Goal: Task Accomplishment & Management: Complete application form

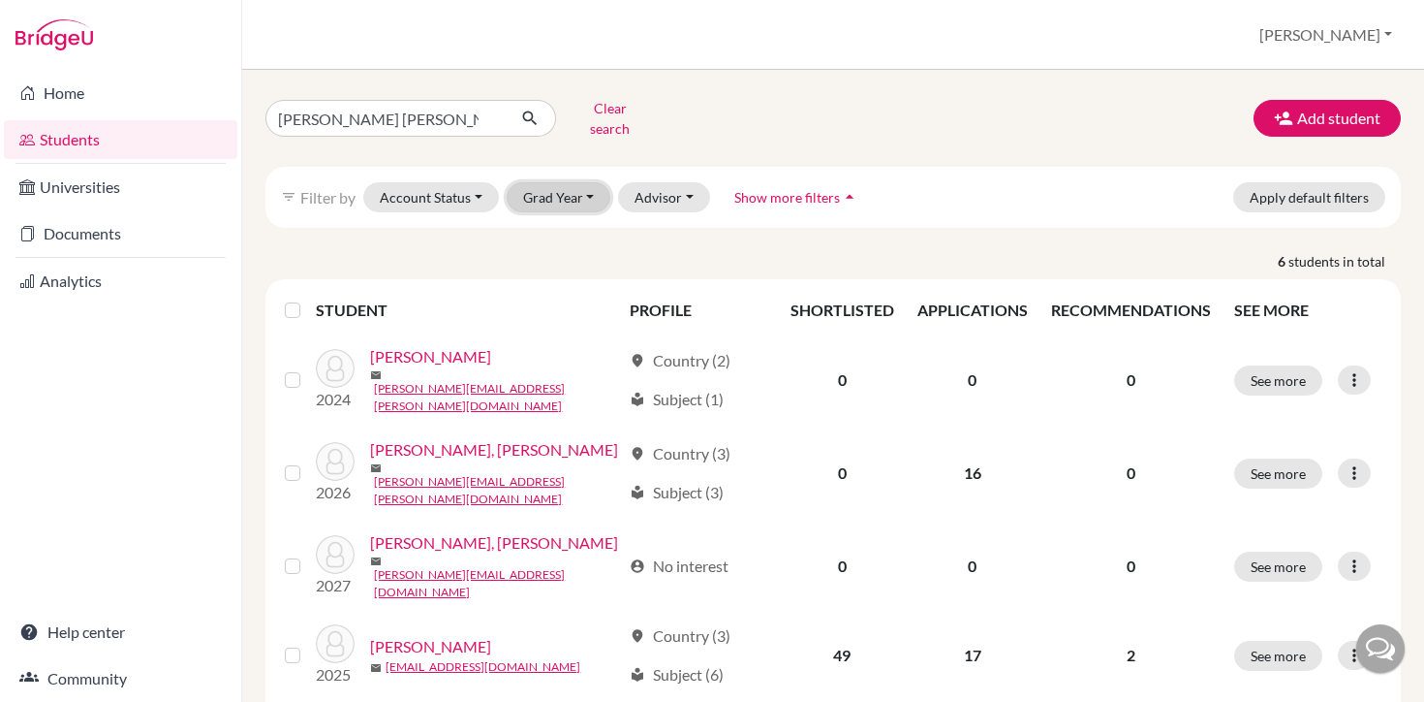
click at [588, 182] on button "Grad Year" at bounding box center [559, 197] width 105 height 30
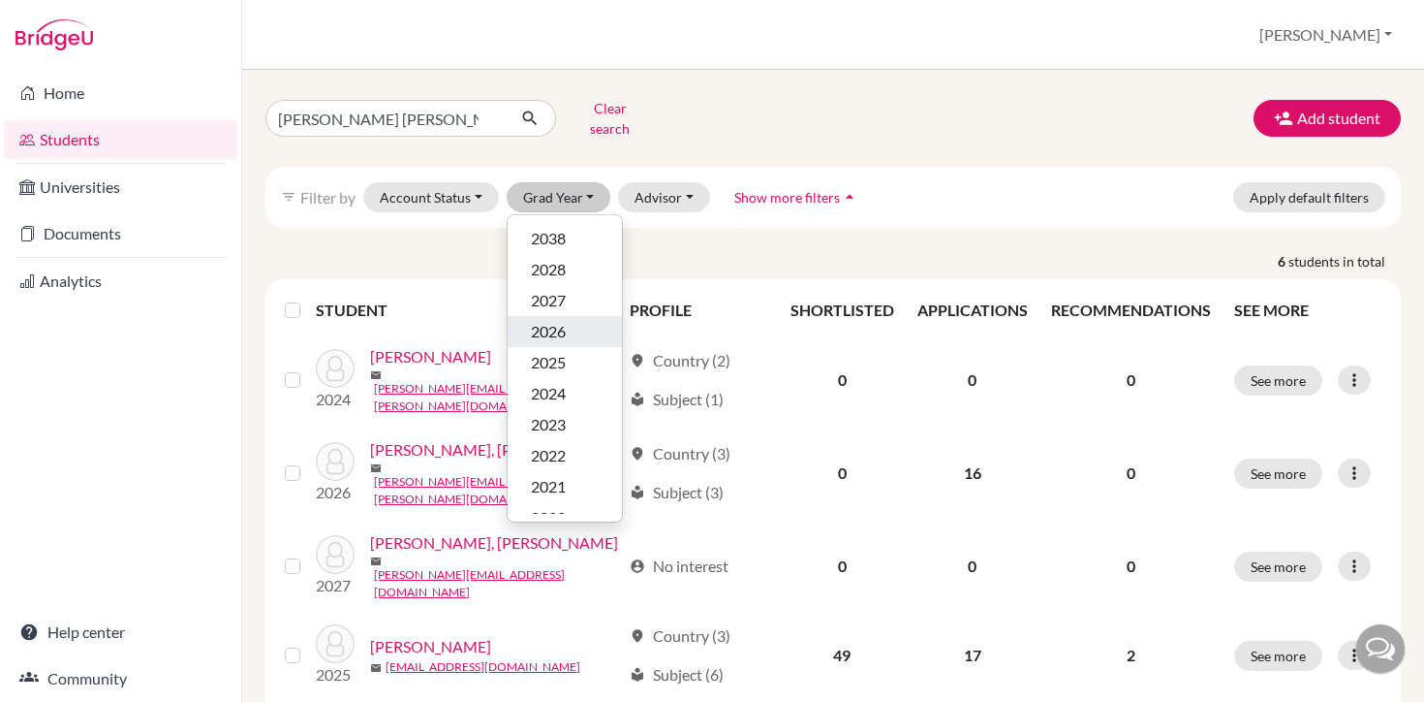
click at [569, 320] on div "2026" at bounding box center [565, 331] width 68 height 23
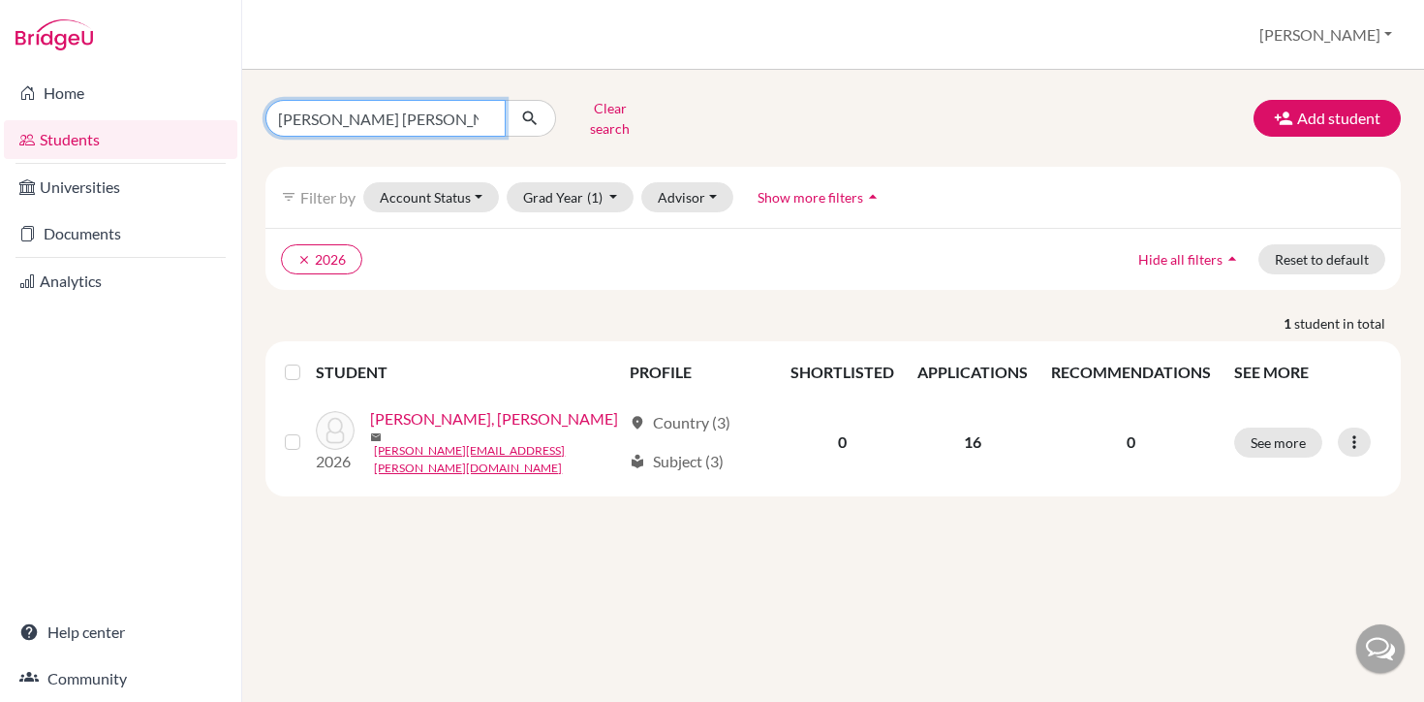
click at [497, 109] on input "[PERSON_NAME] [PERSON_NAME]" at bounding box center [385, 118] width 240 height 37
type input "m"
click at [505, 100] on button "submit" at bounding box center [530, 118] width 51 height 37
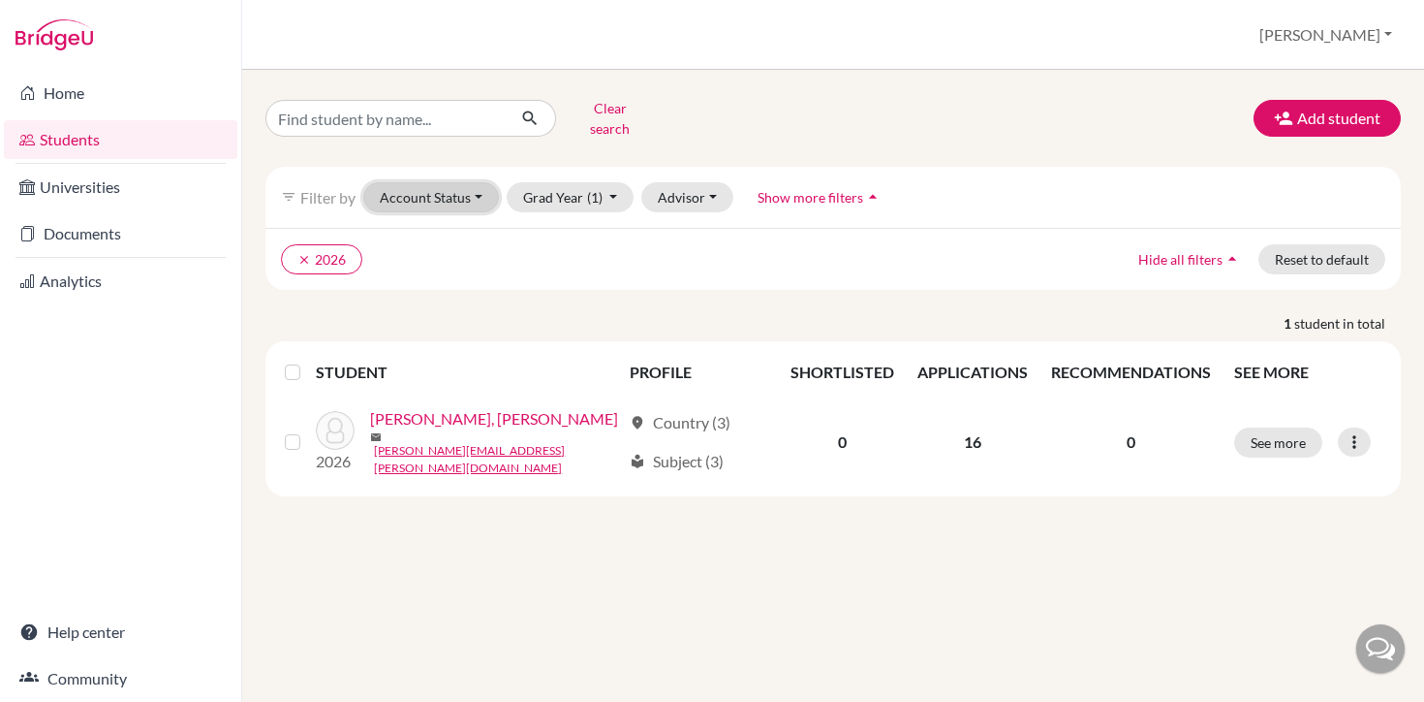
click at [476, 186] on button "Account Status" at bounding box center [431, 197] width 136 height 30
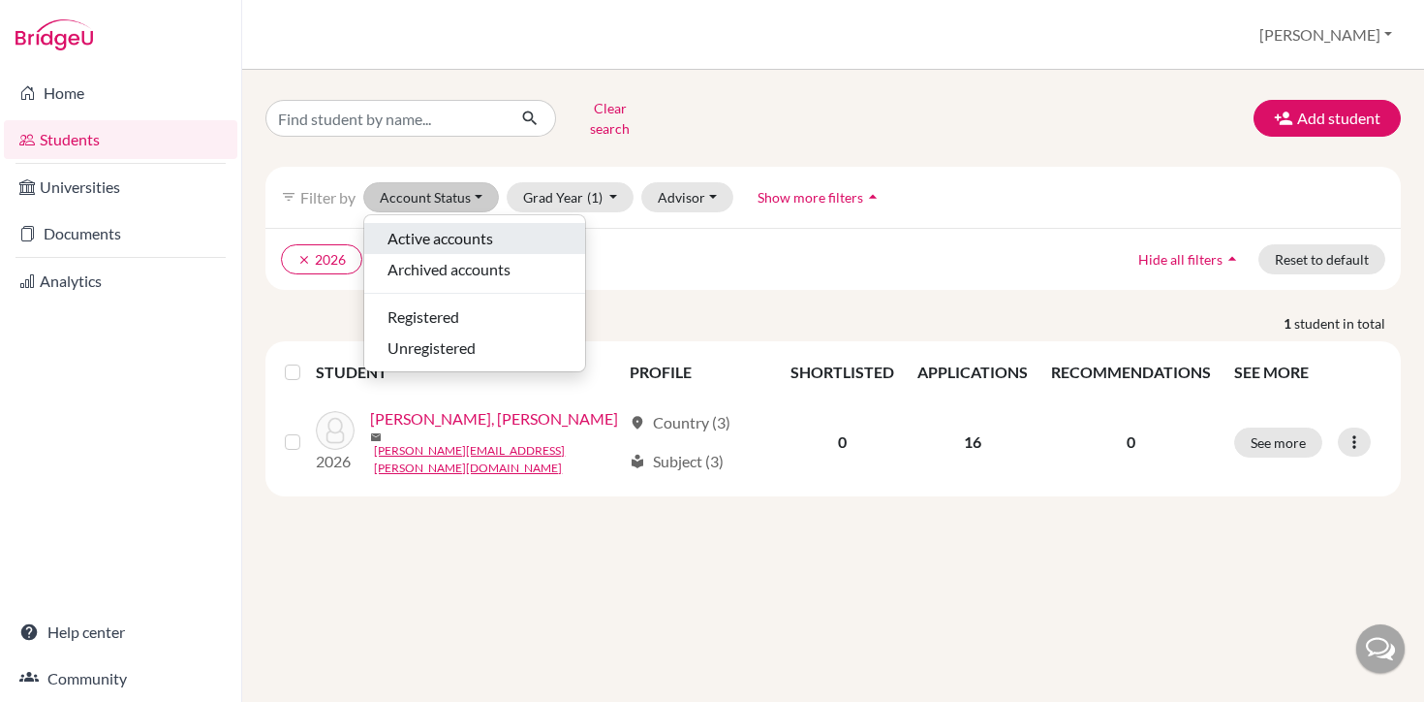
click at [470, 227] on span "Active accounts" at bounding box center [441, 238] width 106 height 23
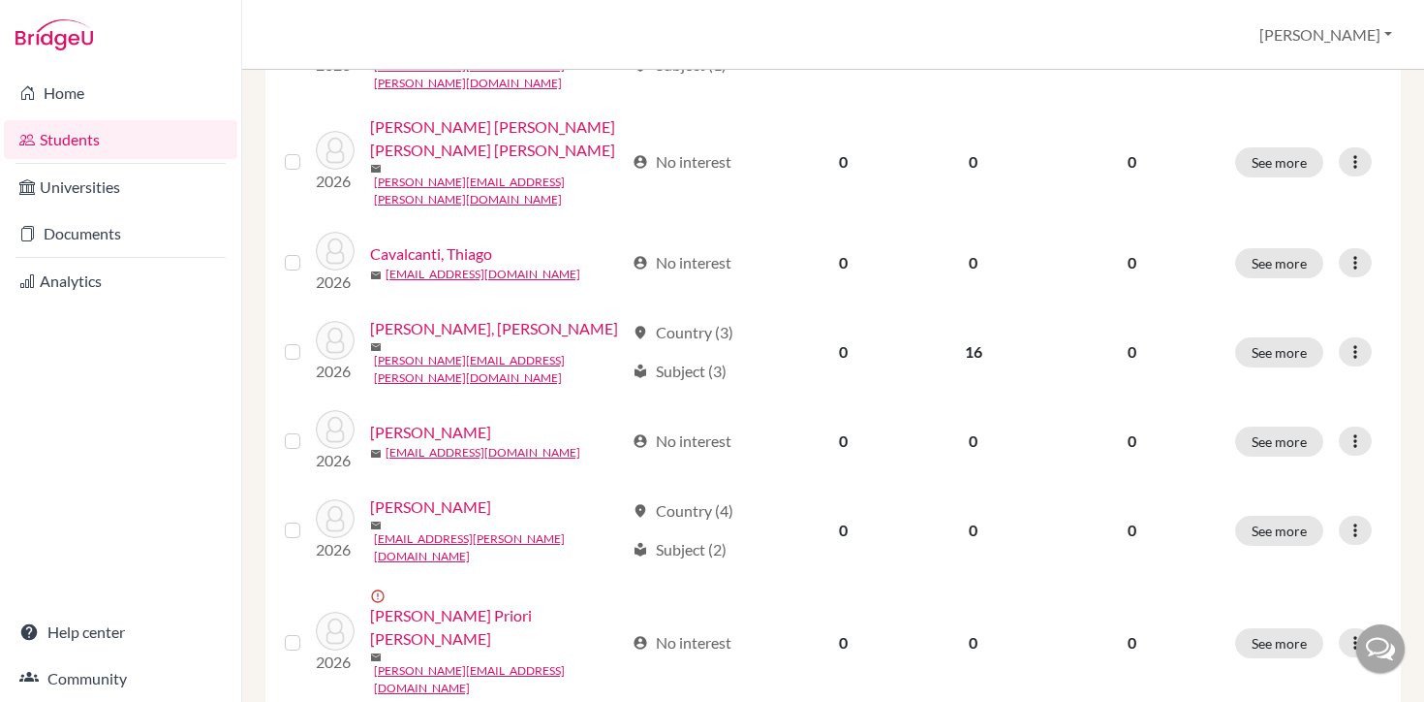
scroll to position [582, 0]
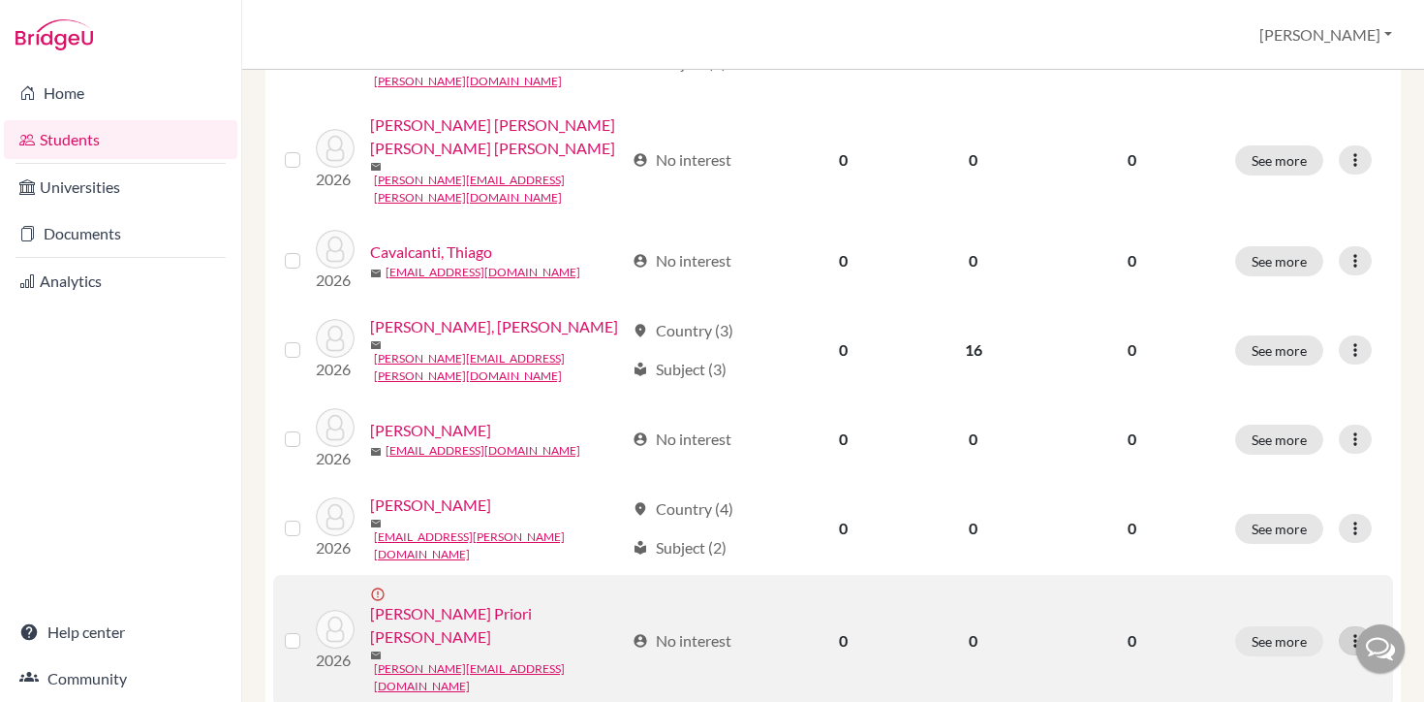
click at [1351, 626] on div at bounding box center [1355, 640] width 33 height 29
click at [1277, 630] on button "Resend invite email" at bounding box center [1282, 628] width 175 height 31
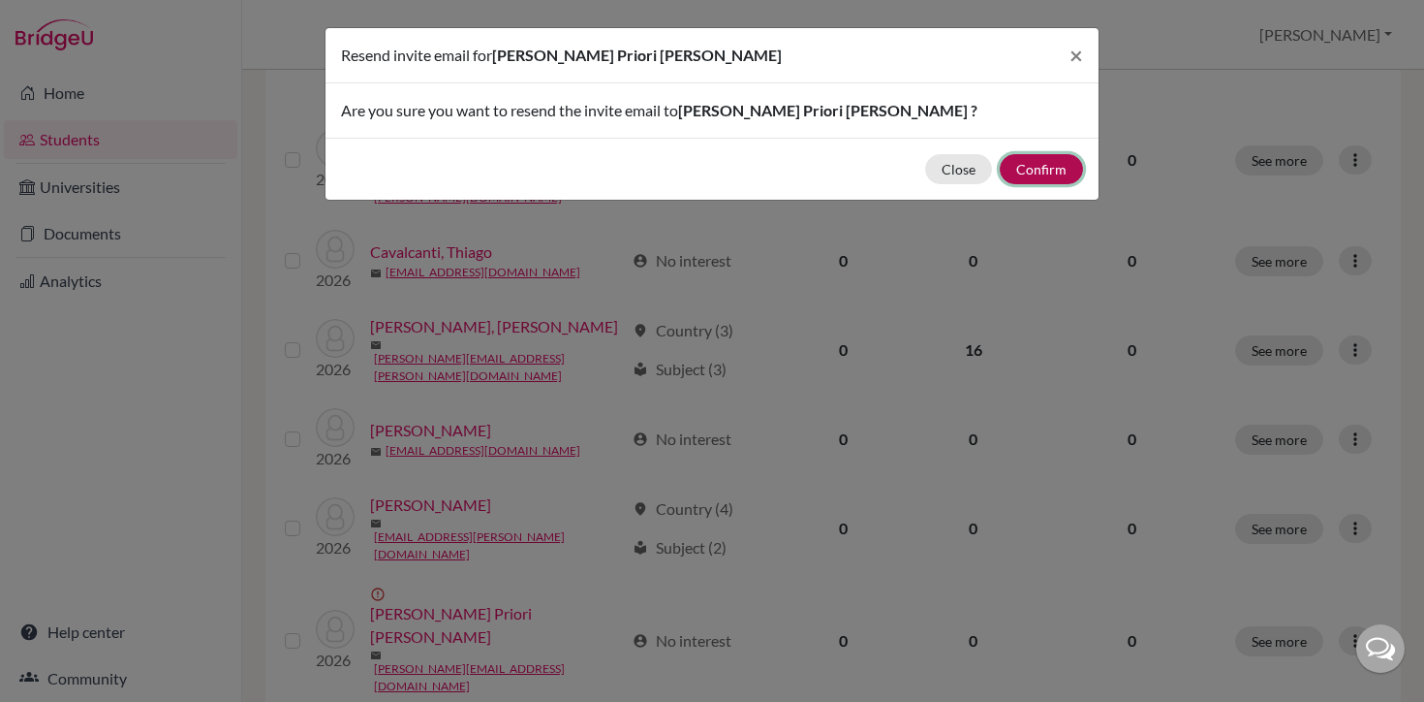
click at [1051, 172] on button "Confirm" at bounding box center [1041, 169] width 83 height 30
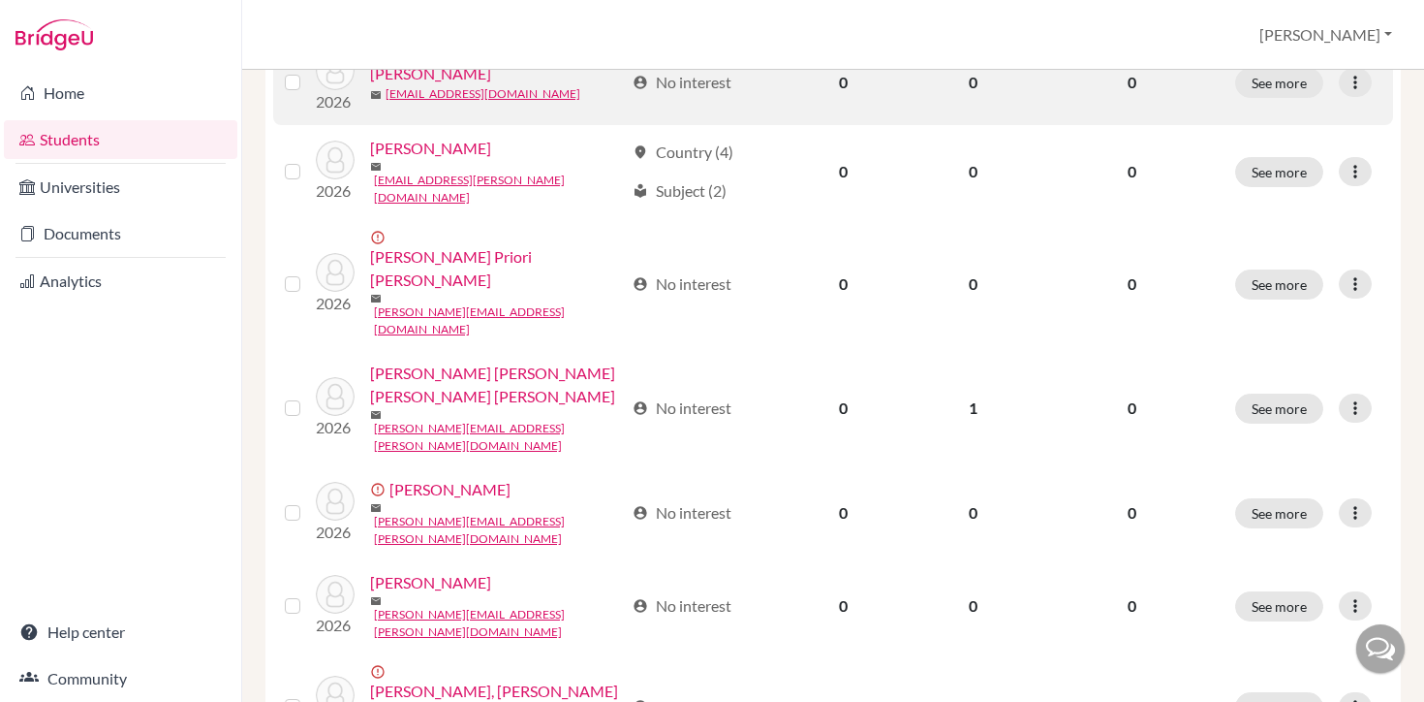
scroll to position [1011, 0]
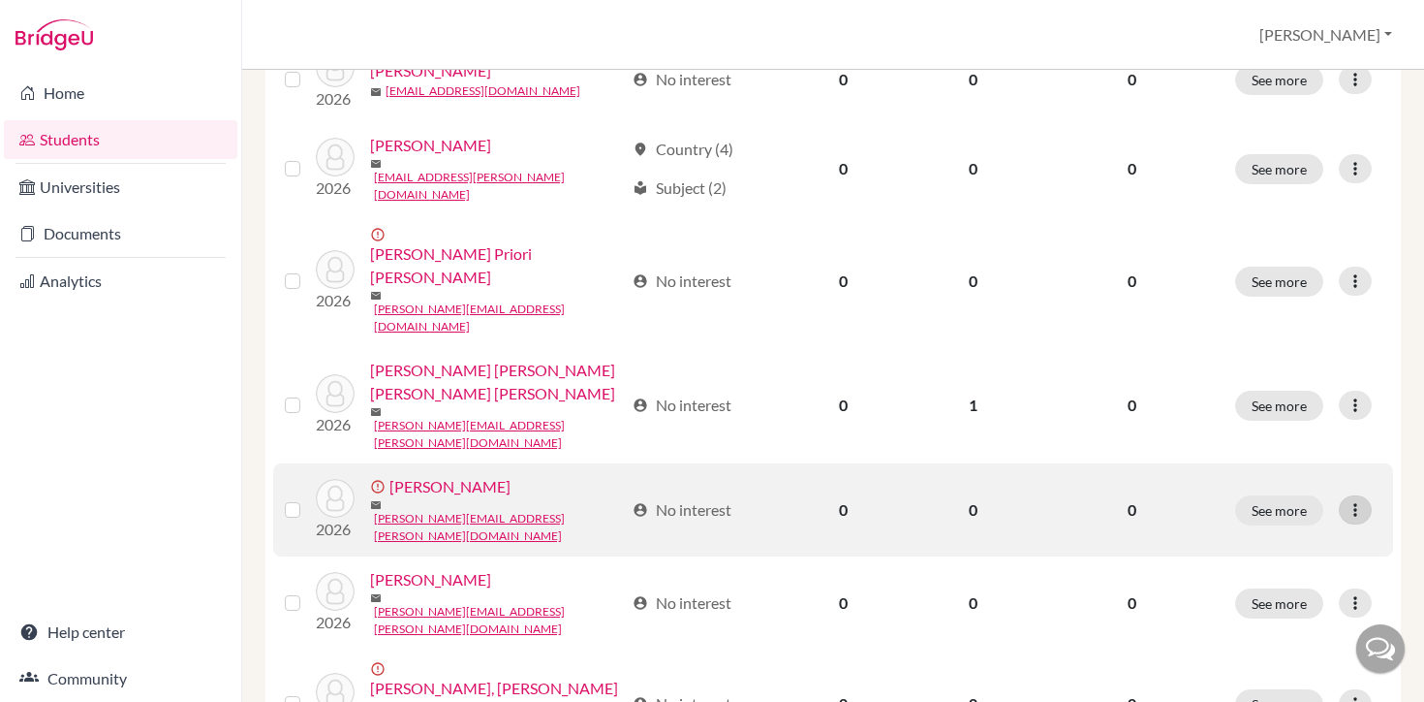
click at [1345, 495] on div at bounding box center [1355, 509] width 33 height 29
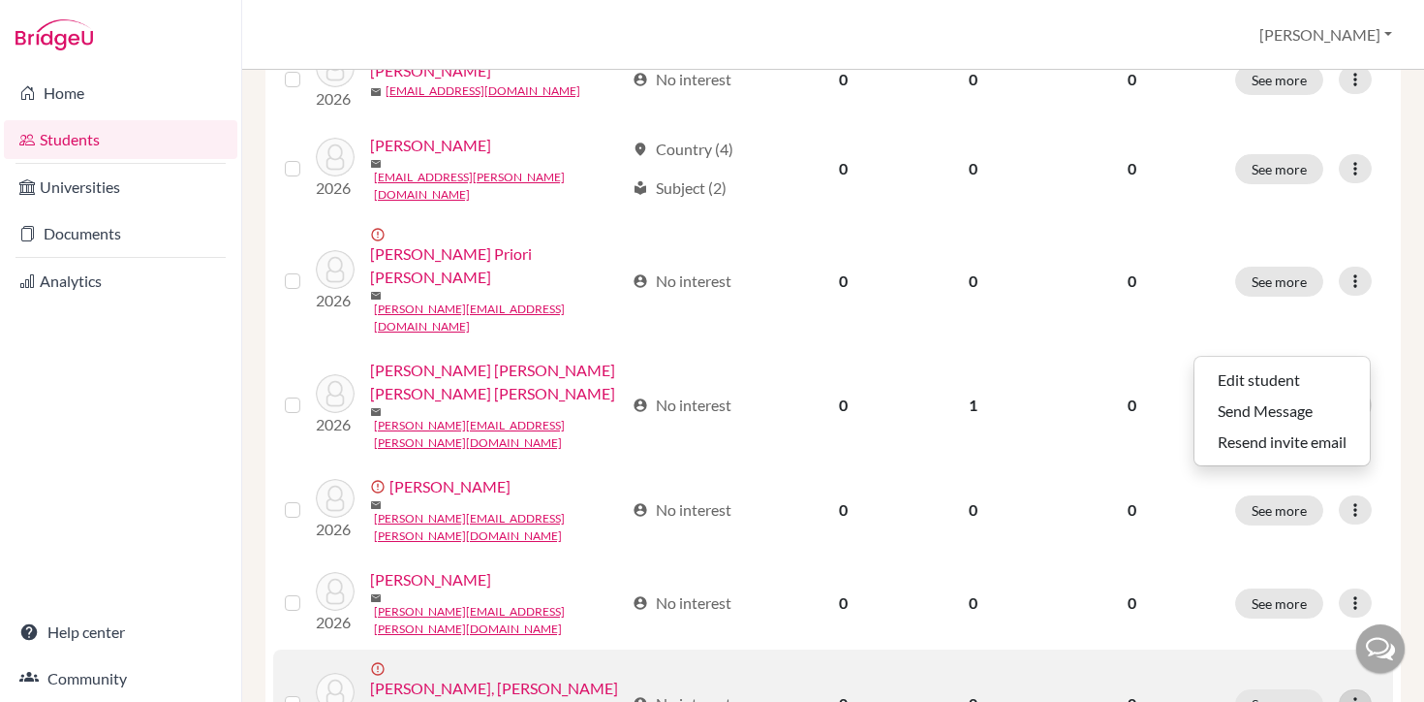
click at [1360, 694] on icon at bounding box center [1355, 703] width 19 height 19
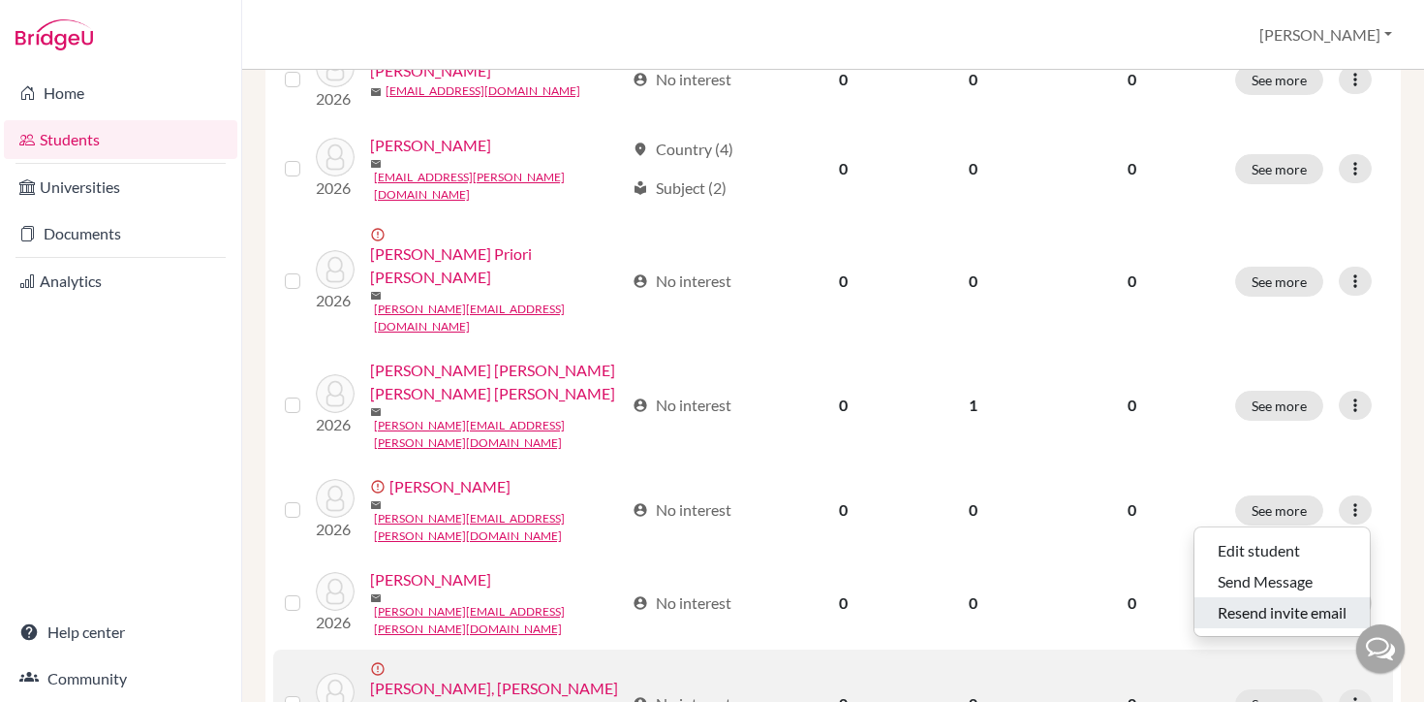
click at [1314, 608] on button "Resend invite email" at bounding box center [1282, 612] width 175 height 31
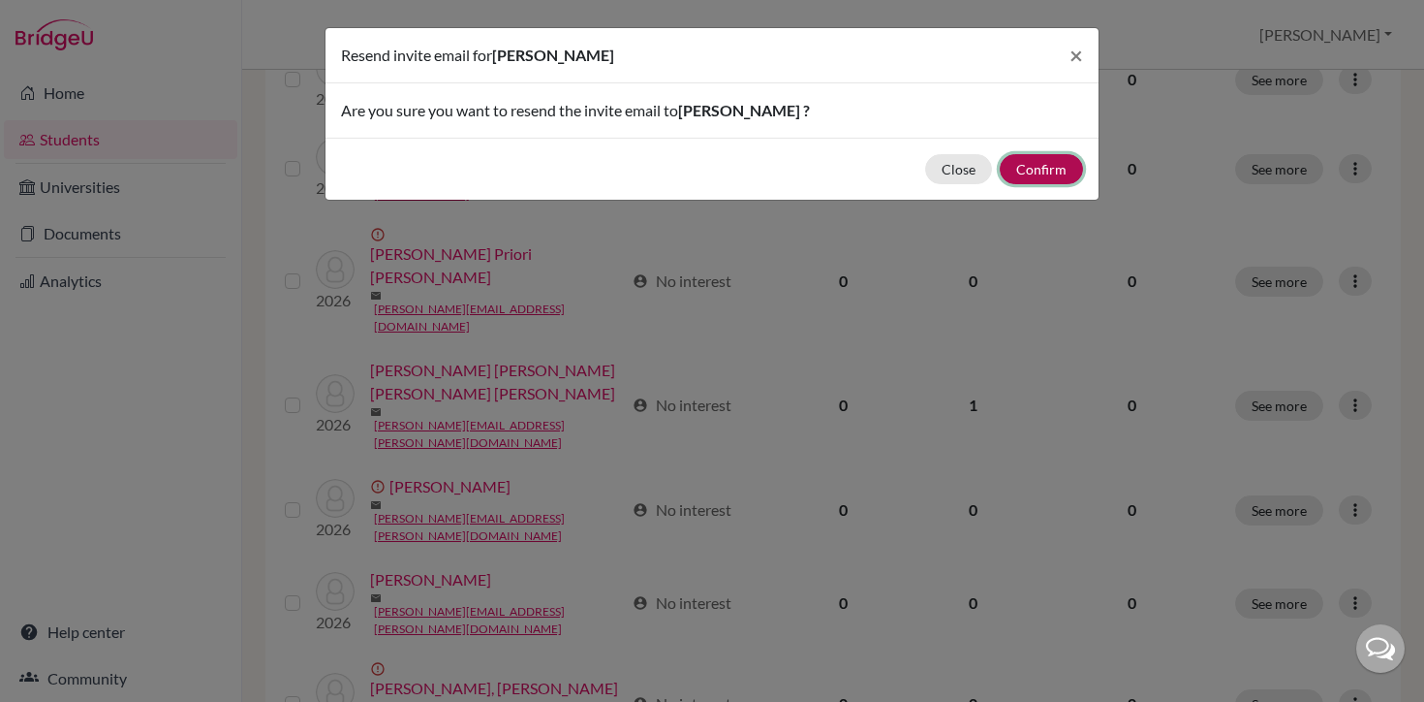
click at [1051, 165] on button "Confirm" at bounding box center [1041, 169] width 83 height 30
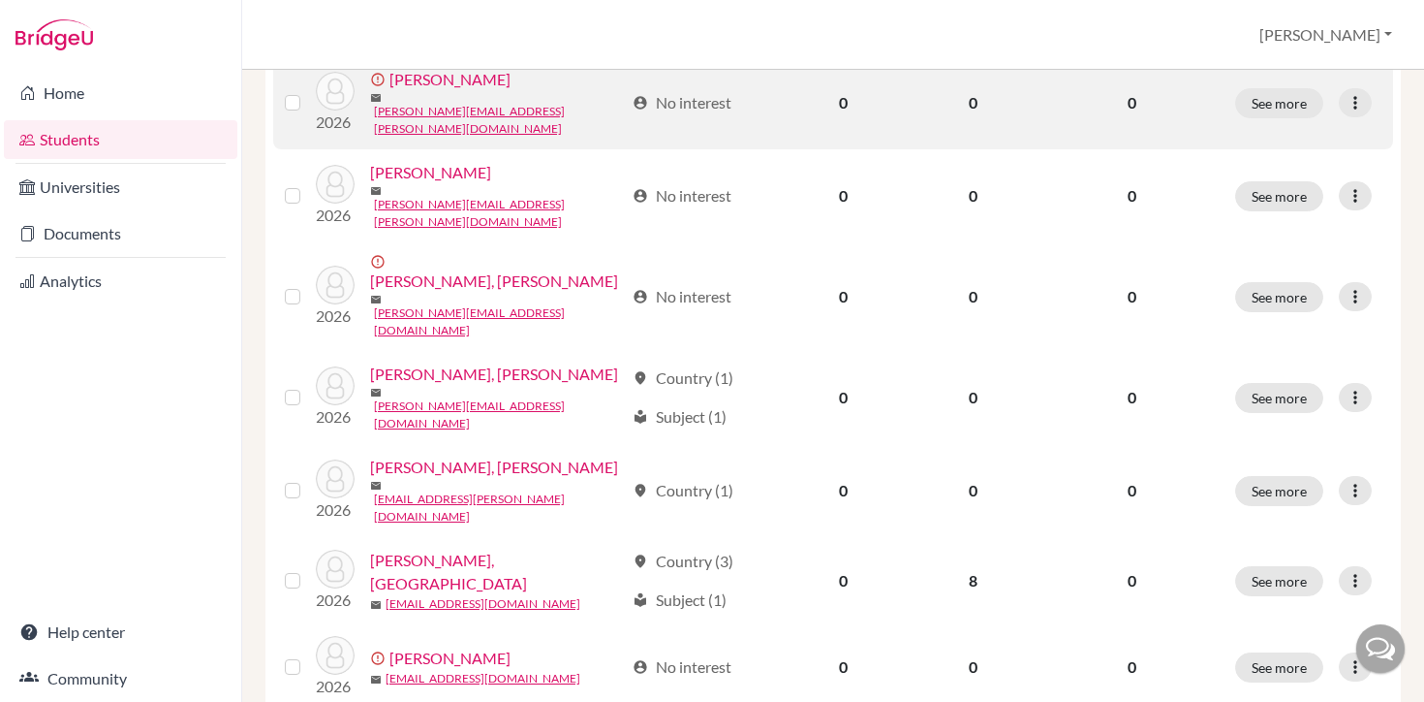
scroll to position [1419, 0]
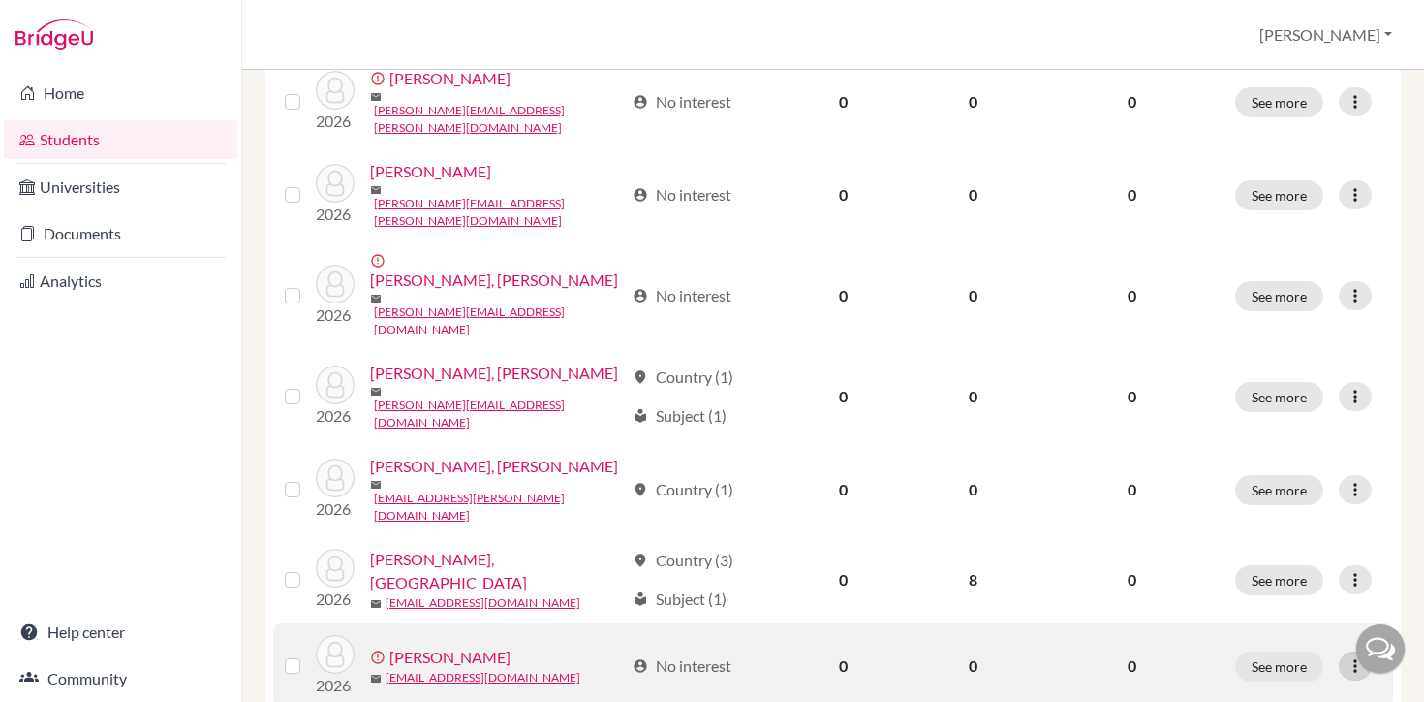
click at [1355, 656] on icon at bounding box center [1355, 665] width 19 height 19
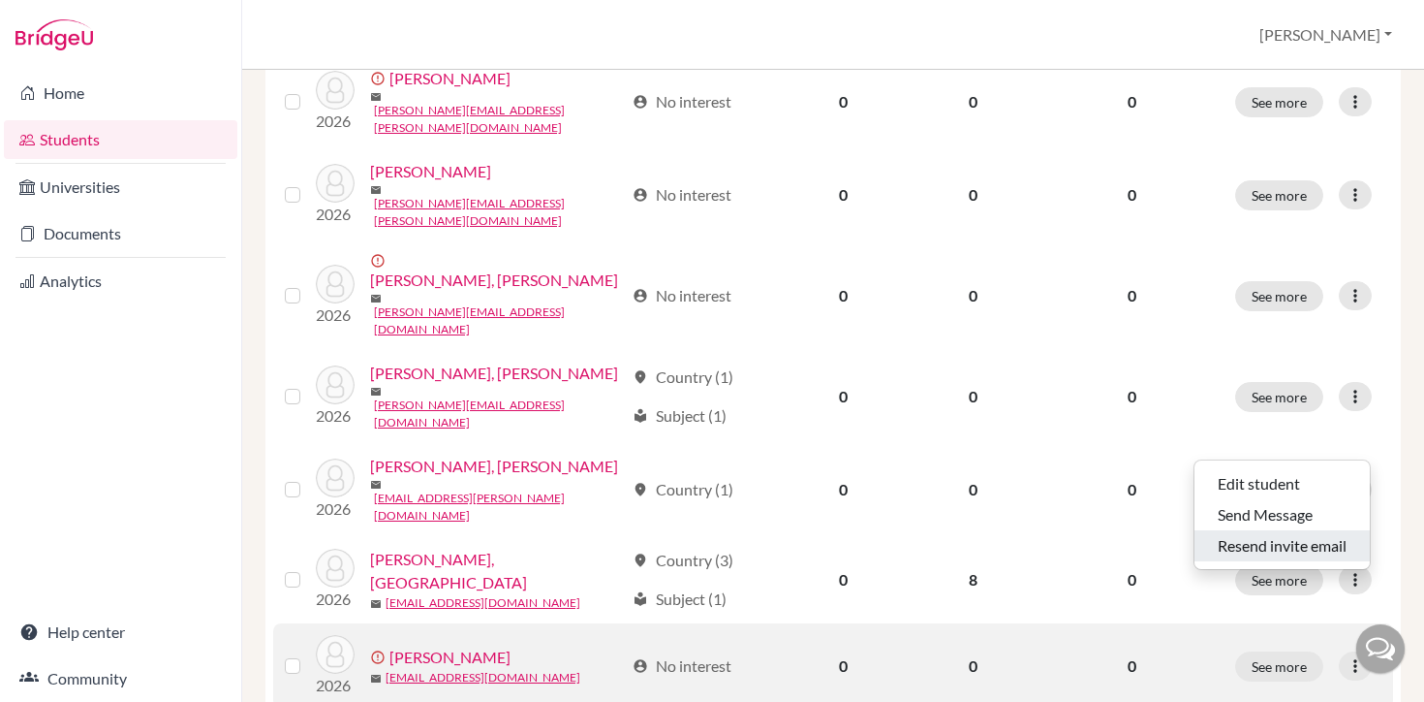
click at [1313, 539] on button "Resend invite email" at bounding box center [1282, 545] width 175 height 31
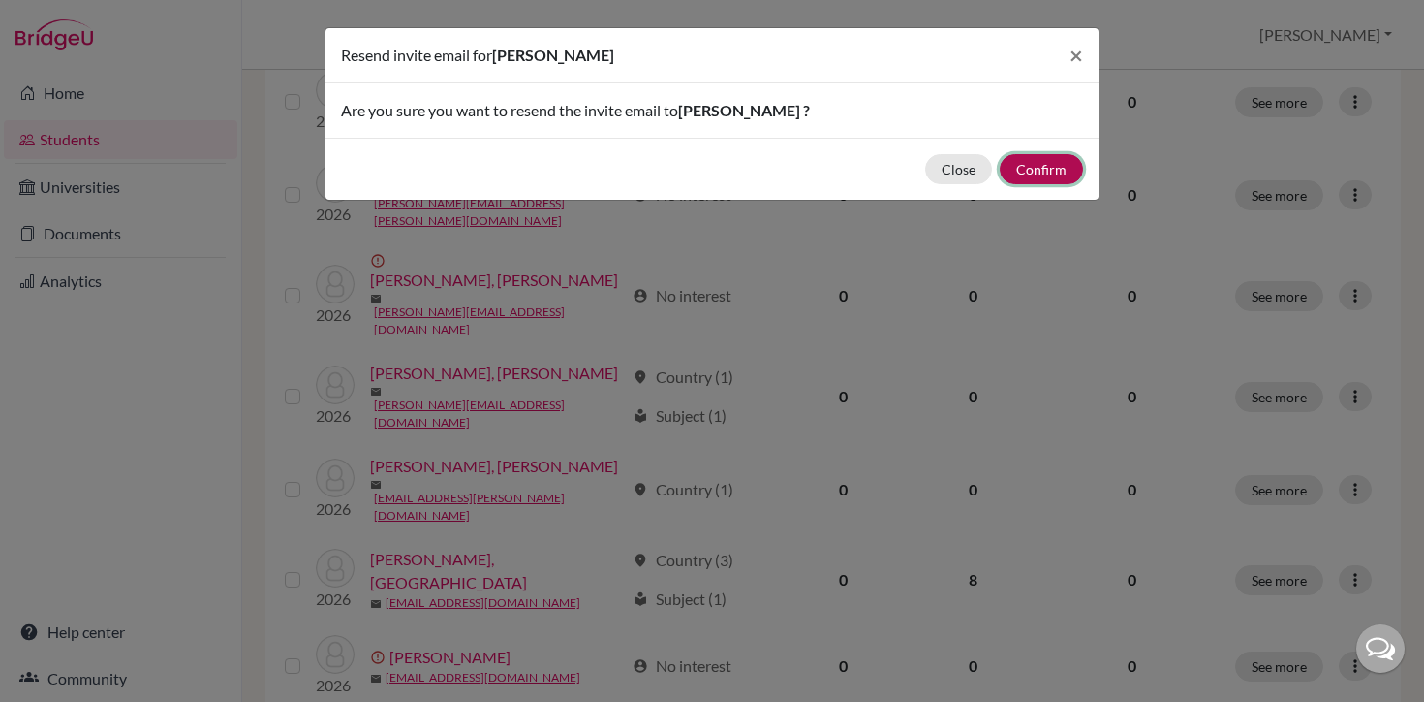
click at [1051, 166] on button "Confirm" at bounding box center [1041, 169] width 83 height 30
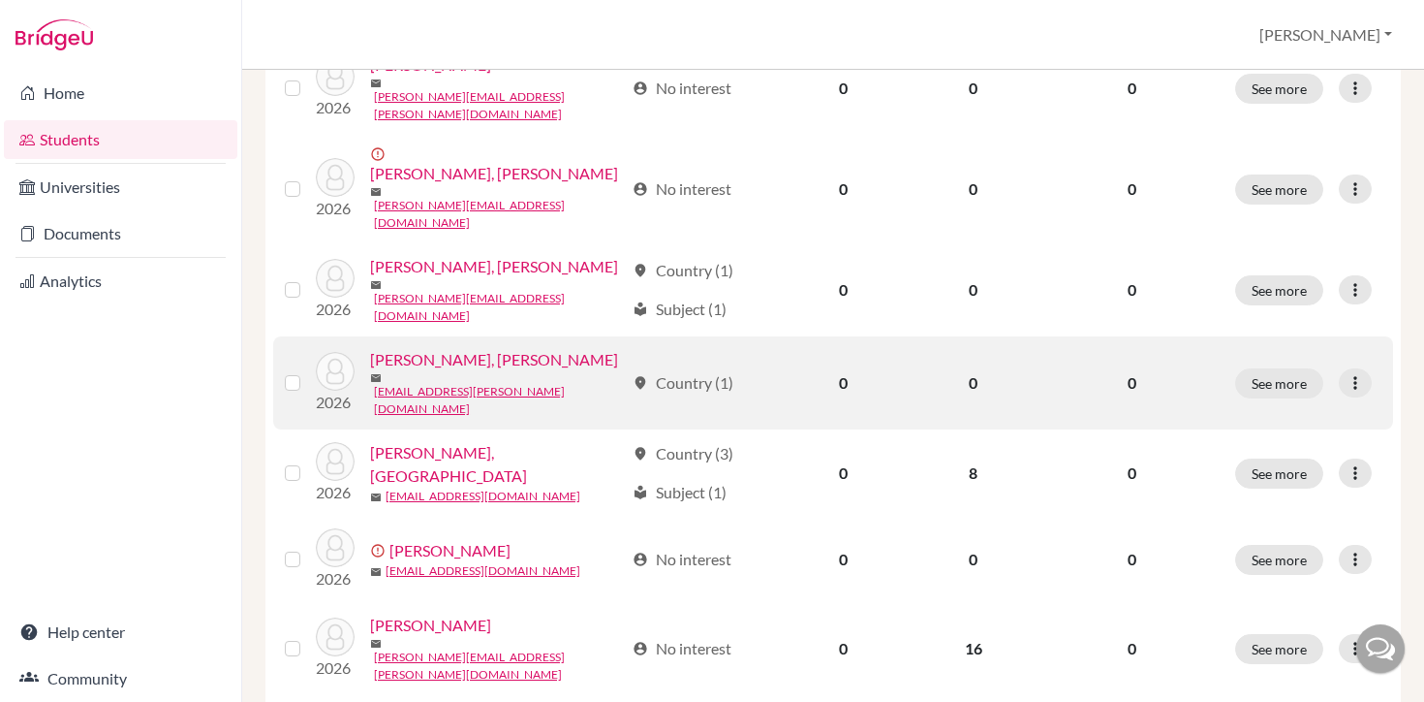
scroll to position [1588, 0]
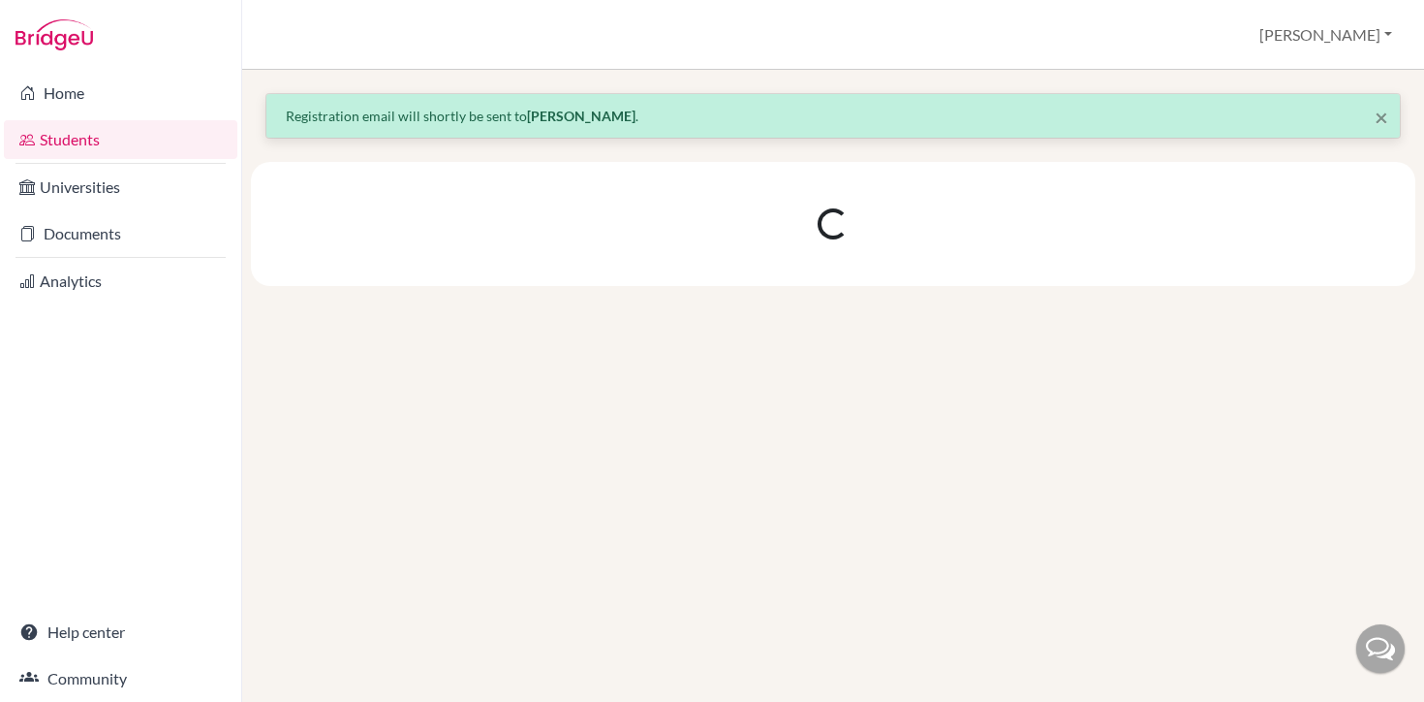
scroll to position [0, 0]
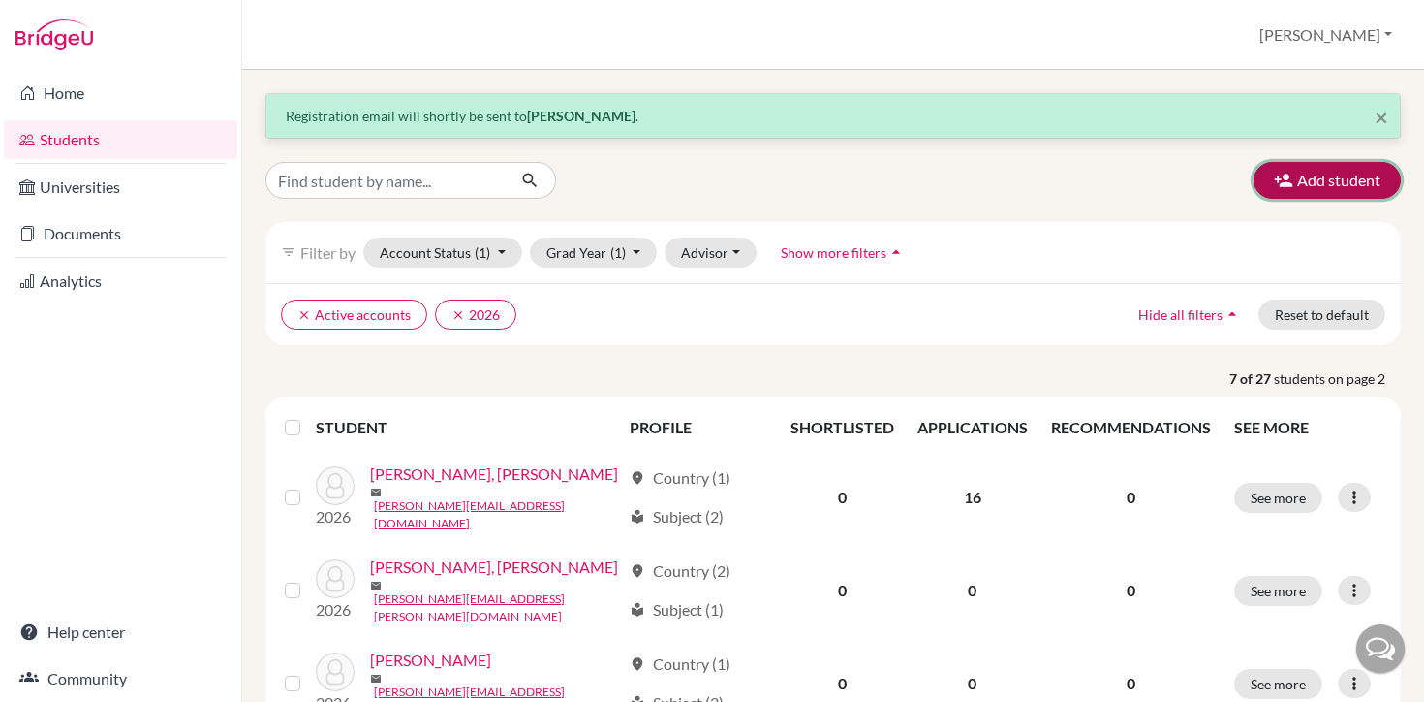
click at [1293, 179] on icon "button" at bounding box center [1283, 180] width 19 height 19
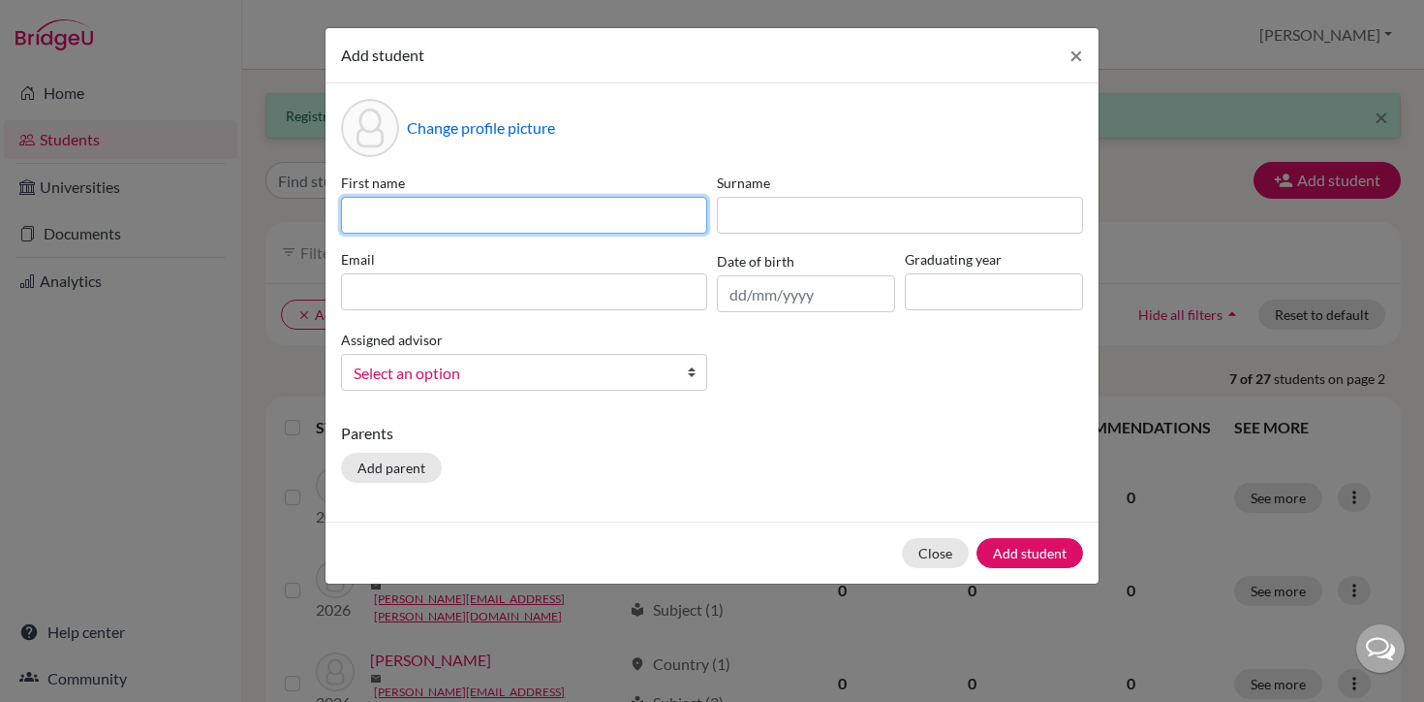
click at [532, 212] on input at bounding box center [524, 215] width 366 height 37
type input "F"
type input "[PERSON_NAME]"
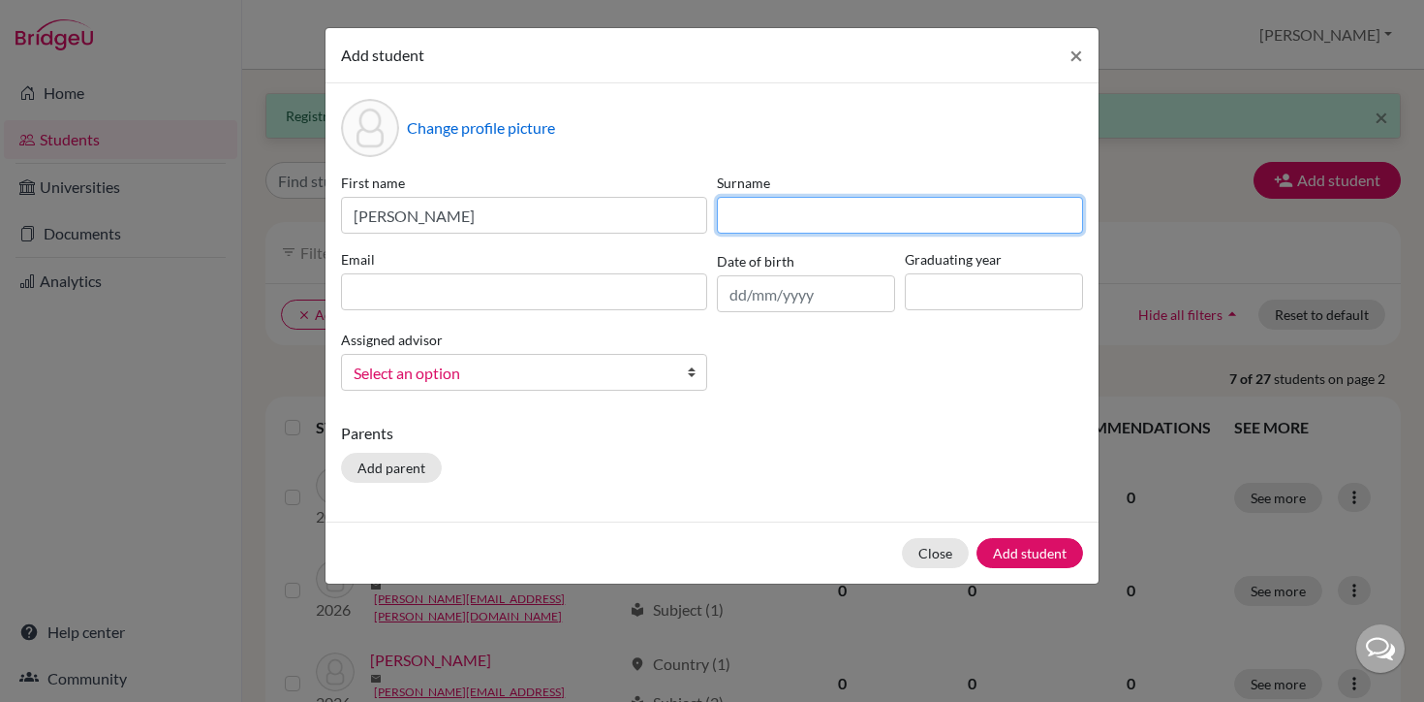
click at [761, 217] on input at bounding box center [900, 215] width 366 height 37
type input "[PERSON_NAME]"
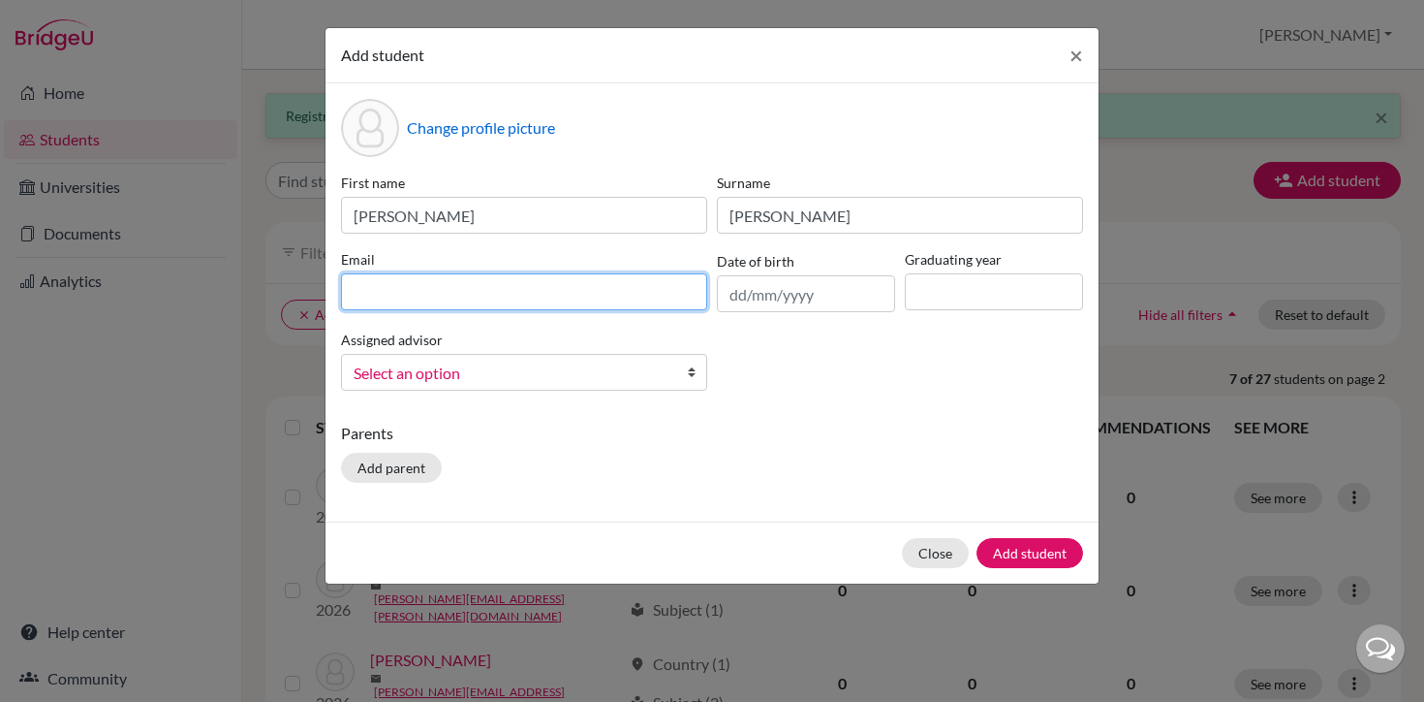
click at [595, 304] on input at bounding box center [524, 291] width 366 height 37
type input "[PERSON_NAME][EMAIL_ADDRESS][PERSON_NAME][DOMAIN_NAME]"
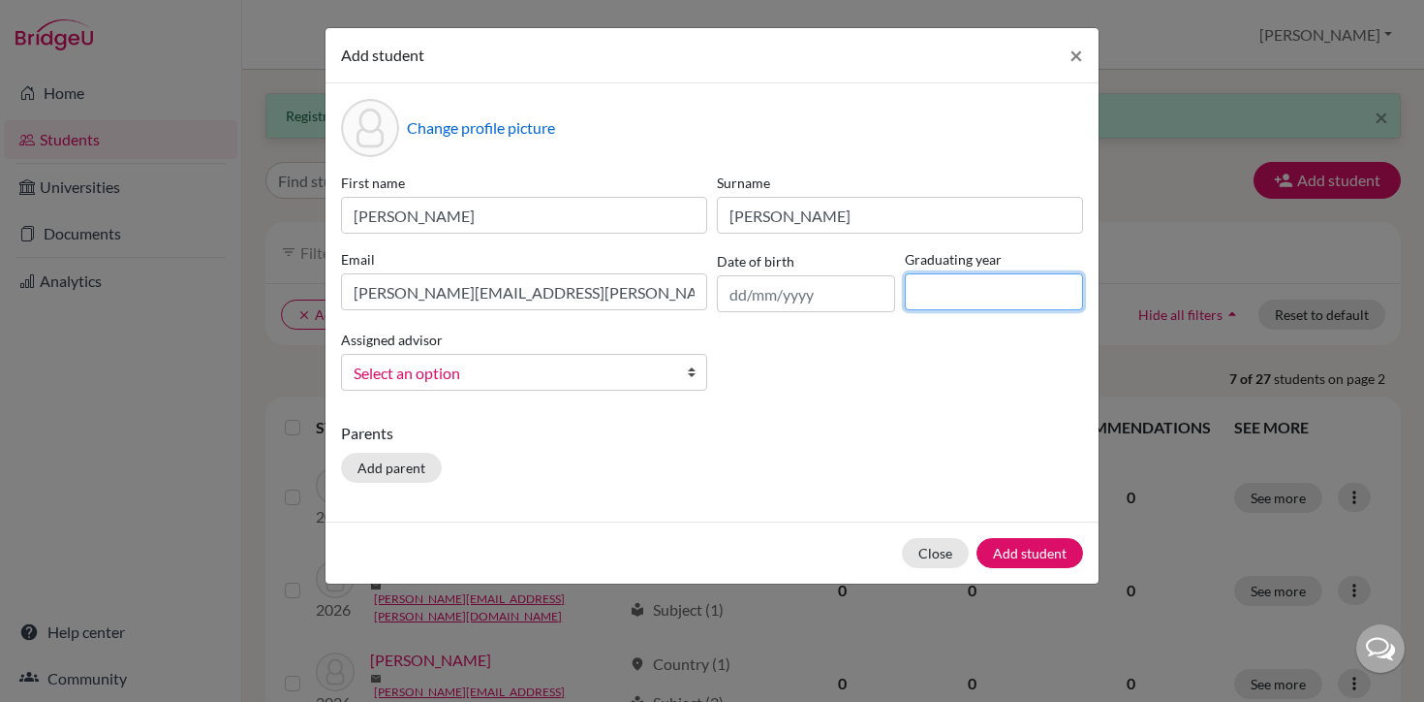
click at [1005, 304] on input at bounding box center [994, 291] width 178 height 37
click at [979, 290] on input at bounding box center [994, 291] width 178 height 37
type input "2026"
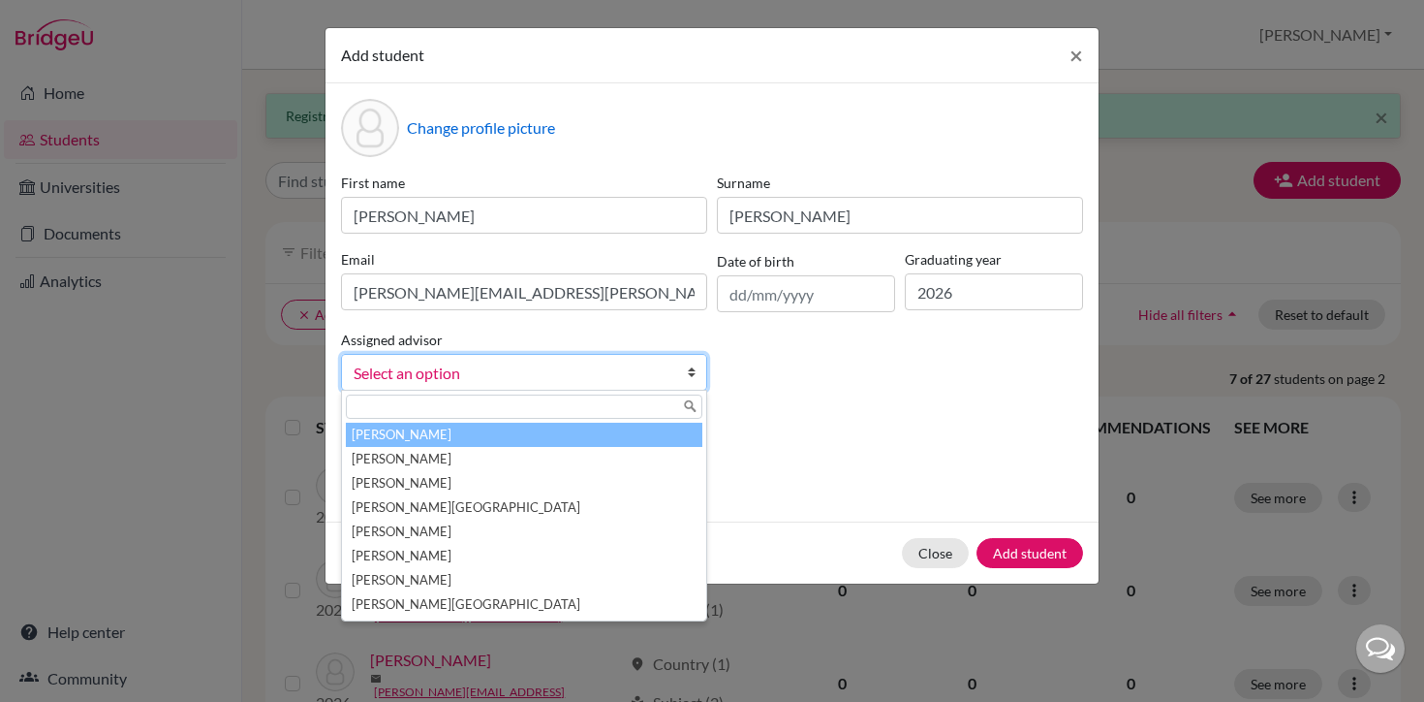
click at [659, 373] on span "Select an option" at bounding box center [512, 372] width 316 height 25
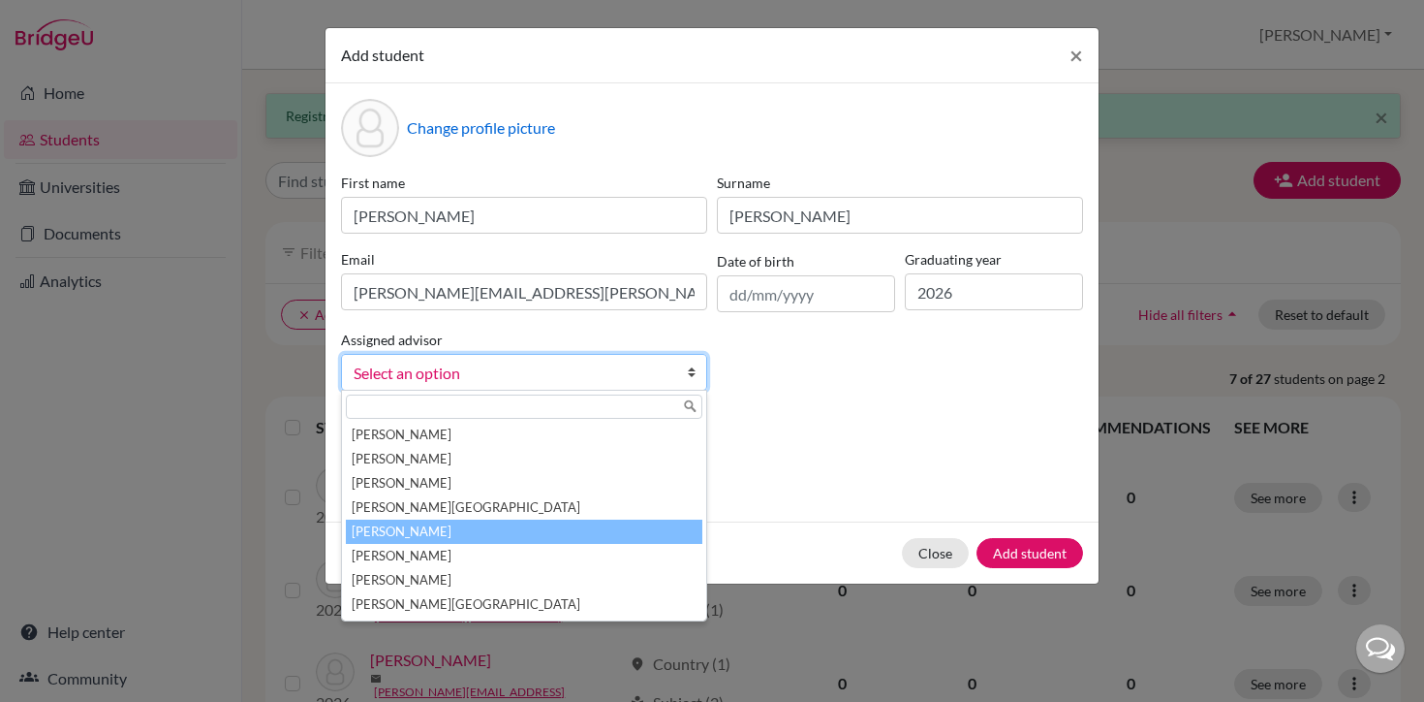
click at [611, 539] on li "[PERSON_NAME]" at bounding box center [524, 531] width 357 height 24
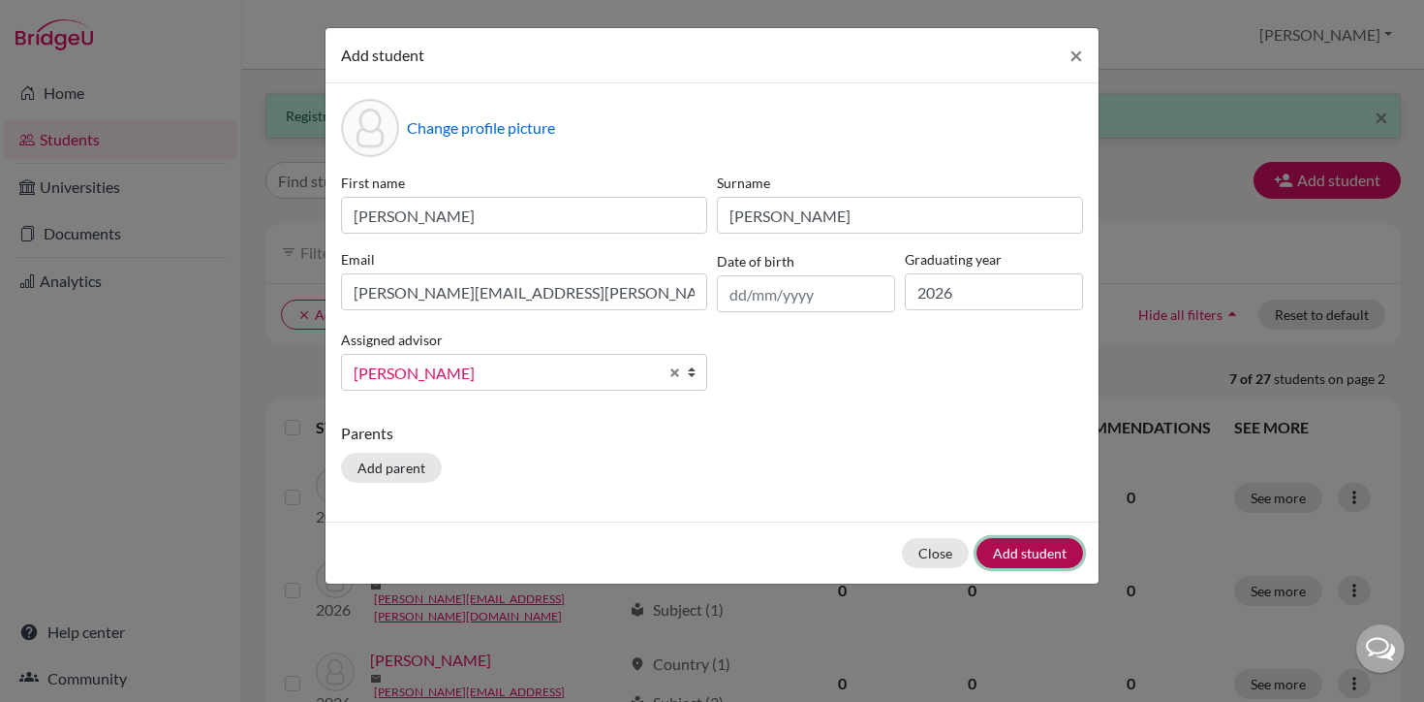
click at [1032, 553] on button "Add student" at bounding box center [1030, 553] width 107 height 30
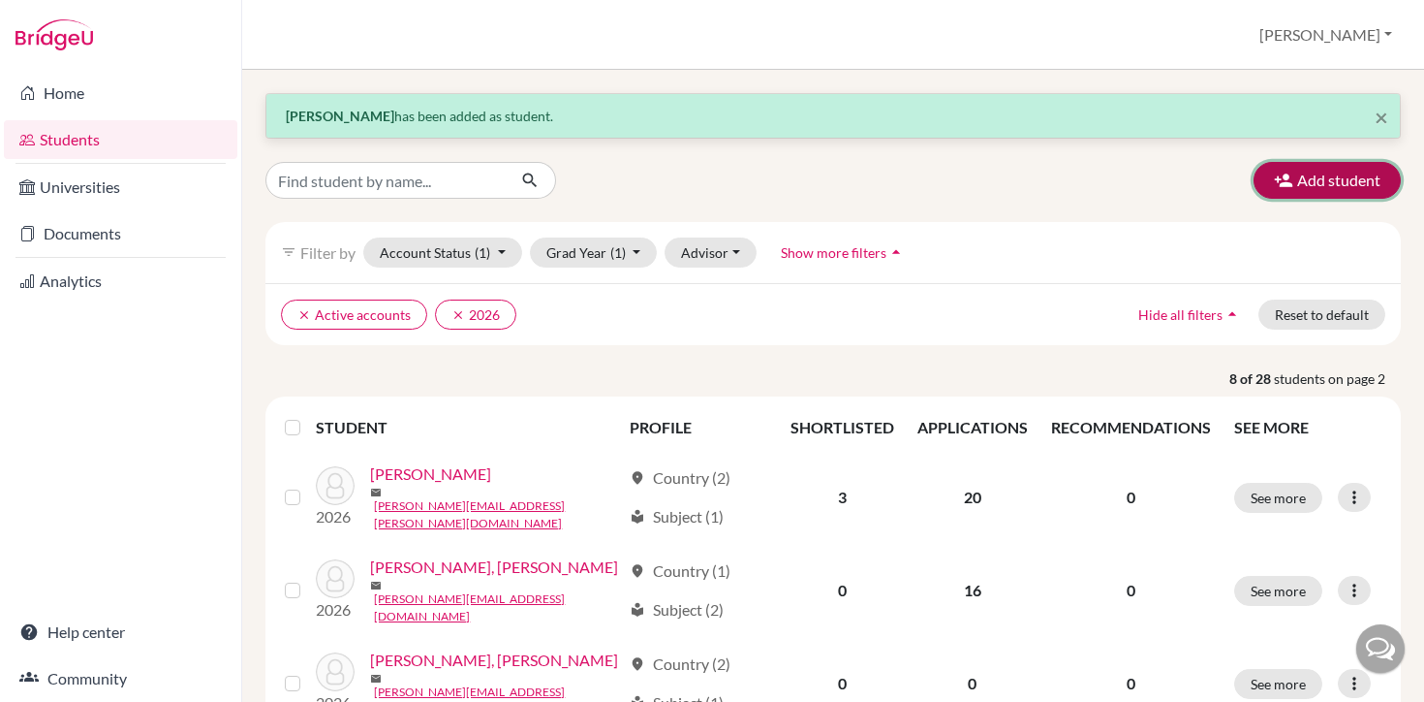
click at [1334, 184] on button "Add student" at bounding box center [1327, 180] width 147 height 37
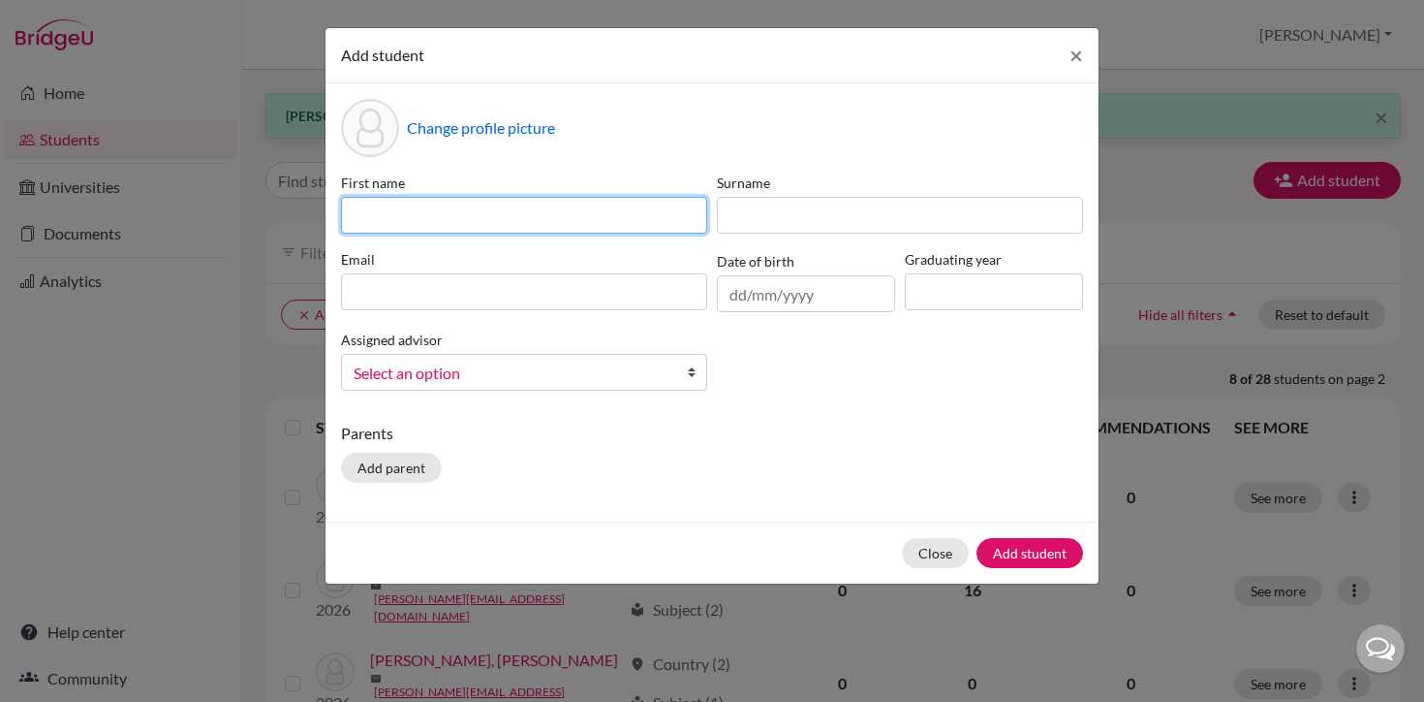
click at [625, 215] on input at bounding box center [524, 215] width 366 height 37
type input "[PERSON_NAME] [PERSON_NAME]"
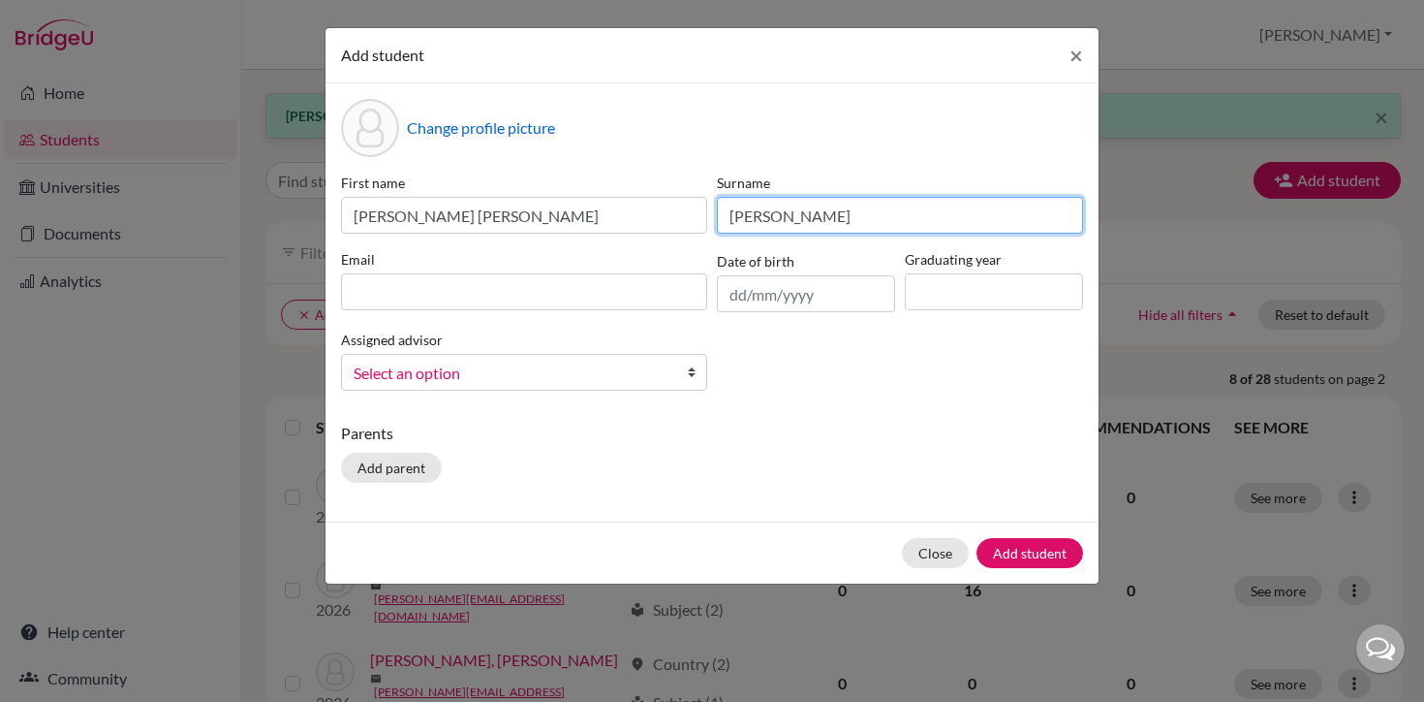
type input "[PERSON_NAME]"
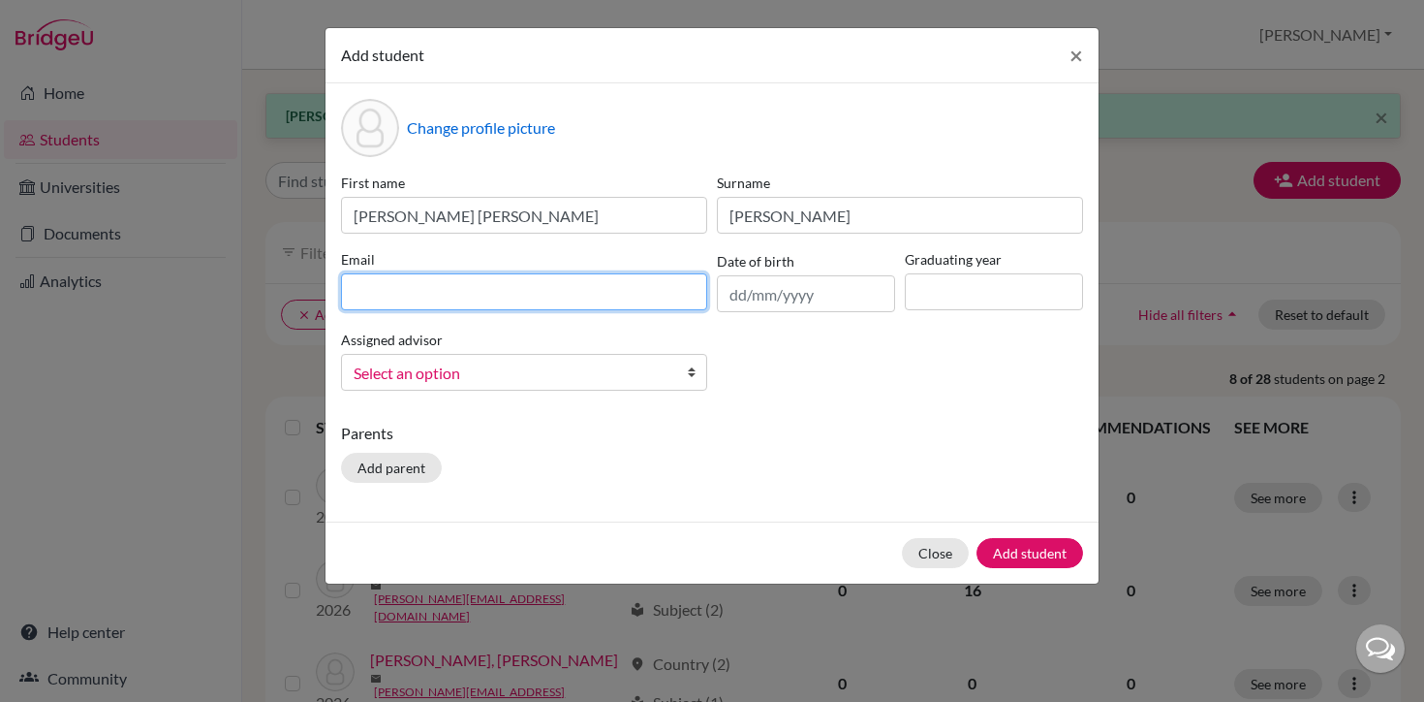
click at [554, 296] on input at bounding box center [524, 291] width 366 height 37
type input "[PERSON_NAME][EMAIL_ADDRESS][PERSON_NAME][DOMAIN_NAME]"
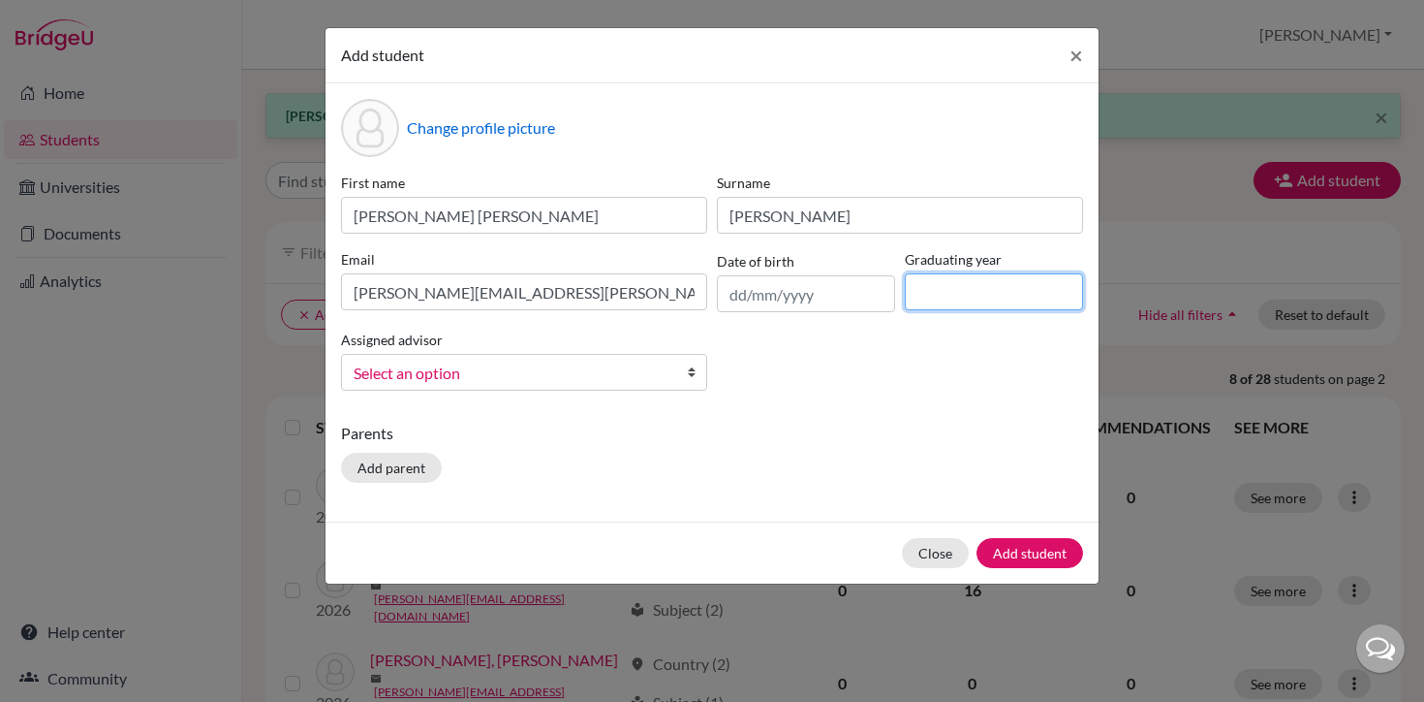
click at [947, 300] on input at bounding box center [994, 291] width 178 height 37
type input "2026"
click at [671, 377] on link "Select an option" at bounding box center [524, 372] width 366 height 37
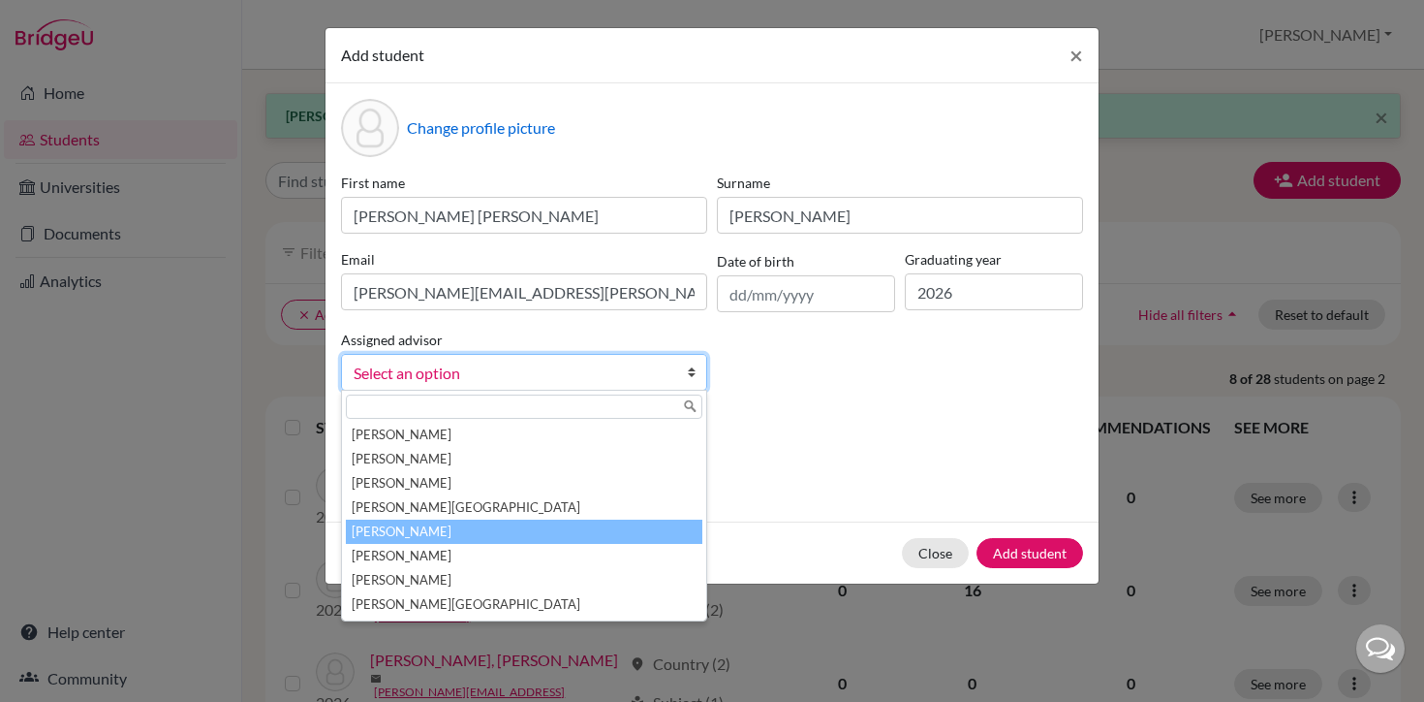
click at [540, 536] on li "[PERSON_NAME]" at bounding box center [524, 531] width 357 height 24
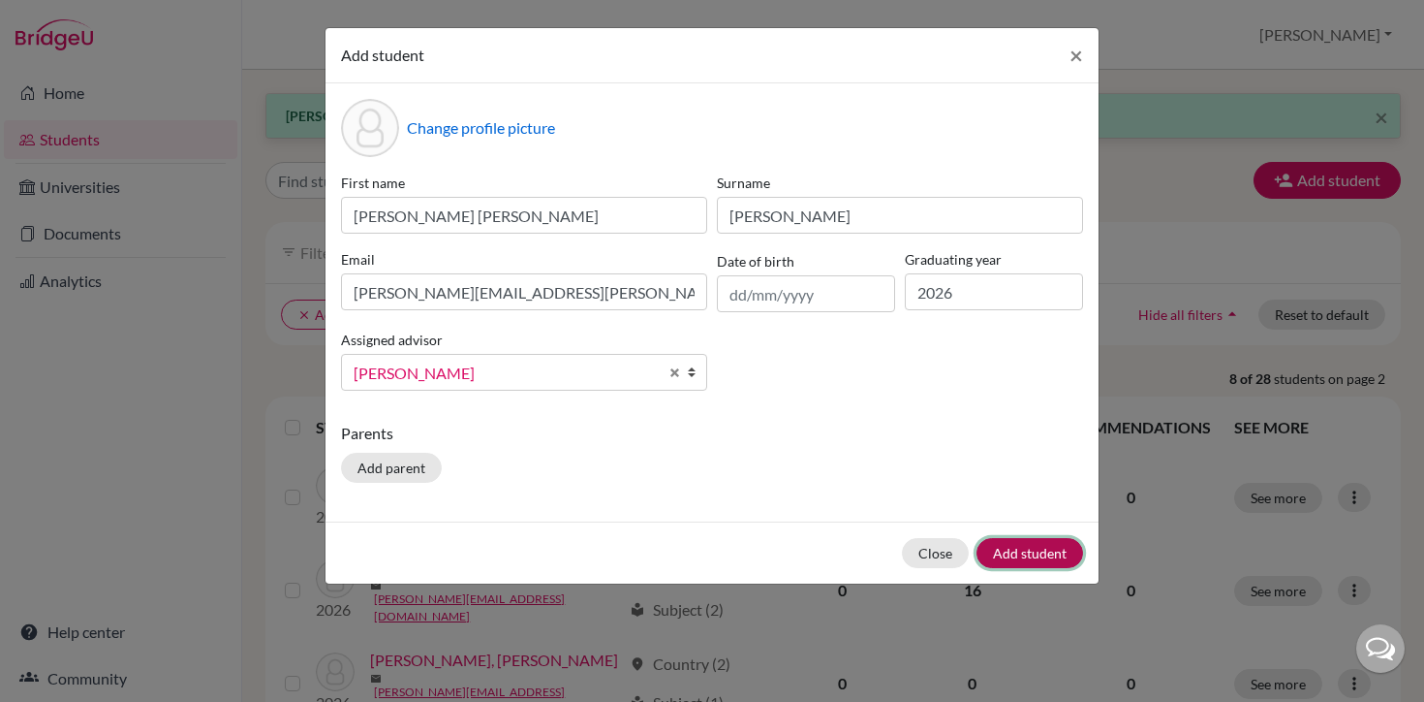
click at [1025, 549] on button "Add student" at bounding box center [1030, 553] width 107 height 30
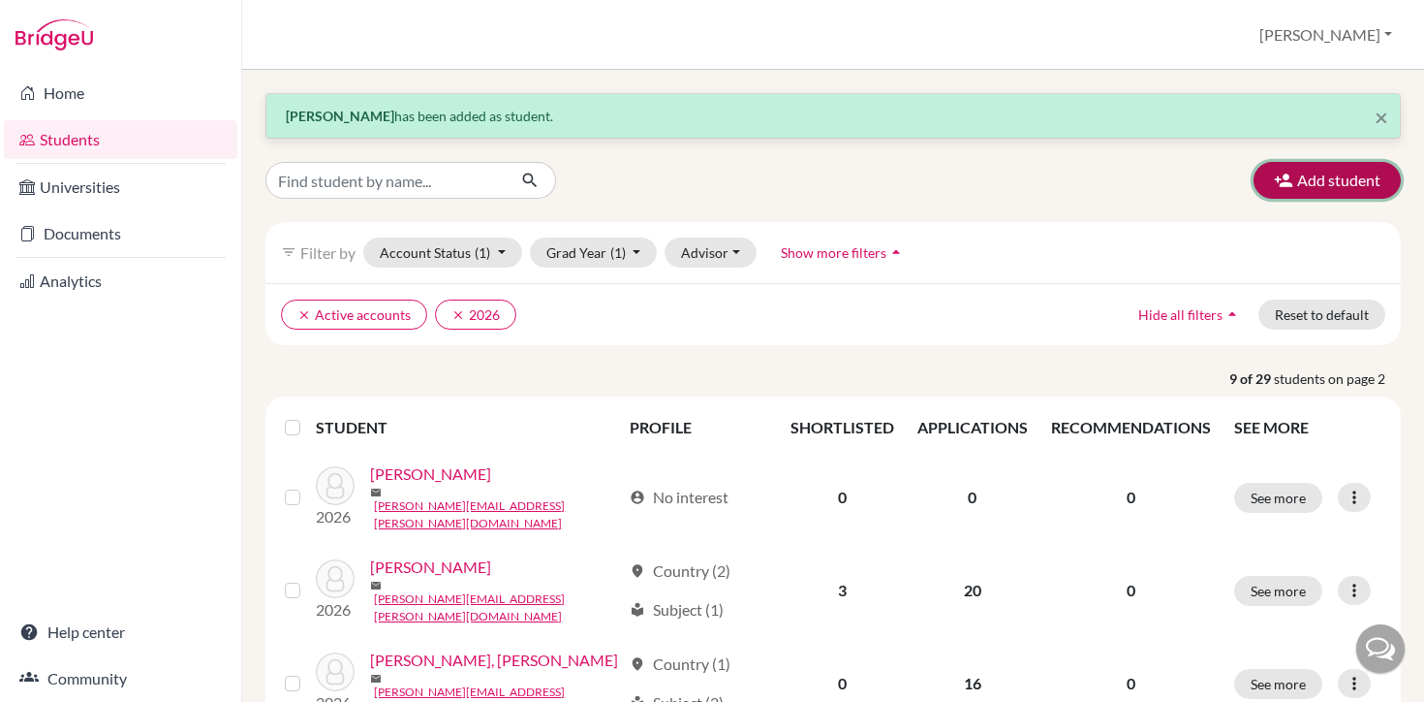
click at [1339, 188] on button "Add student" at bounding box center [1327, 180] width 147 height 37
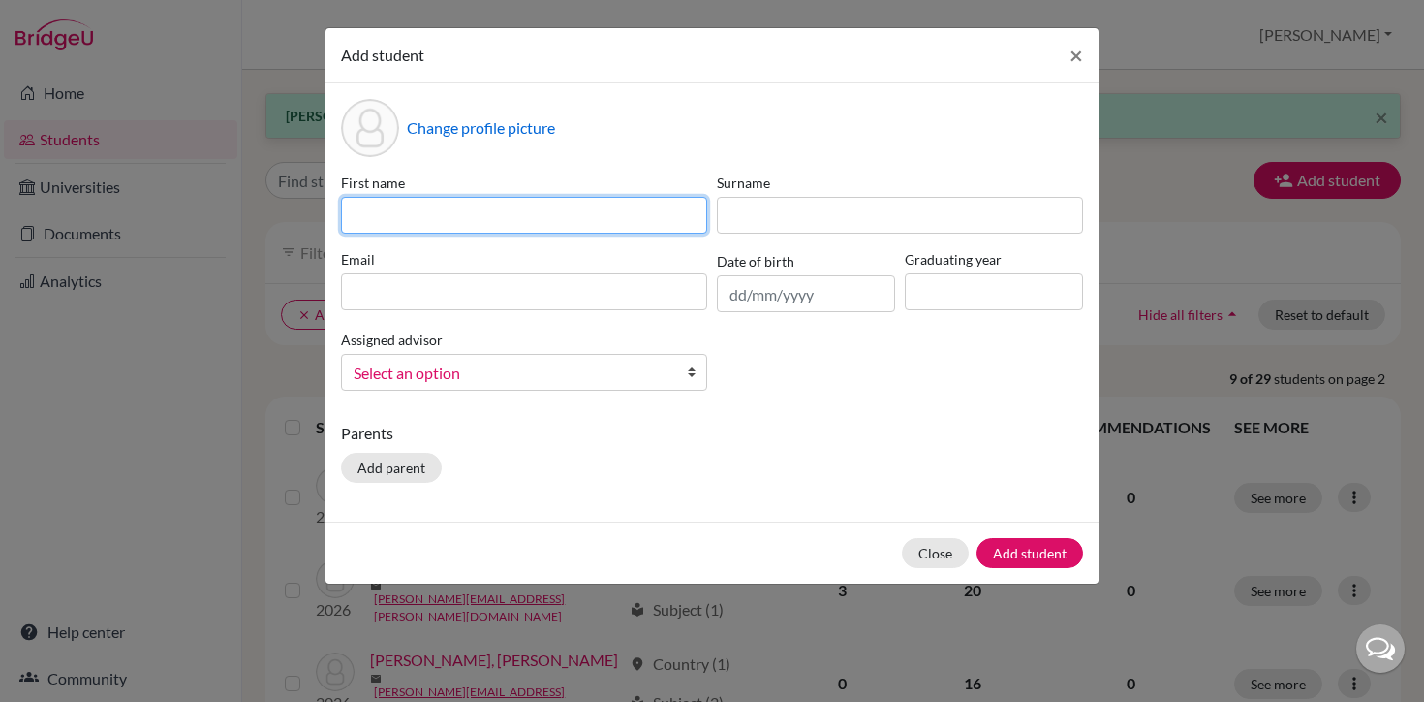
click at [661, 207] on input at bounding box center [524, 215] width 366 height 37
type input "N"
type input "Manuelli"
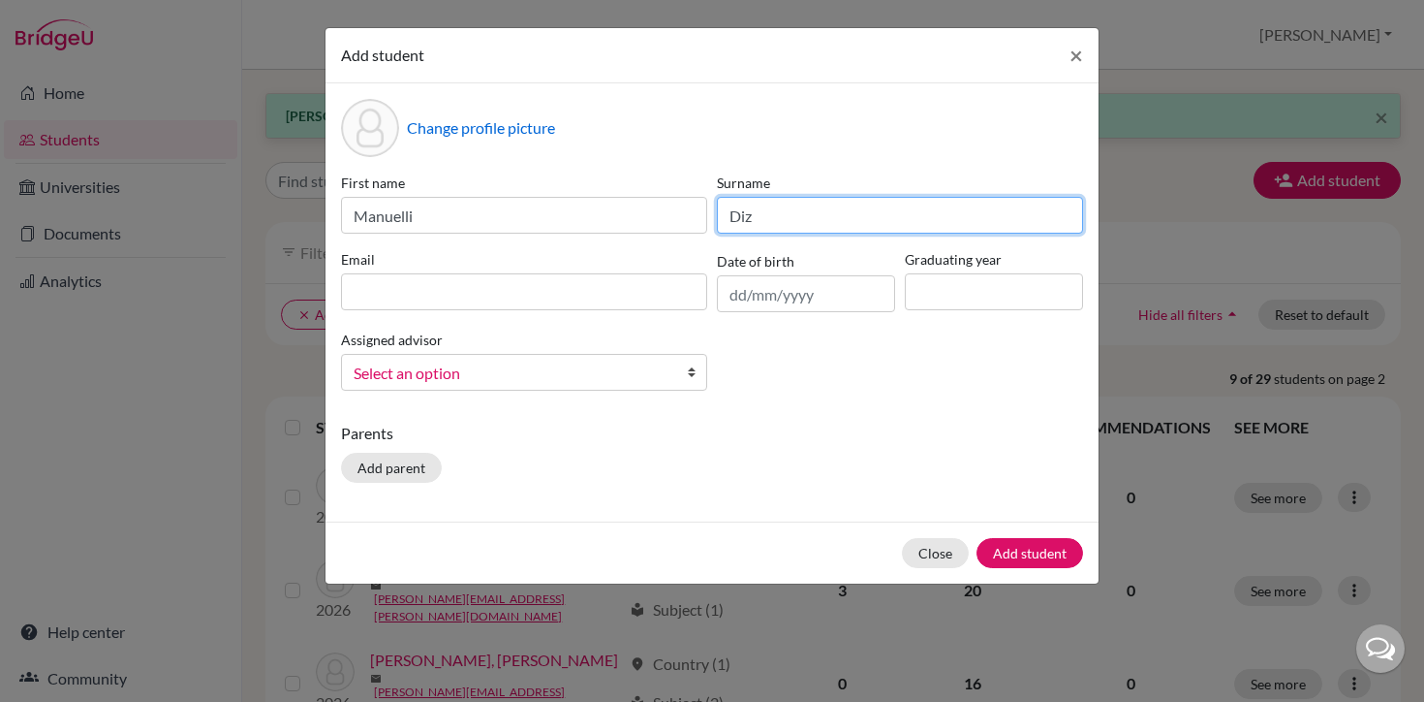
type input "Diz"
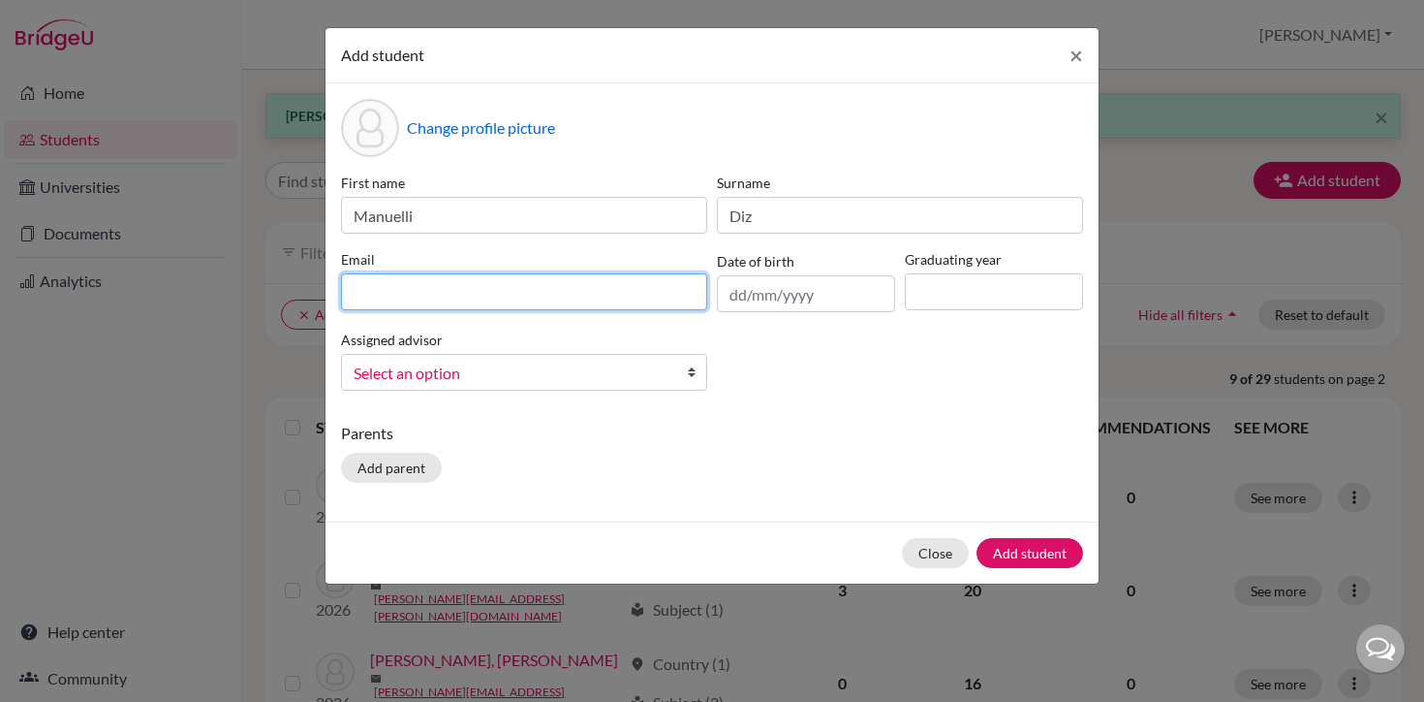
click at [588, 298] on input at bounding box center [524, 291] width 366 height 37
type input "[EMAIL_ADDRESS][DOMAIN_NAME]"
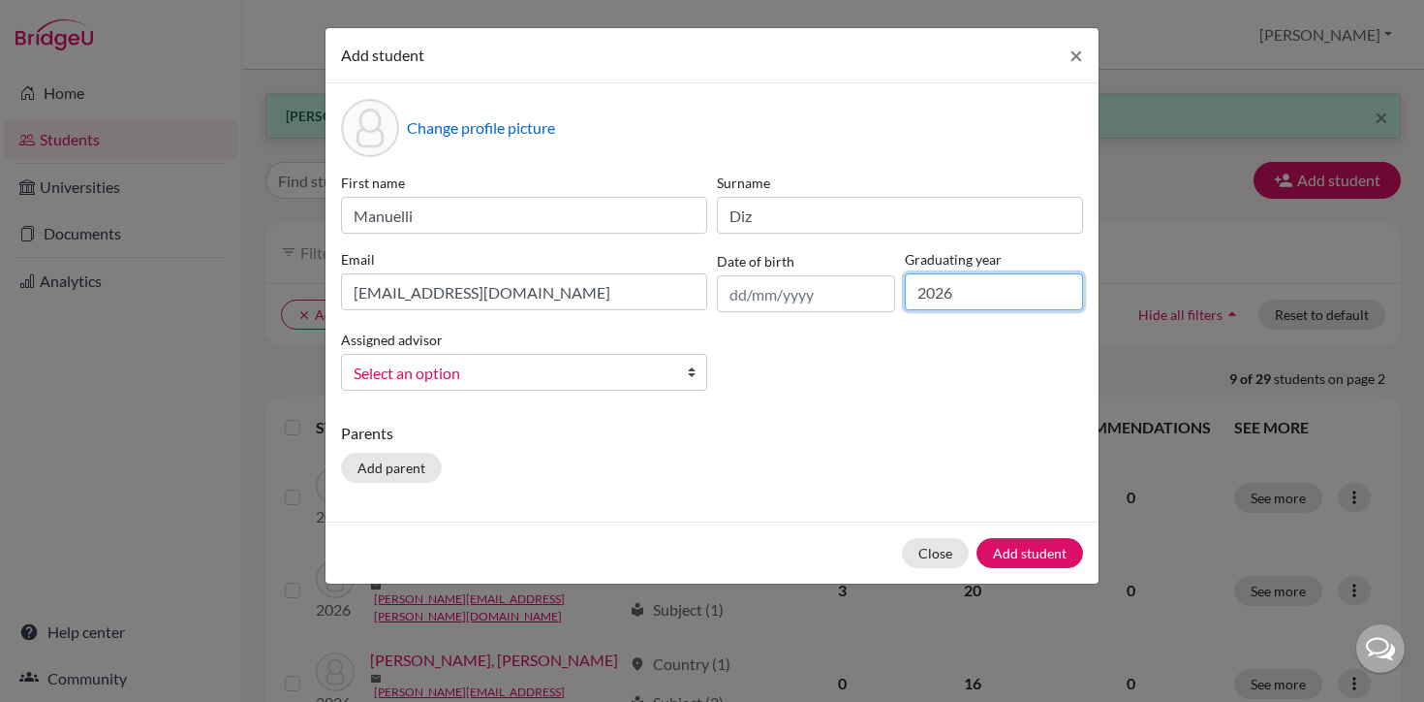
type input "2026"
click at [429, 373] on span "Select an option" at bounding box center [512, 372] width 316 height 25
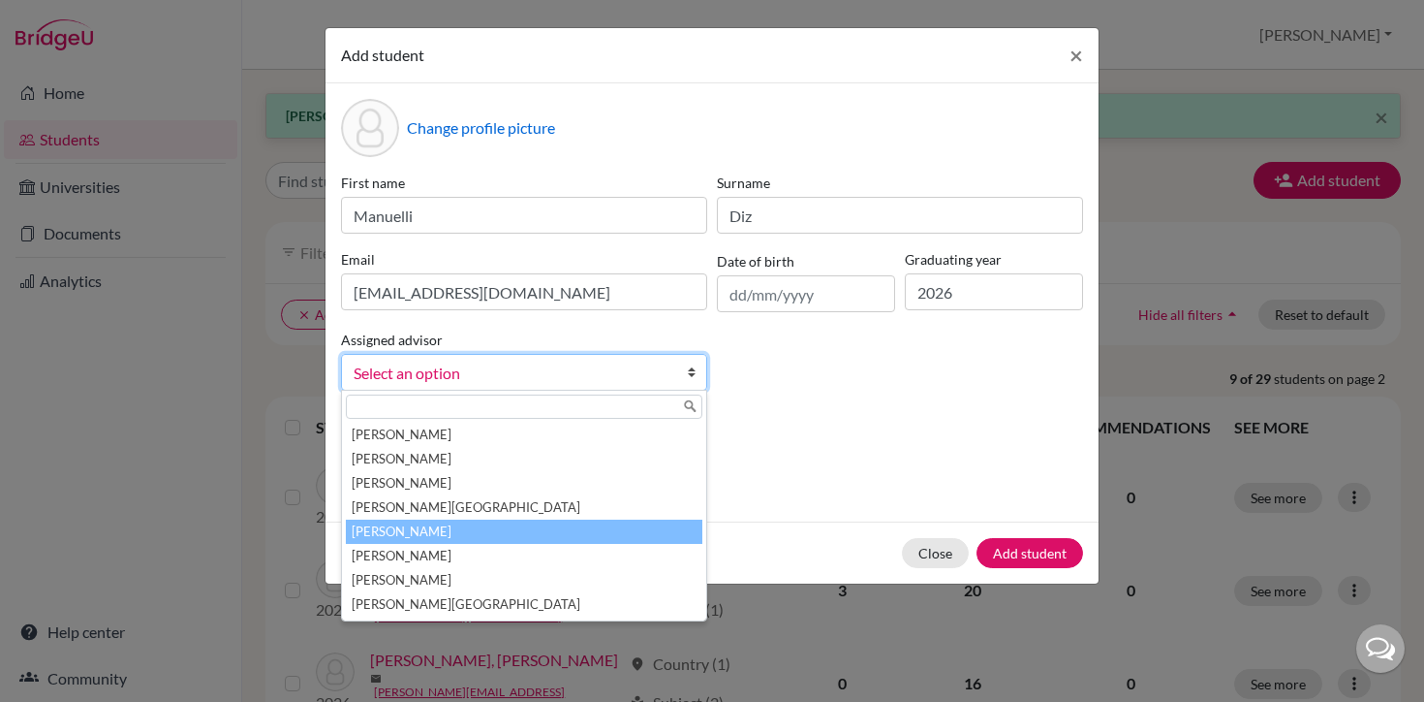
click at [400, 532] on li "[PERSON_NAME]" at bounding box center [524, 531] width 357 height 24
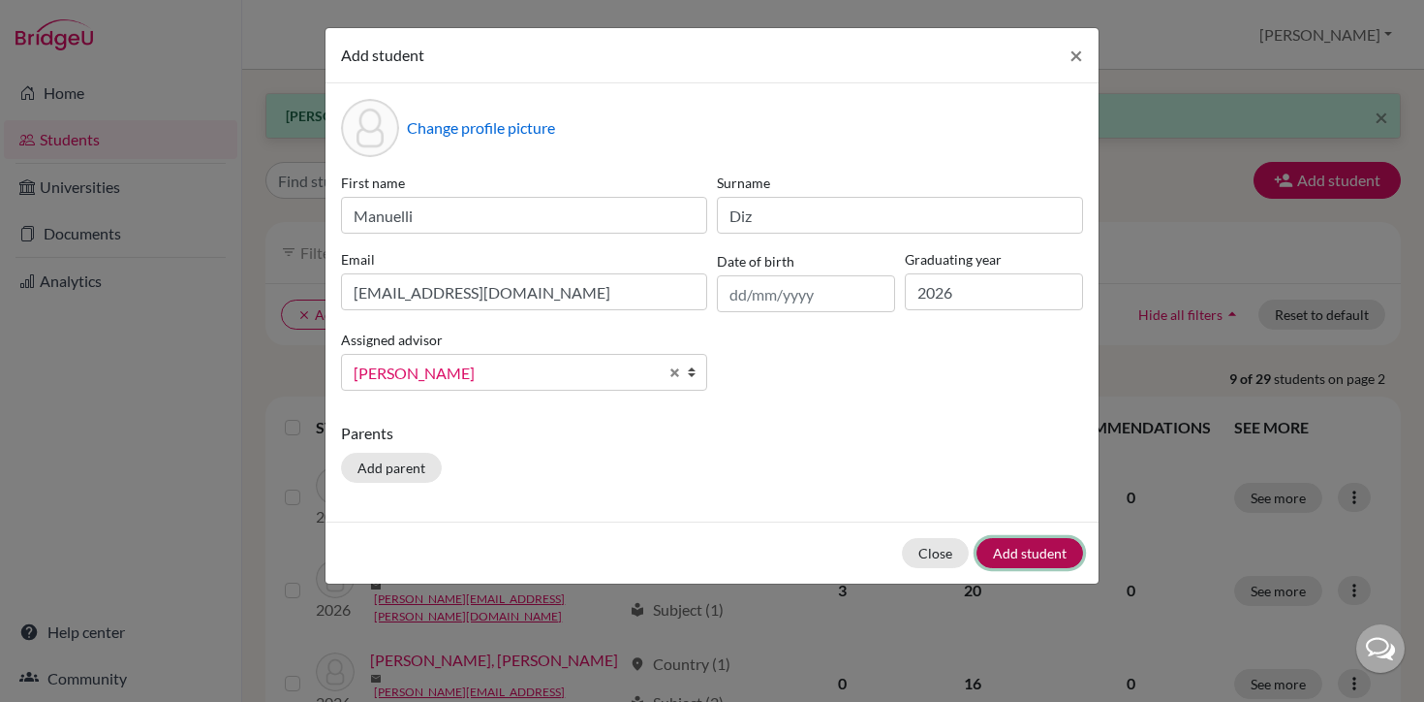
click at [1010, 558] on button "Add student" at bounding box center [1030, 553] width 107 height 30
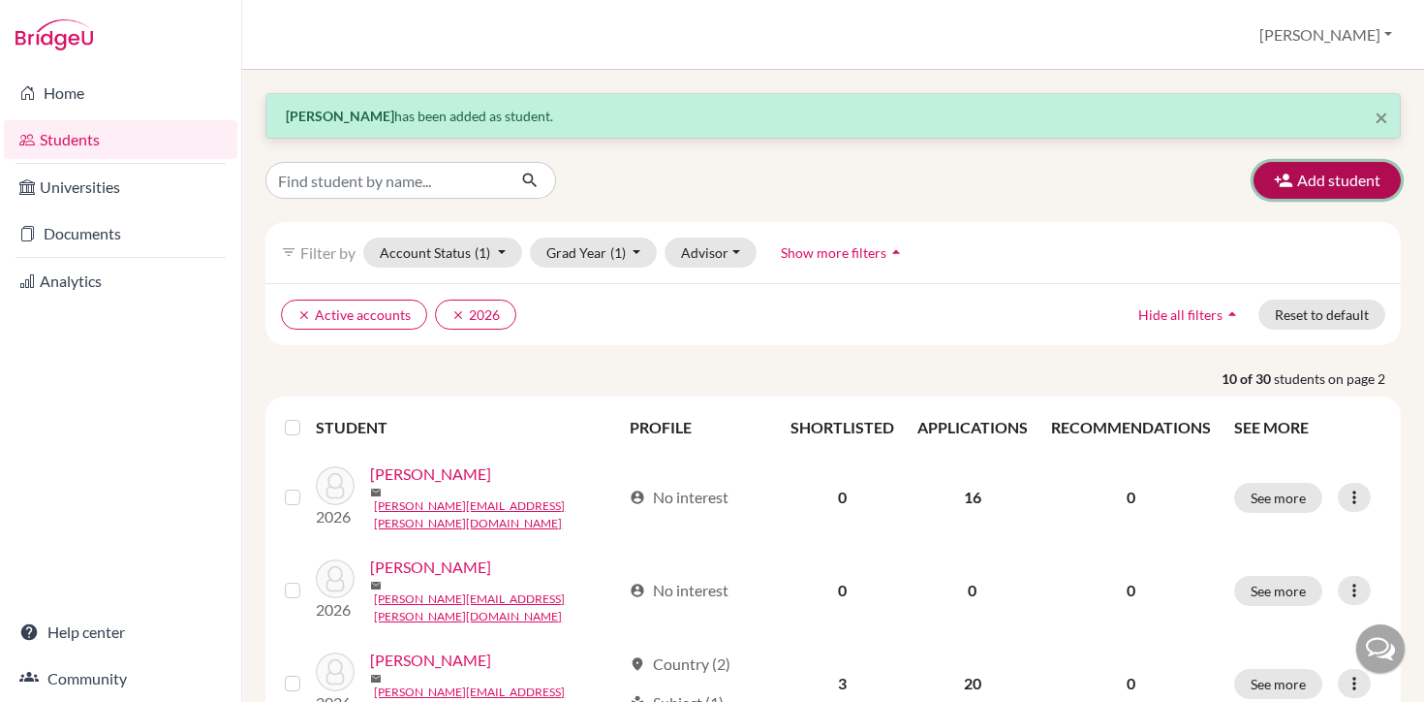
click at [1350, 186] on button "Add student" at bounding box center [1327, 180] width 147 height 37
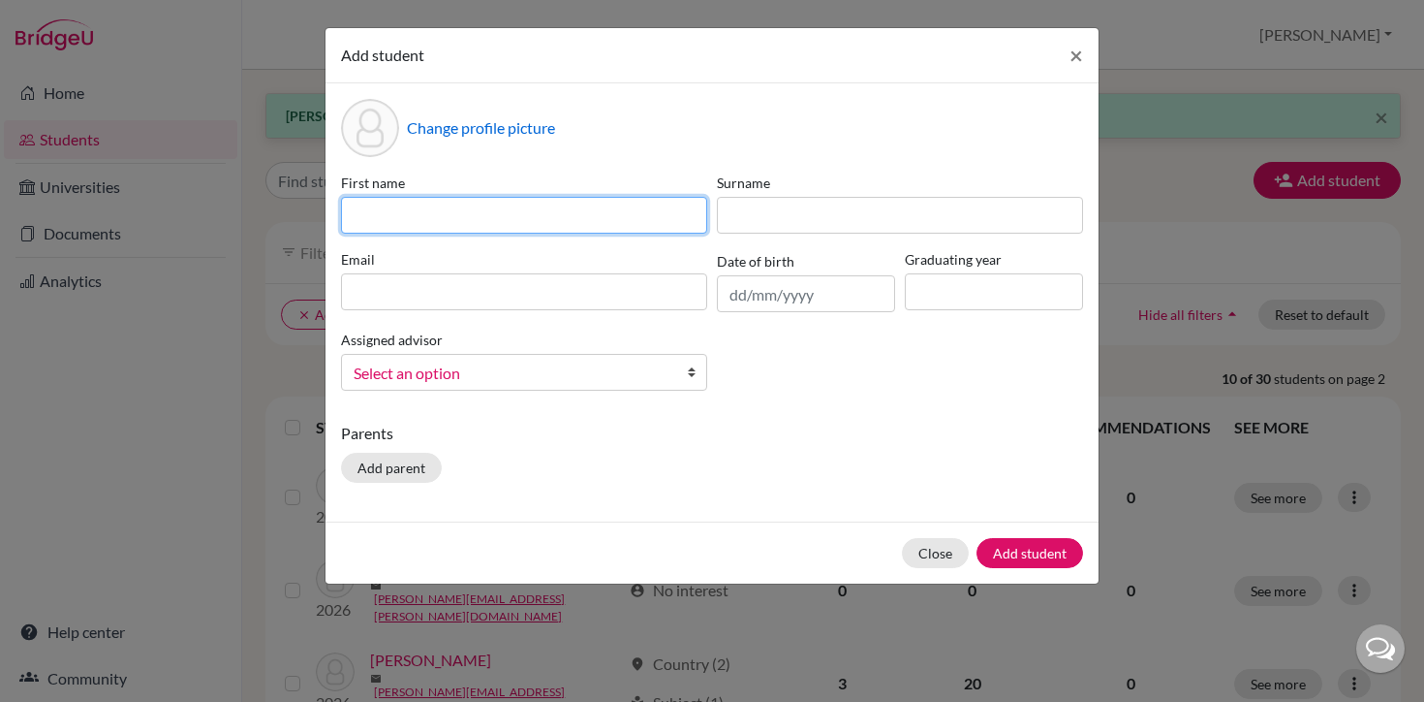
click at [661, 220] on input at bounding box center [524, 215] width 366 height 37
type input "[PERSON_NAME]"
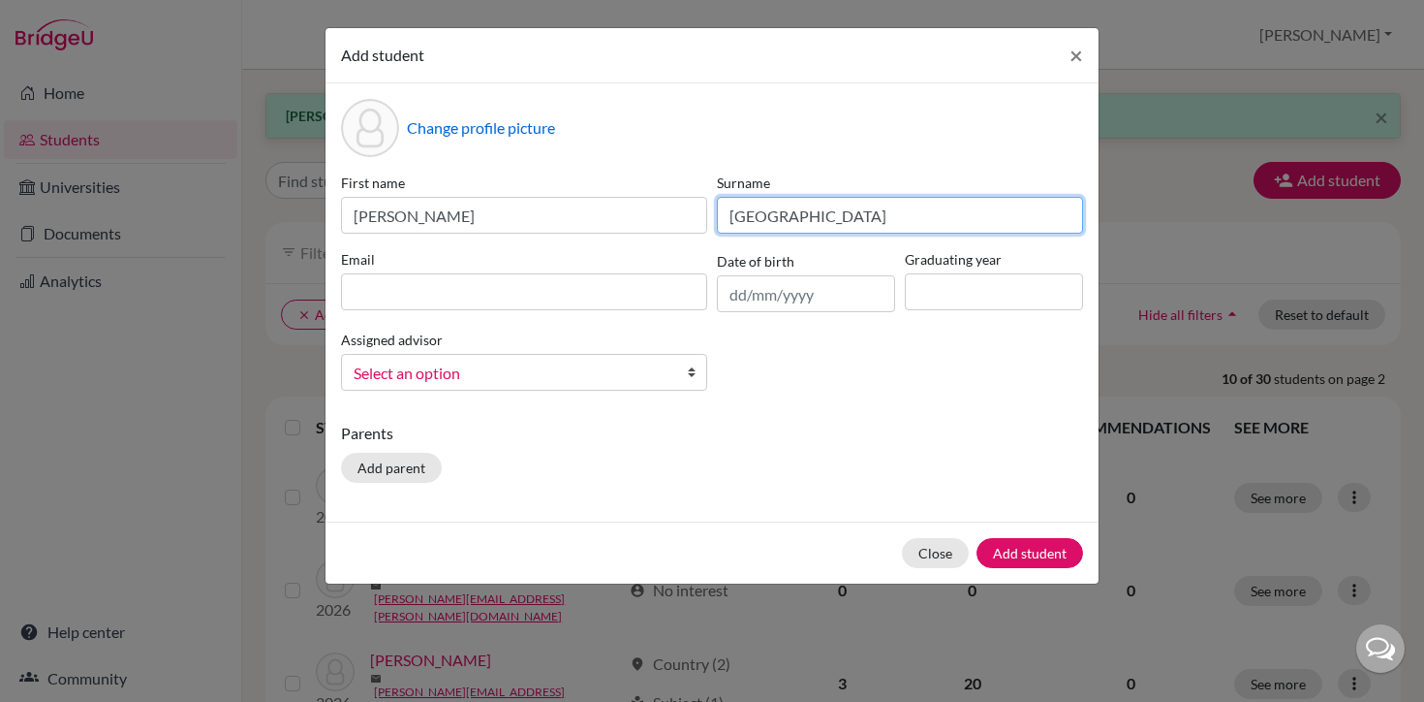
type input "[GEOGRAPHIC_DATA]"
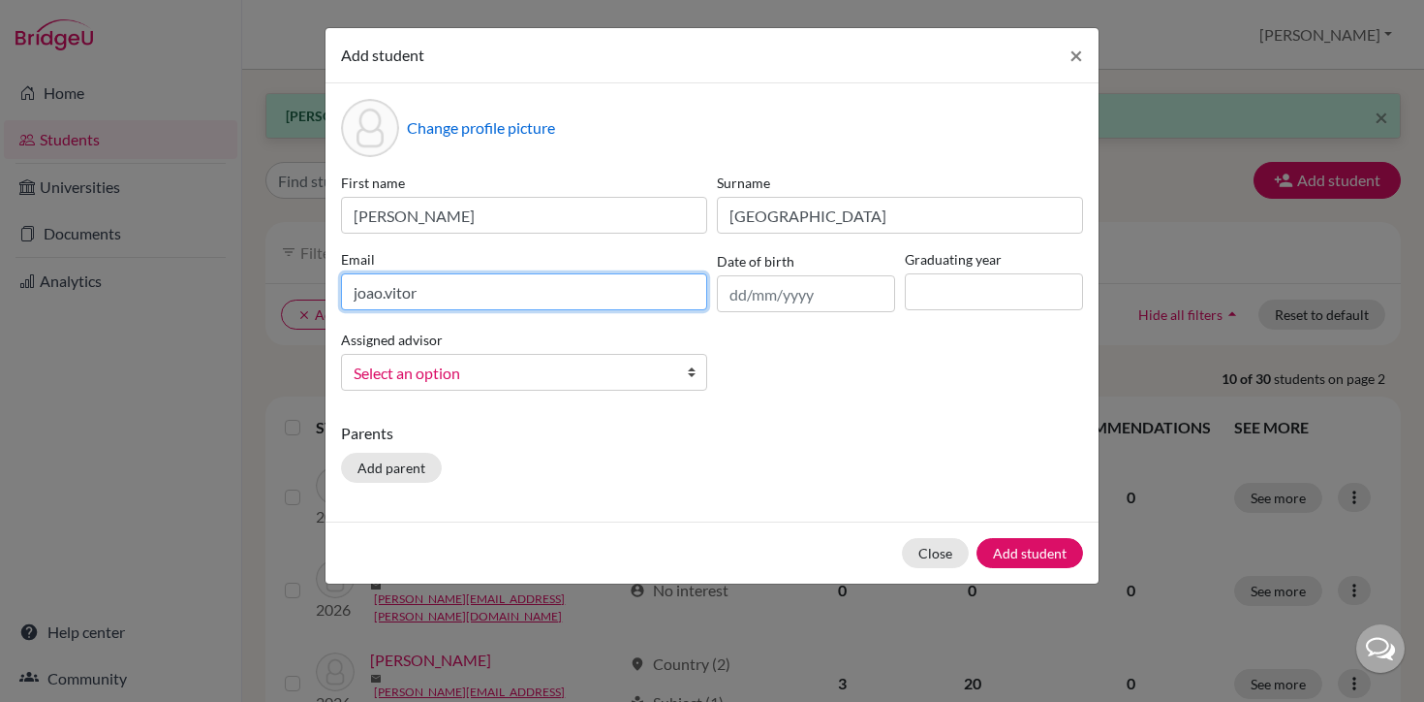
type input "joao.vitor"
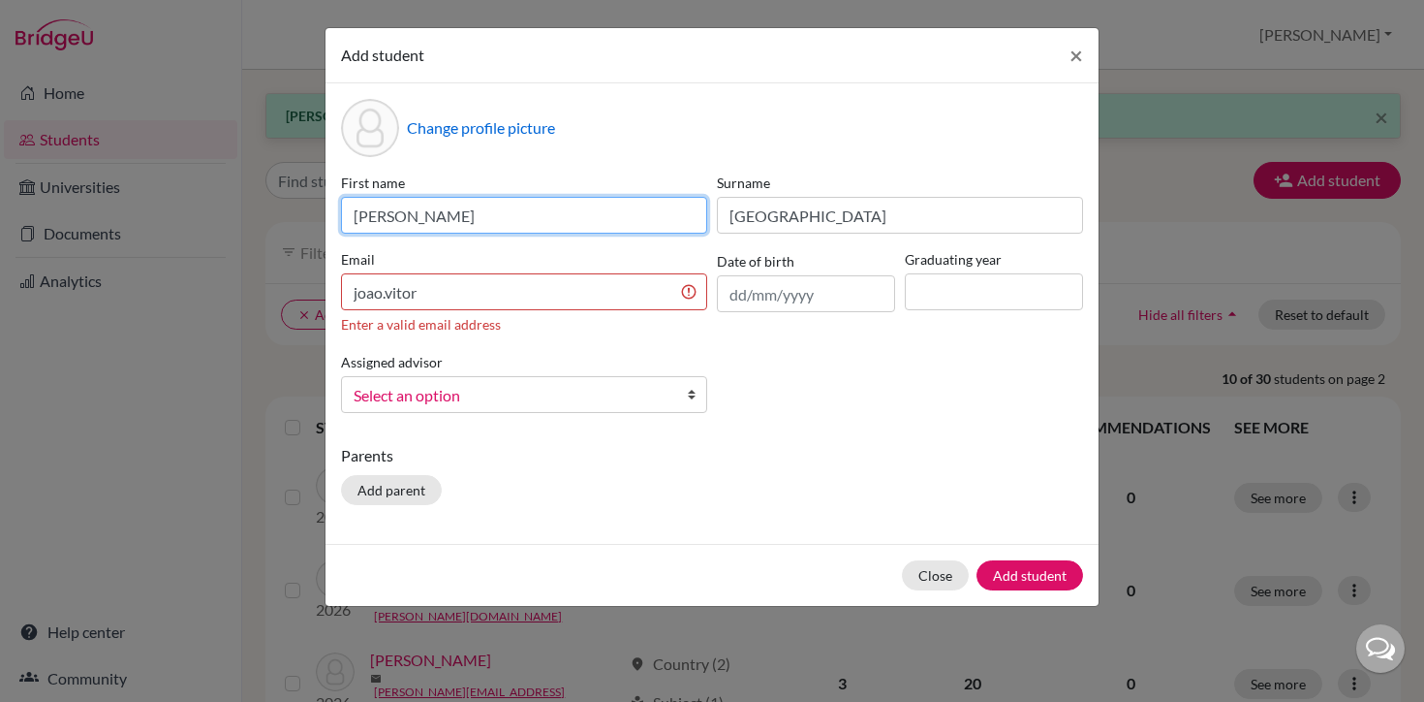
click at [408, 223] on input "[PERSON_NAME]" at bounding box center [524, 215] width 366 height 37
type input "[PERSON_NAME]"
click at [455, 304] on input "joao.vitor" at bounding box center [524, 291] width 366 height 37
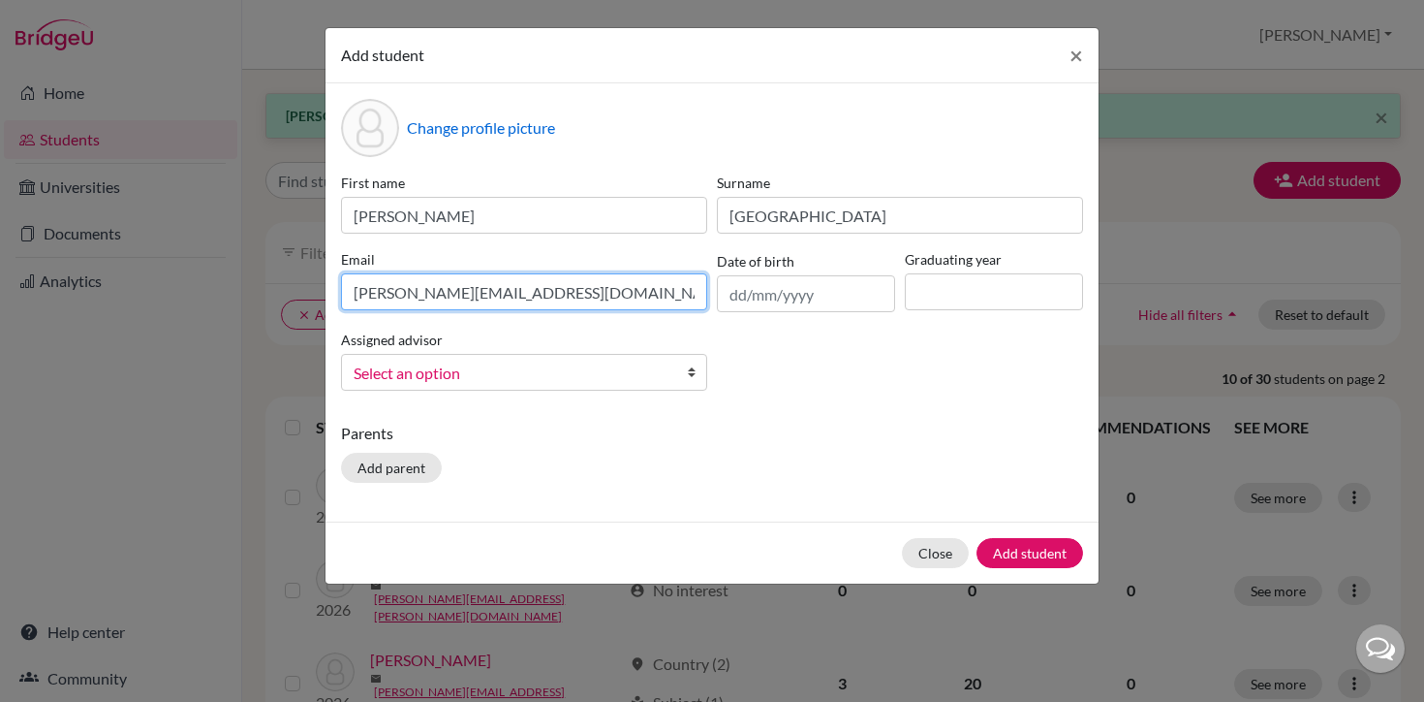
type input "[PERSON_NAME][EMAIL_ADDRESS][DOMAIN_NAME]"
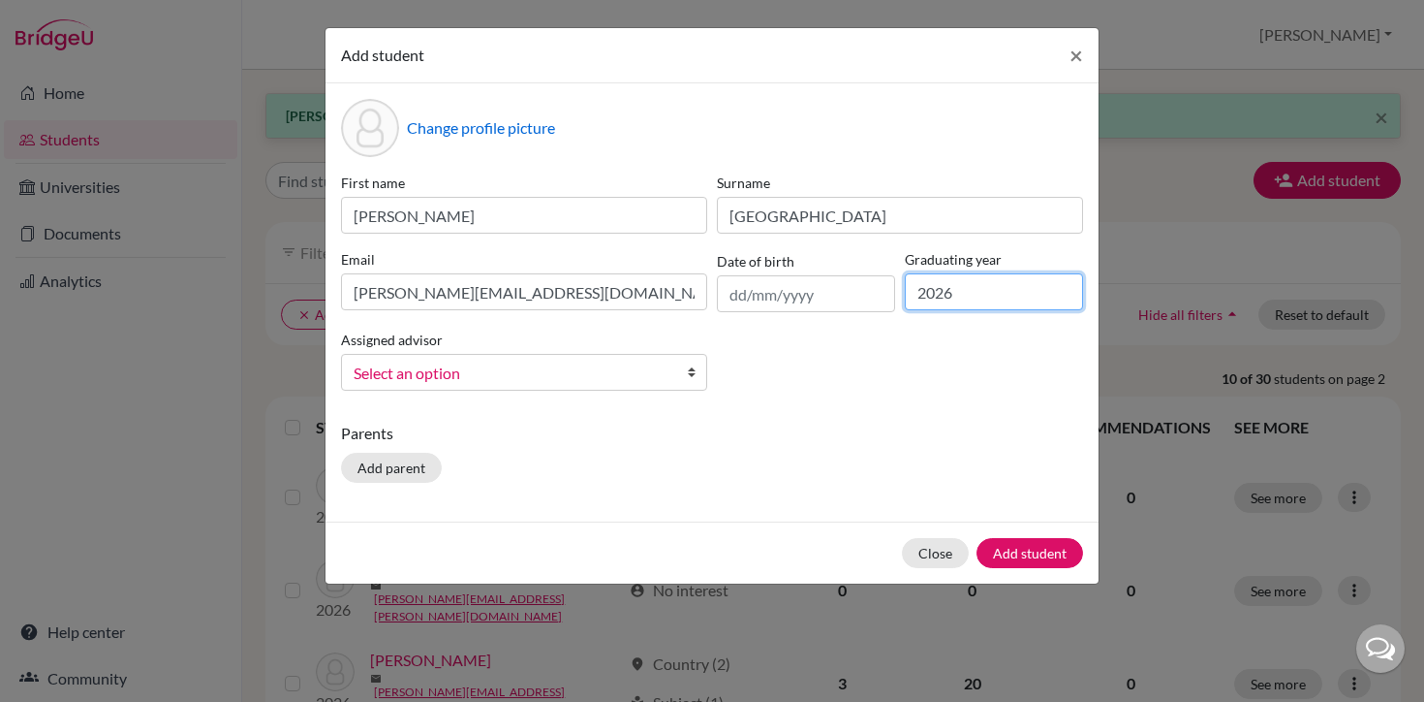
type input "2026"
click at [390, 377] on span "Select an option" at bounding box center [512, 372] width 316 height 25
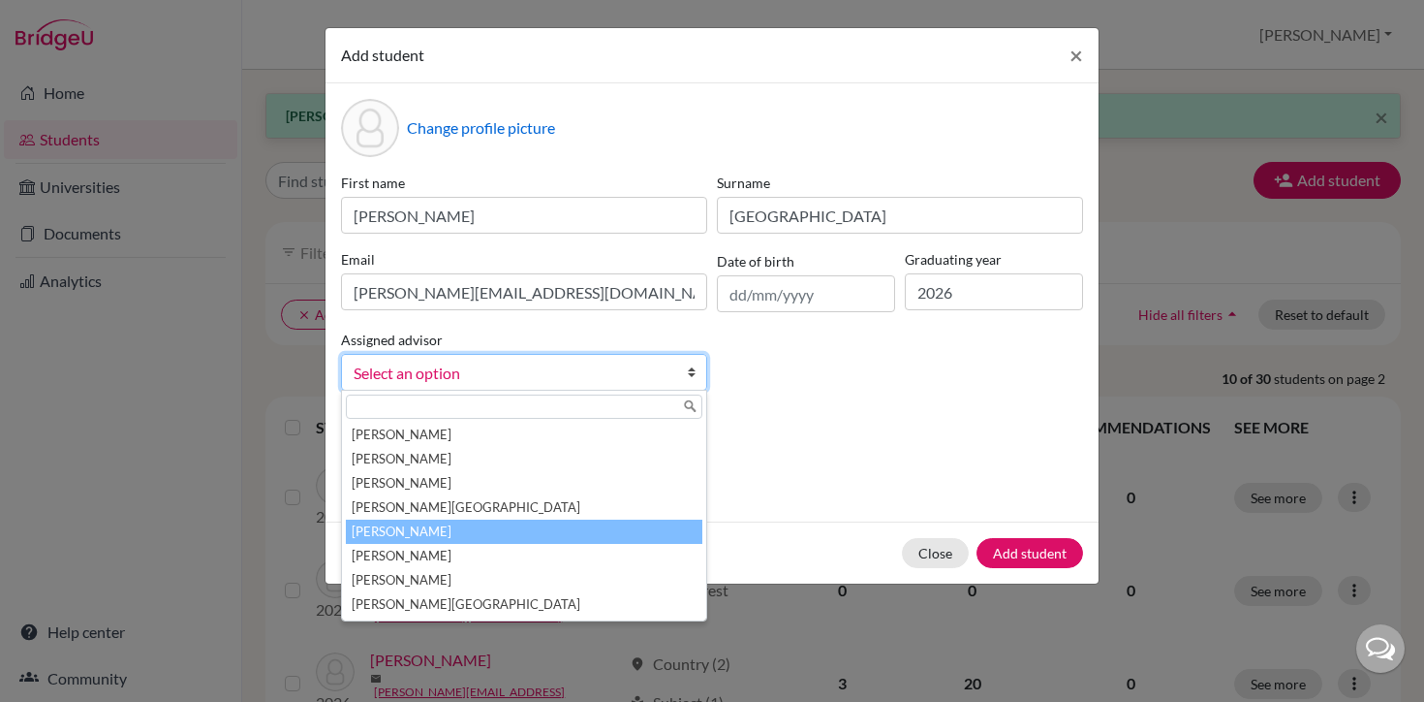
click at [394, 539] on li "[PERSON_NAME]" at bounding box center [524, 531] width 357 height 24
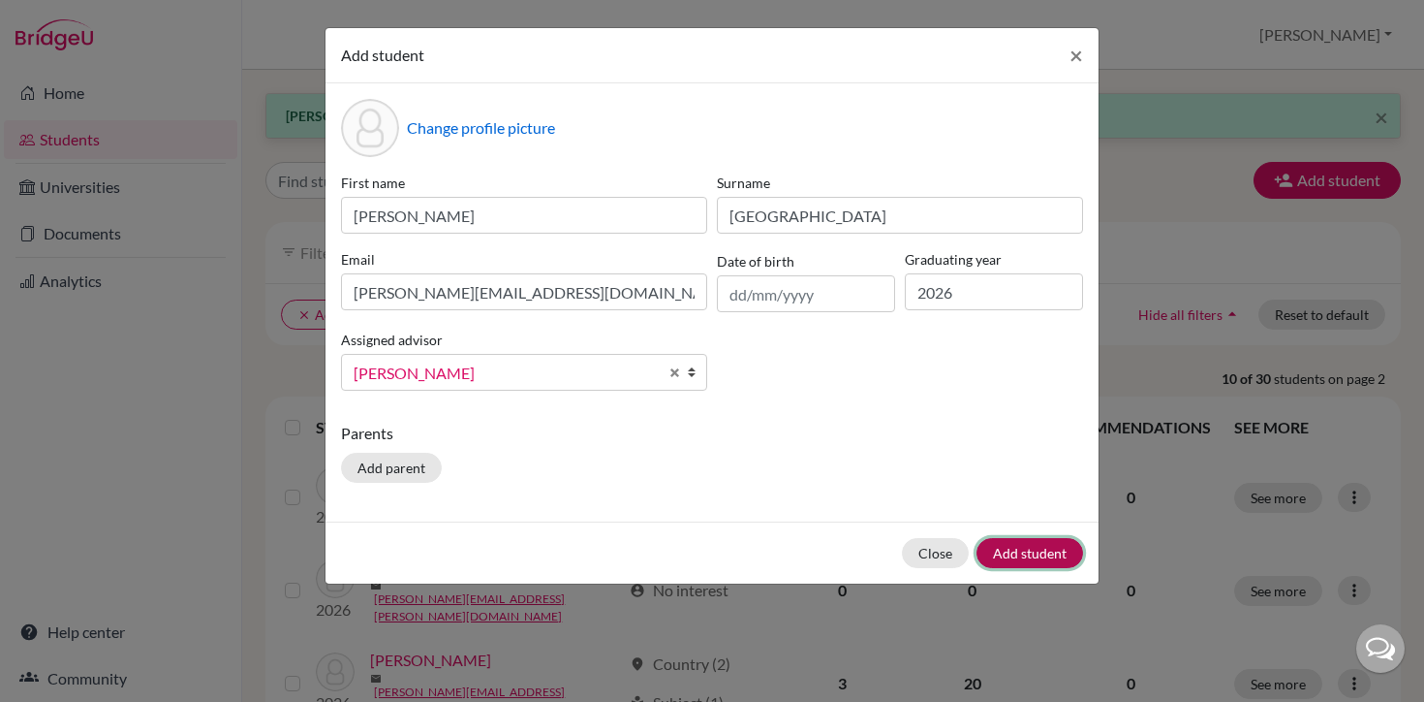
click at [1057, 560] on button "Add student" at bounding box center [1030, 553] width 107 height 30
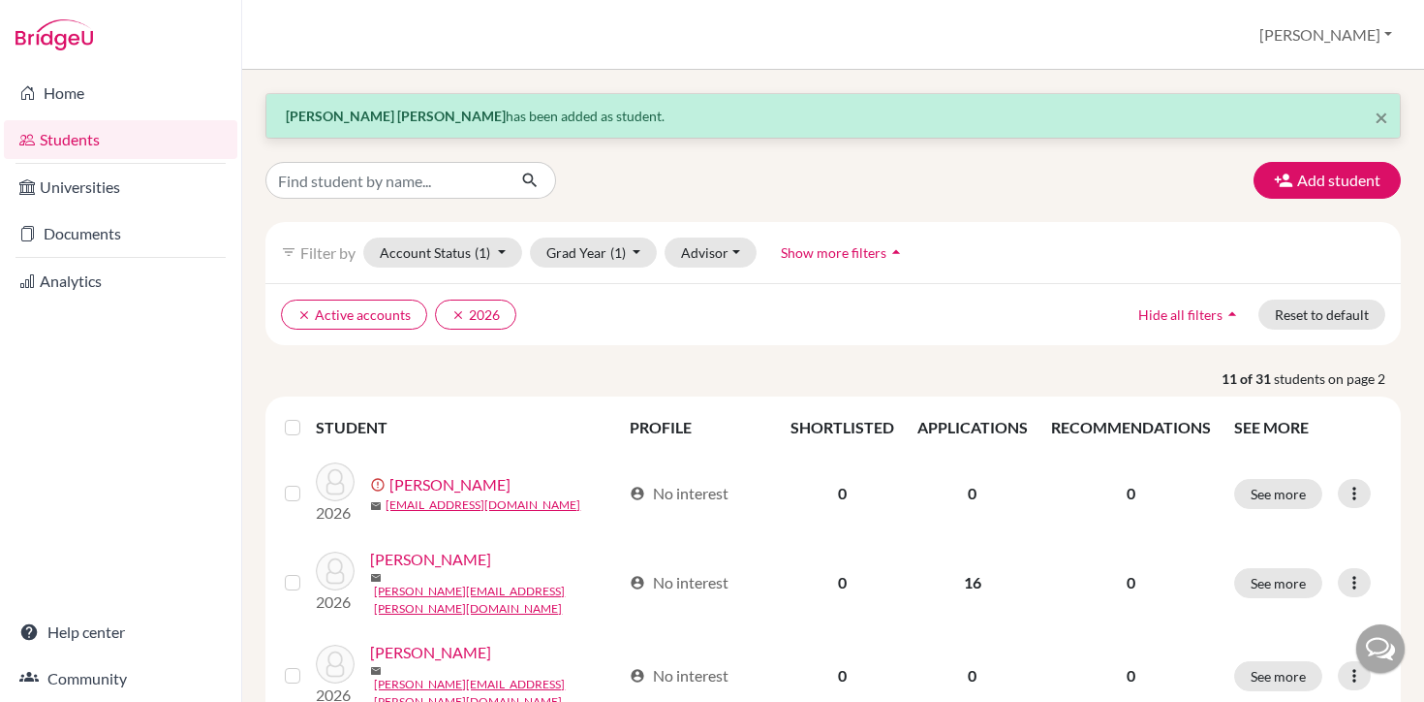
scroll to position [2, 0]
click at [1348, 175] on button "Add student" at bounding box center [1327, 178] width 147 height 37
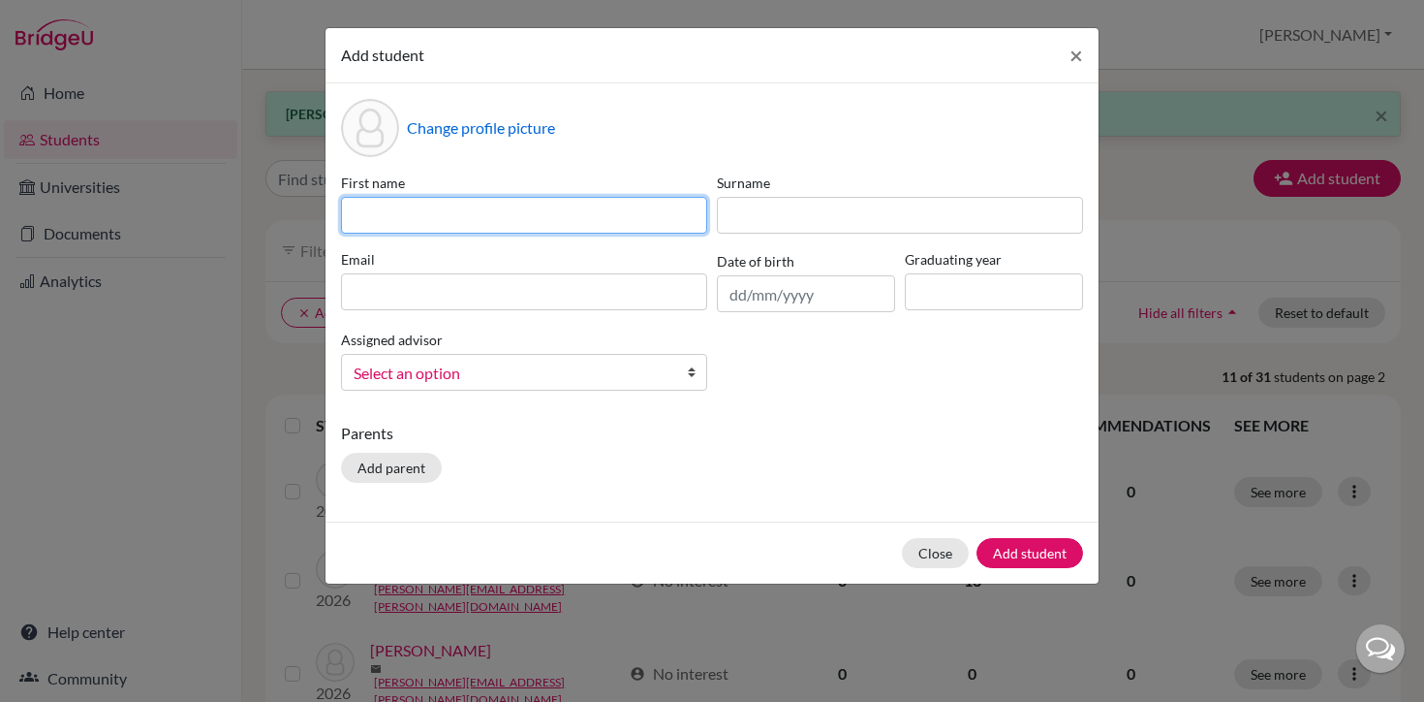
click at [577, 216] on input at bounding box center [524, 215] width 366 height 37
type input "[PERSON_NAME][EMAIL_ADDRESS][DOMAIN_NAME]"
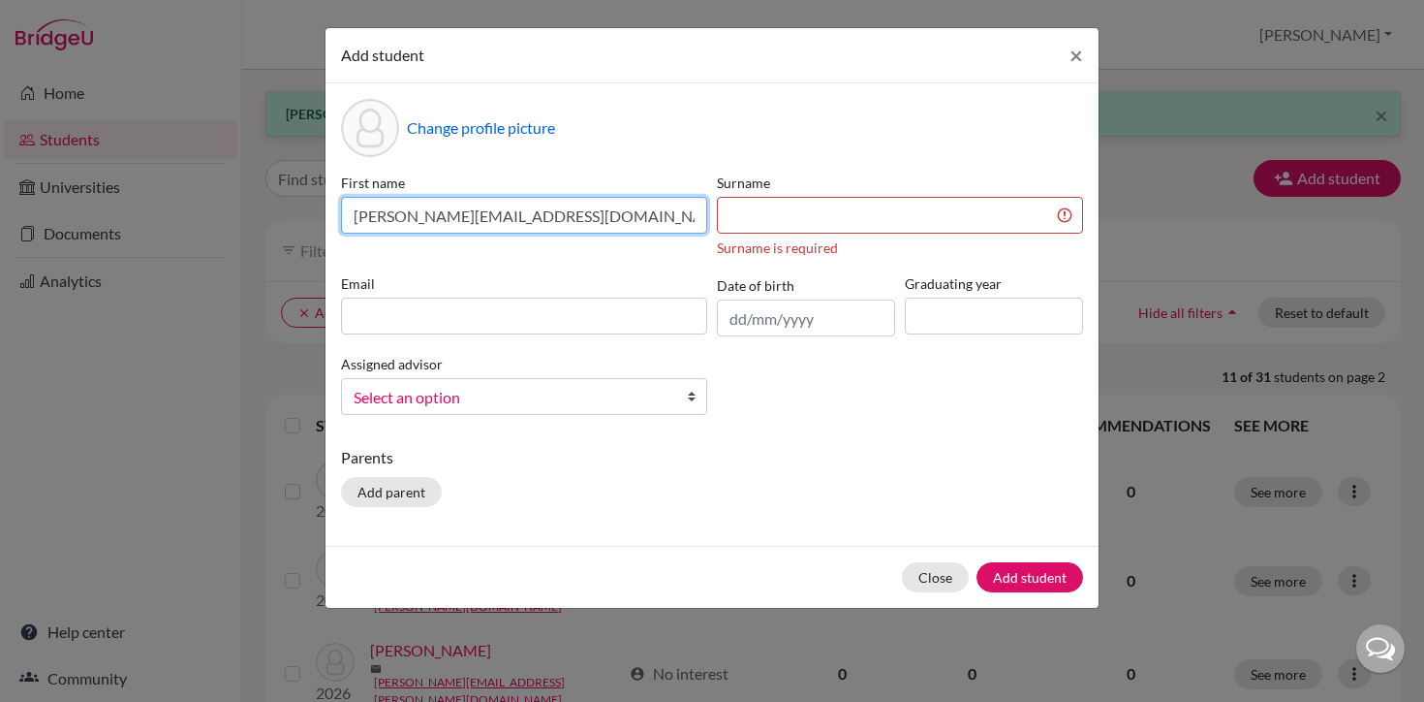
drag, startPoint x: 577, startPoint y: 224, endPoint x: 341, endPoint y: 220, distance: 236.5
click at [341, 220] on input "[PERSON_NAME][EMAIL_ADDRESS][DOMAIN_NAME]" at bounding box center [524, 215] width 366 height 37
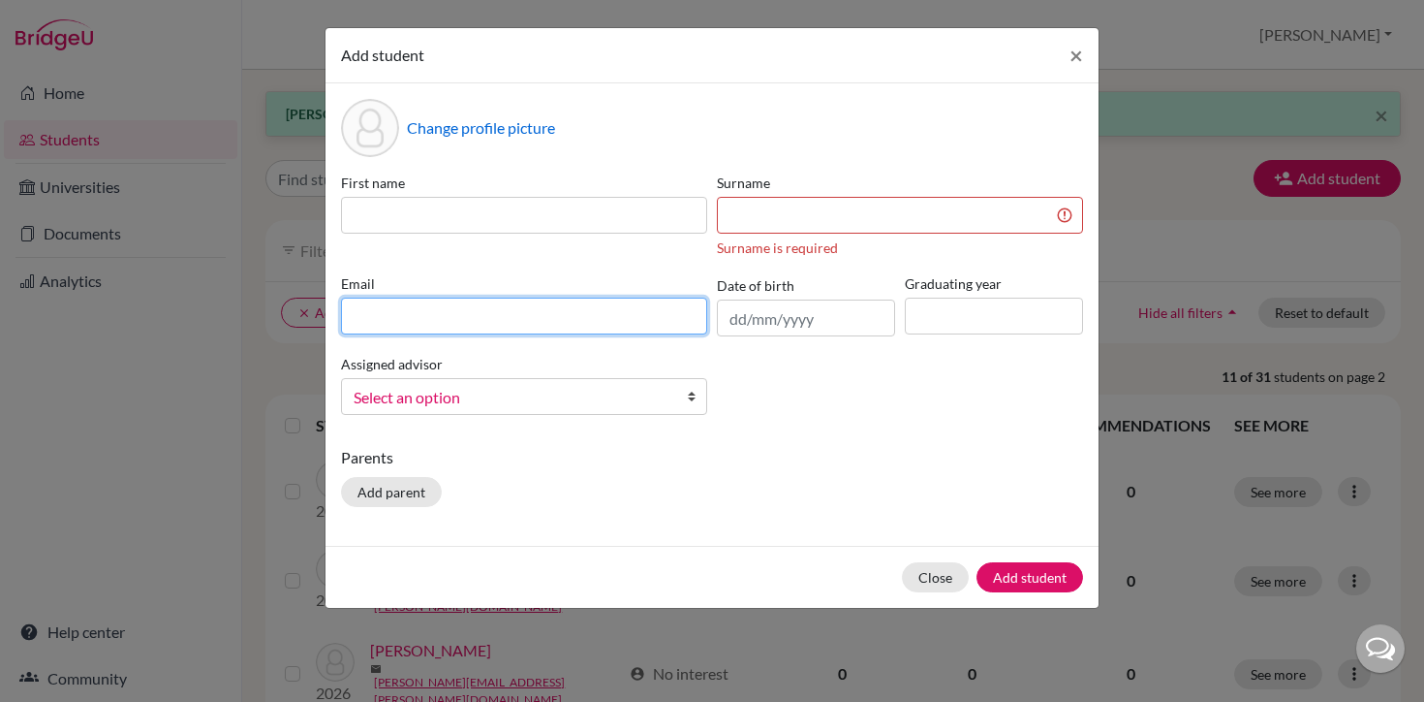
click at [366, 321] on input at bounding box center [524, 315] width 366 height 37
paste input "[PERSON_NAME][EMAIL_ADDRESS][DOMAIN_NAME]"
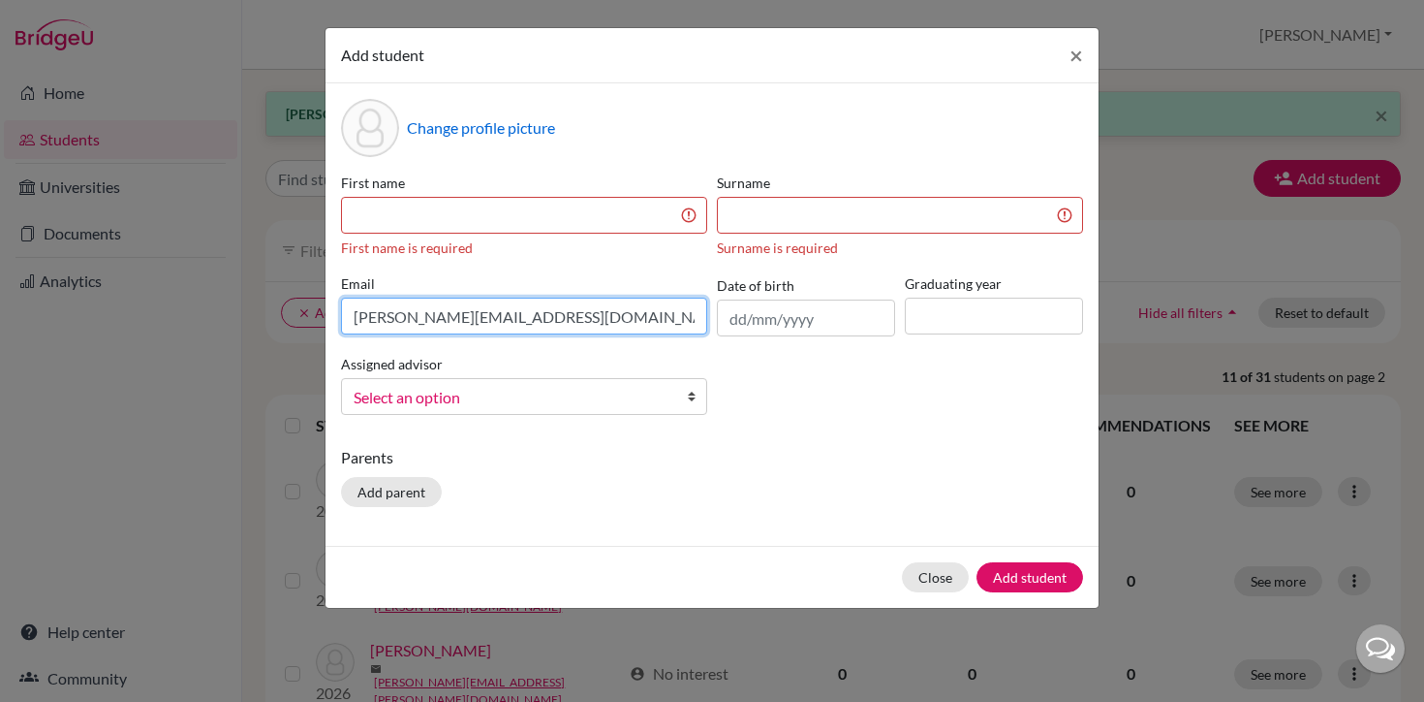
type input "[PERSON_NAME][EMAIL_ADDRESS][DOMAIN_NAME]"
click at [419, 223] on input at bounding box center [524, 215] width 366 height 37
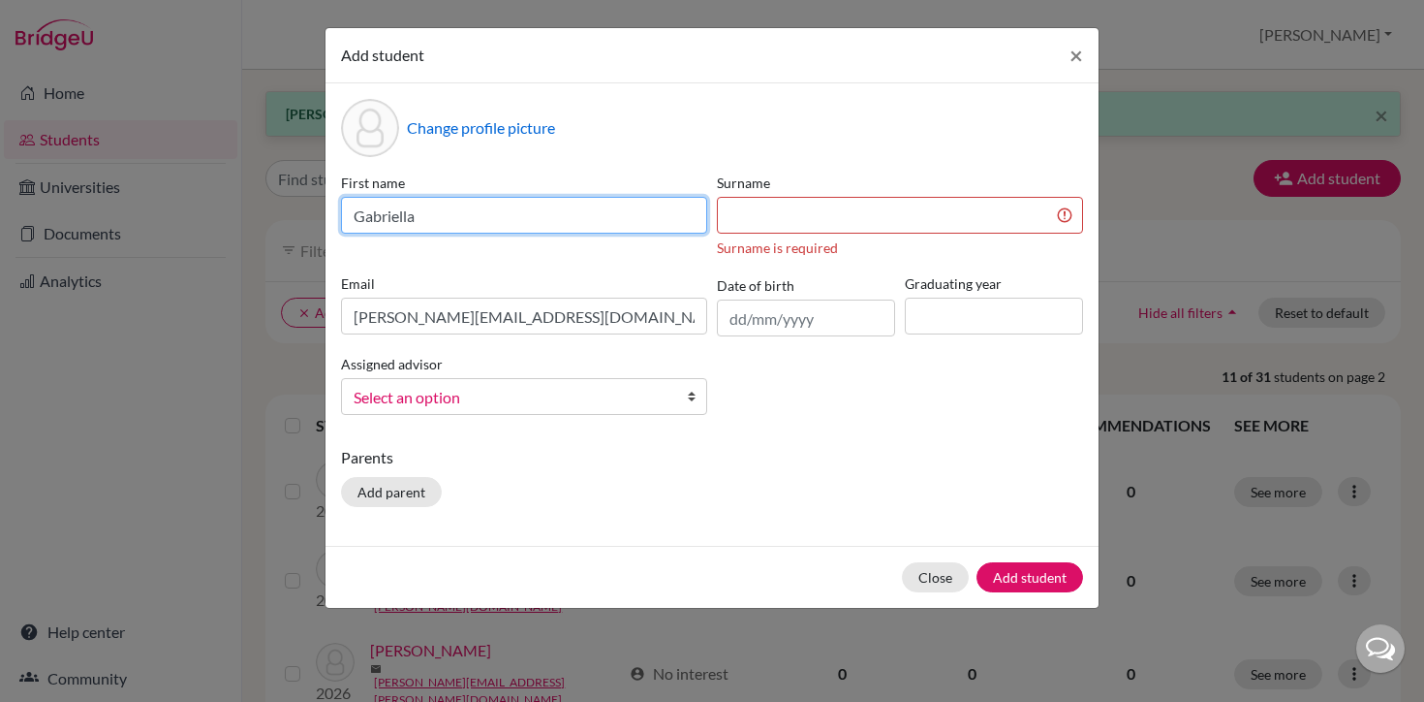
type input "Gabriella"
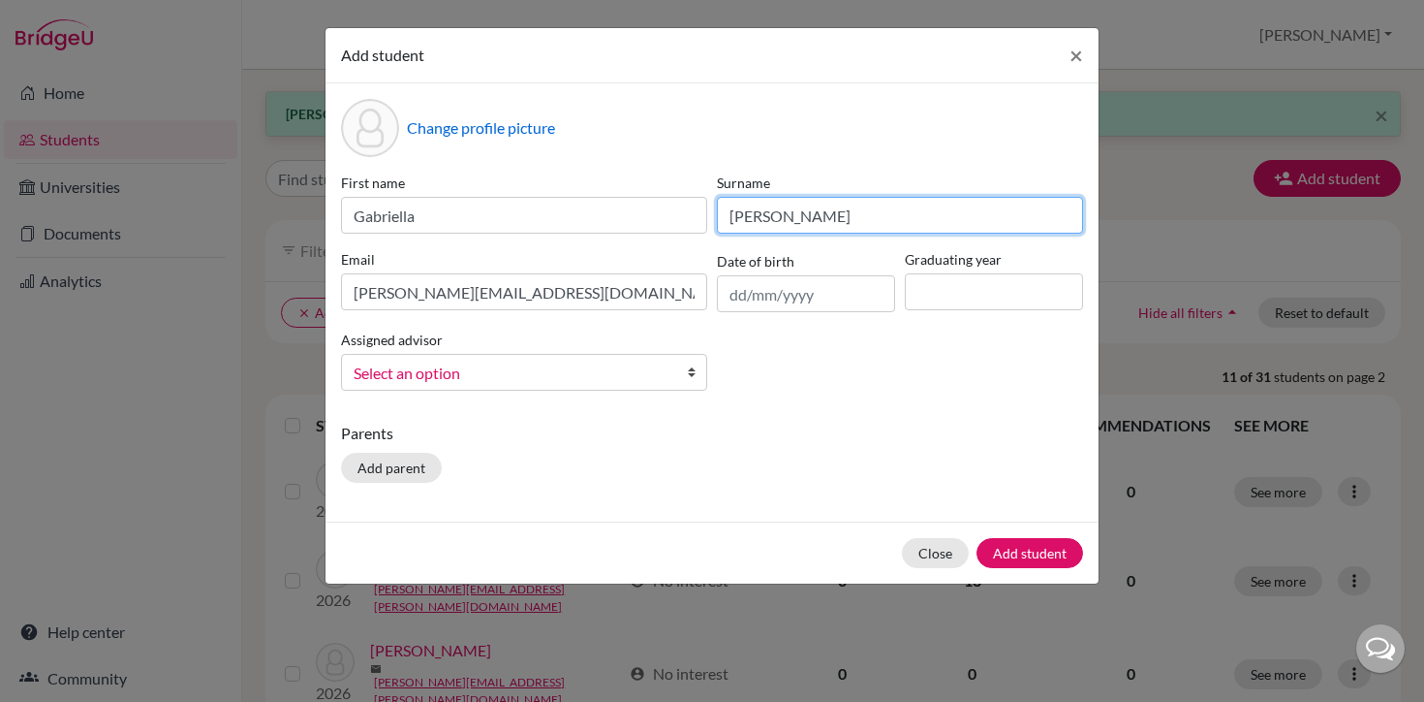
type input "[PERSON_NAME]"
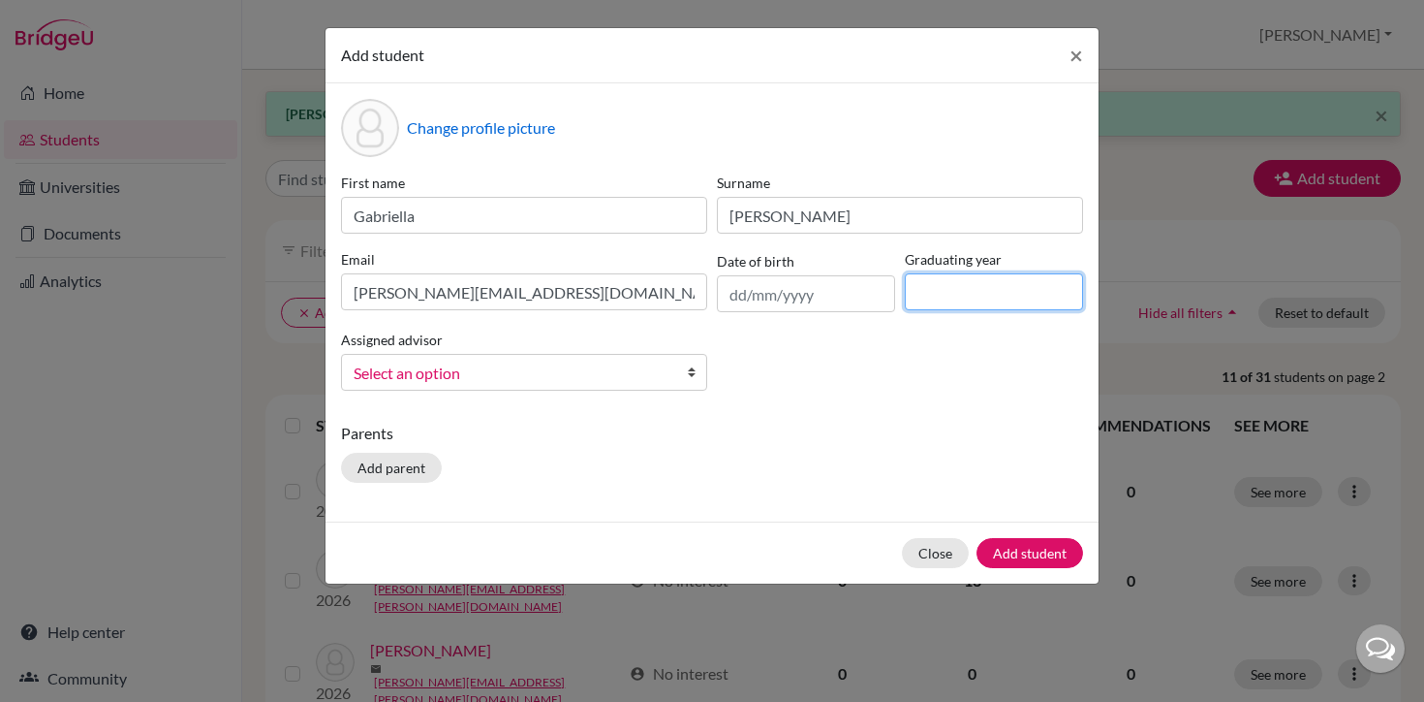
click at [964, 284] on input at bounding box center [994, 291] width 178 height 37
type input "2026"
click at [637, 379] on span "Select an option" at bounding box center [512, 372] width 316 height 25
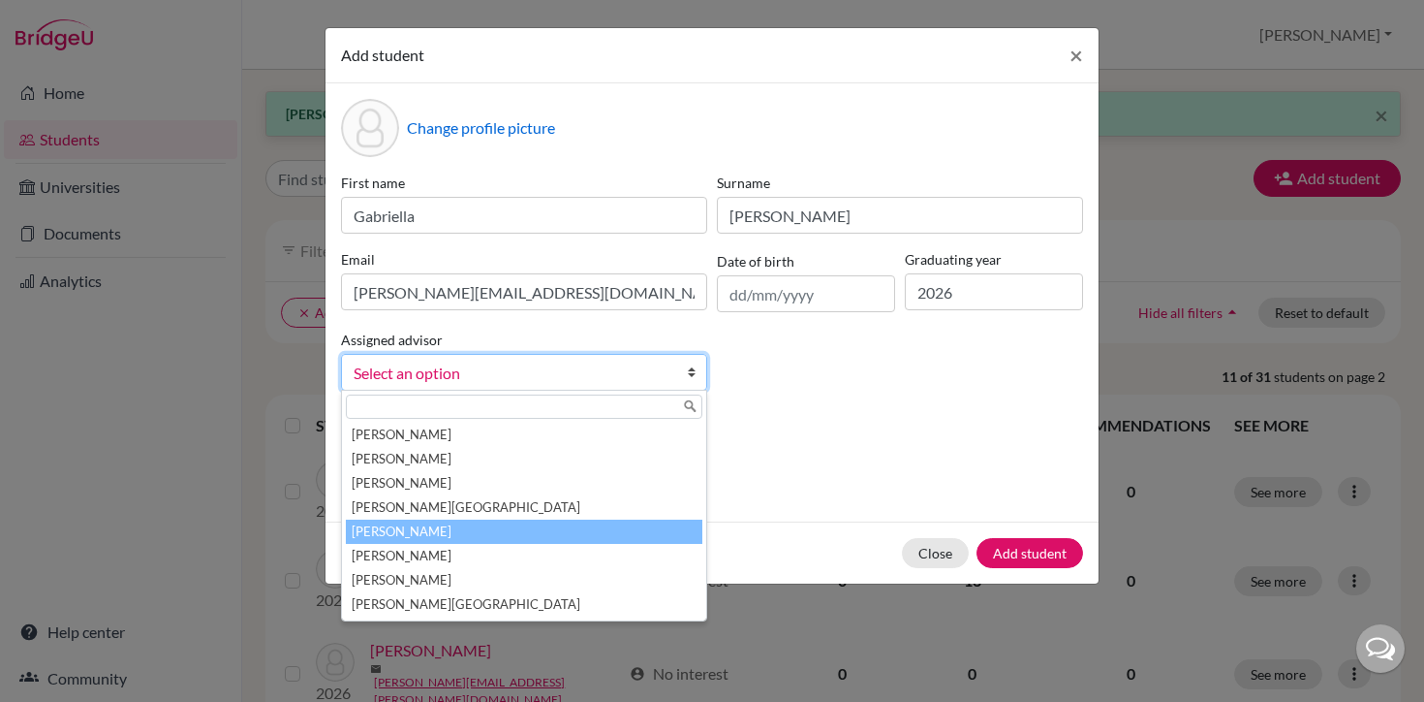
click at [551, 537] on li "[PERSON_NAME]" at bounding box center [524, 531] width 357 height 24
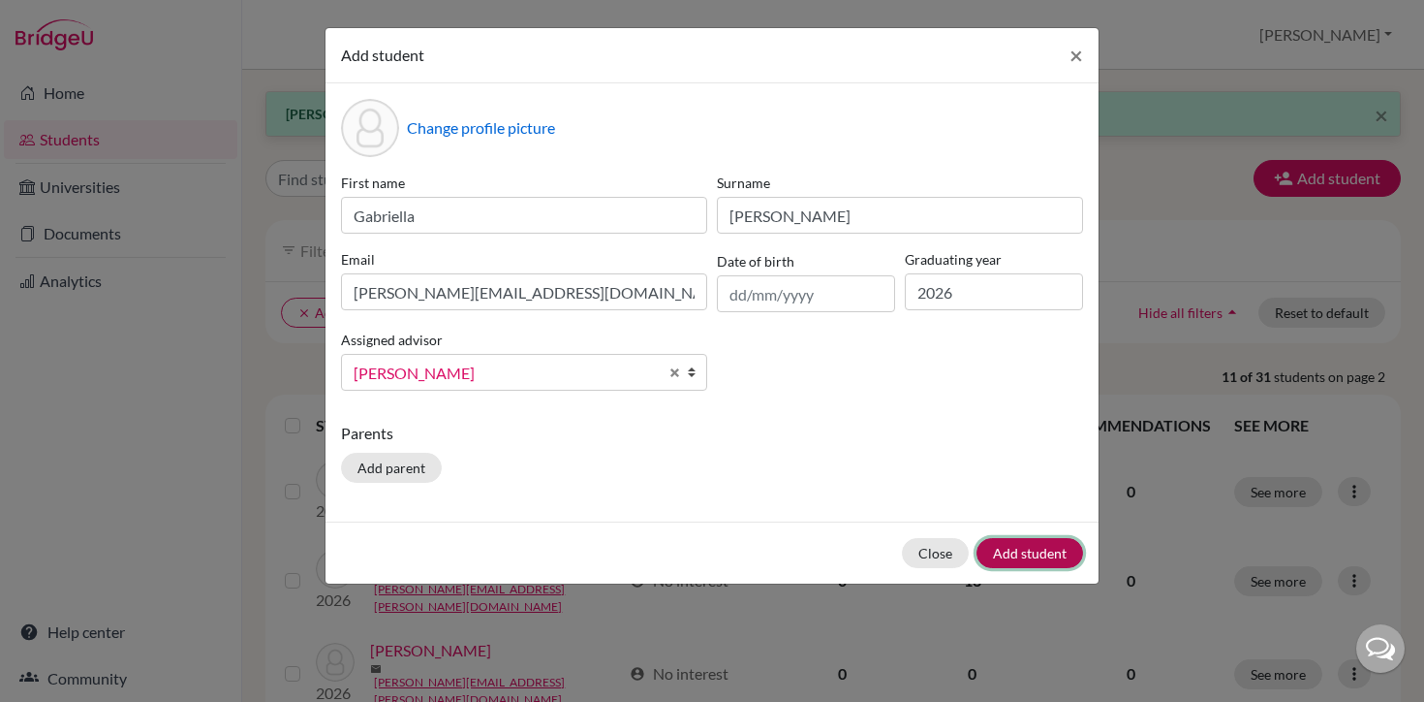
click at [1016, 555] on button "Add student" at bounding box center [1030, 553] width 107 height 30
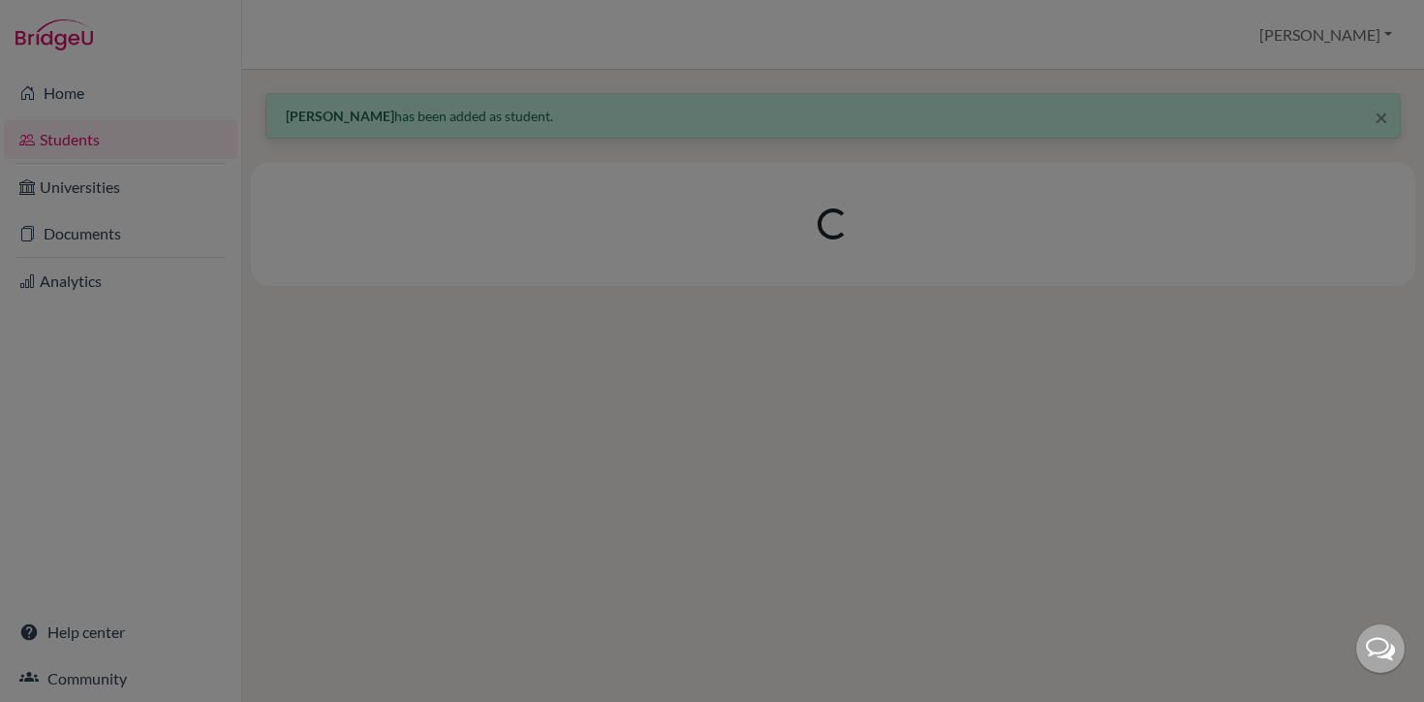
scroll to position [0, 0]
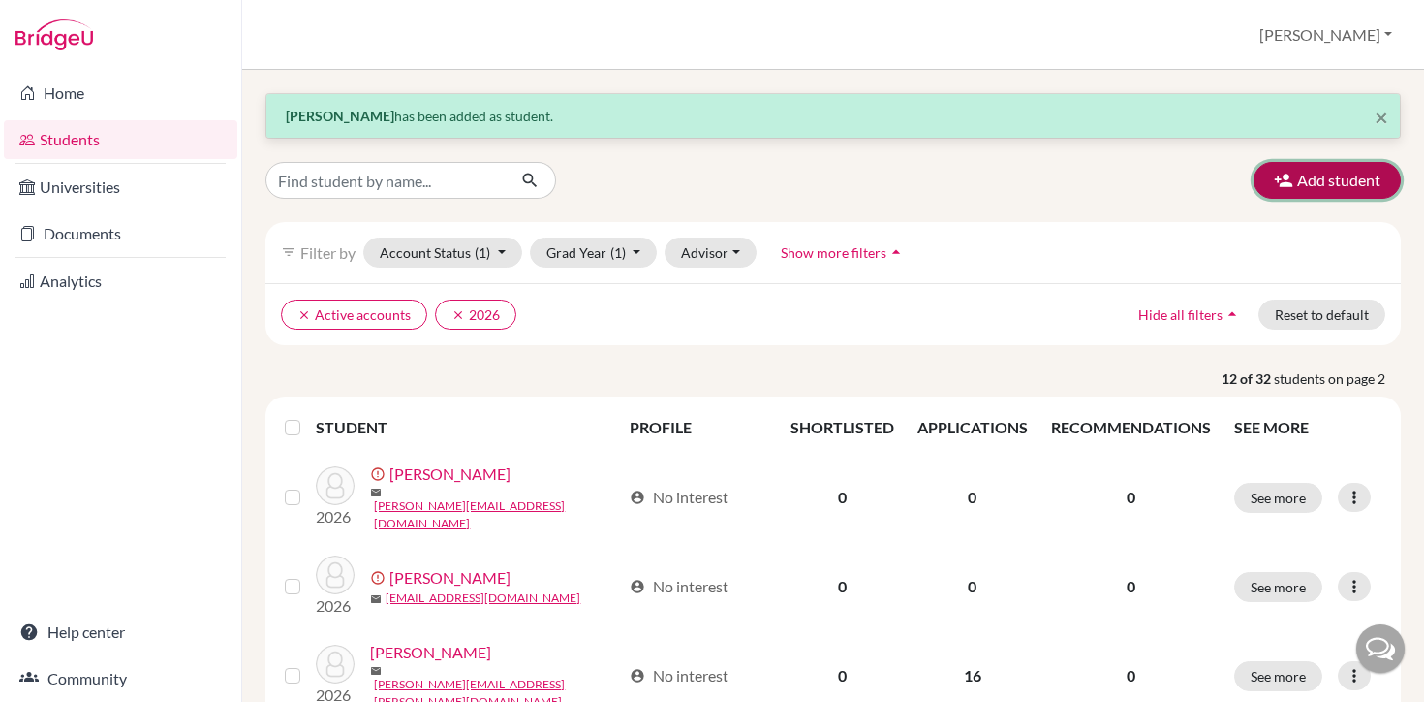
click at [1339, 182] on button "Add student" at bounding box center [1327, 180] width 147 height 37
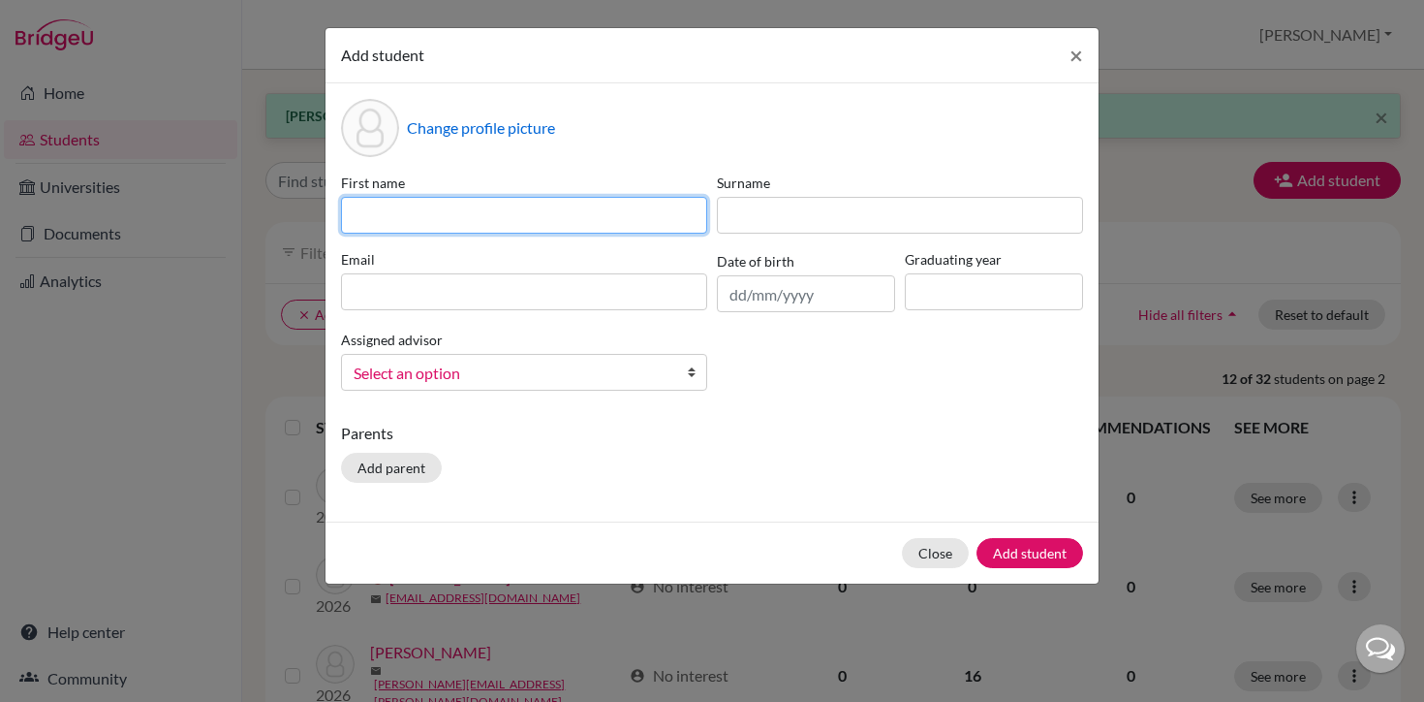
click at [589, 215] on input at bounding box center [524, 215] width 366 height 37
type input "u"
type input "[PERSON_NAME]"
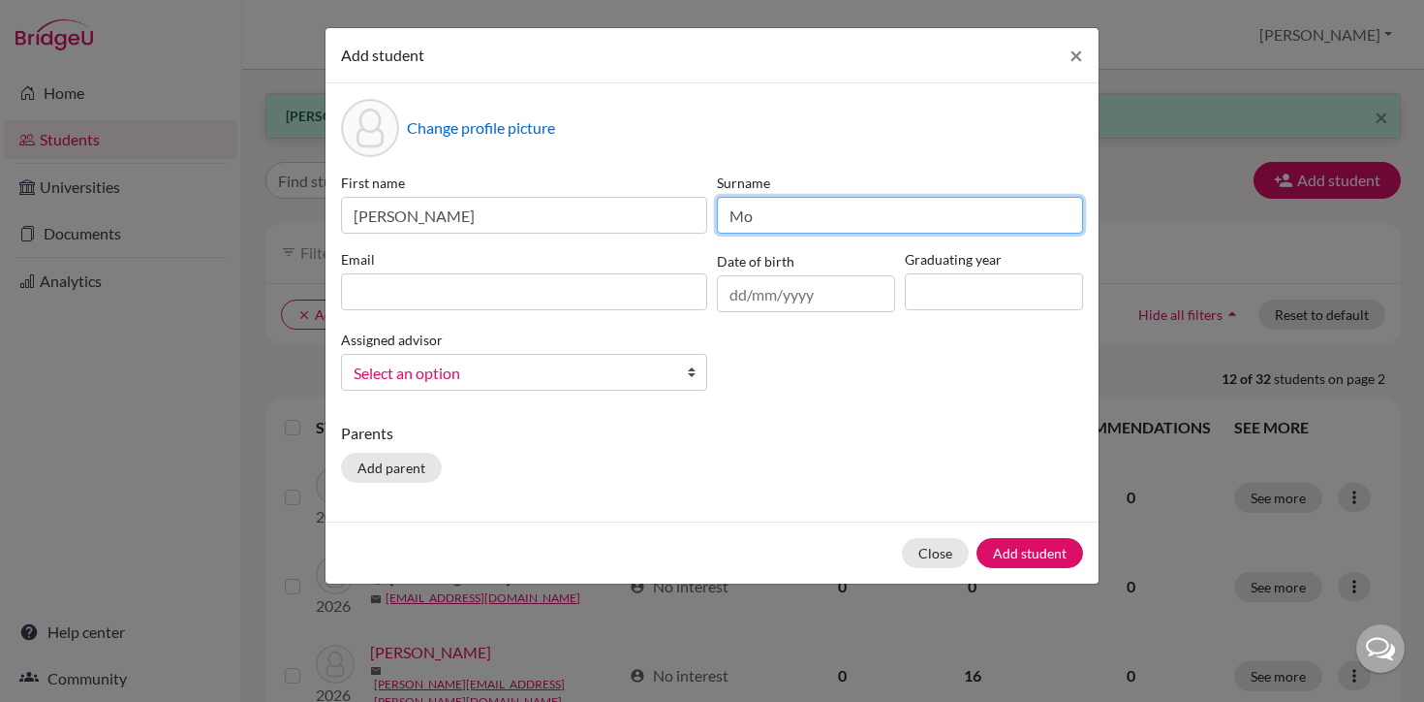
click at [802, 215] on input "Mo" at bounding box center [900, 215] width 366 height 37
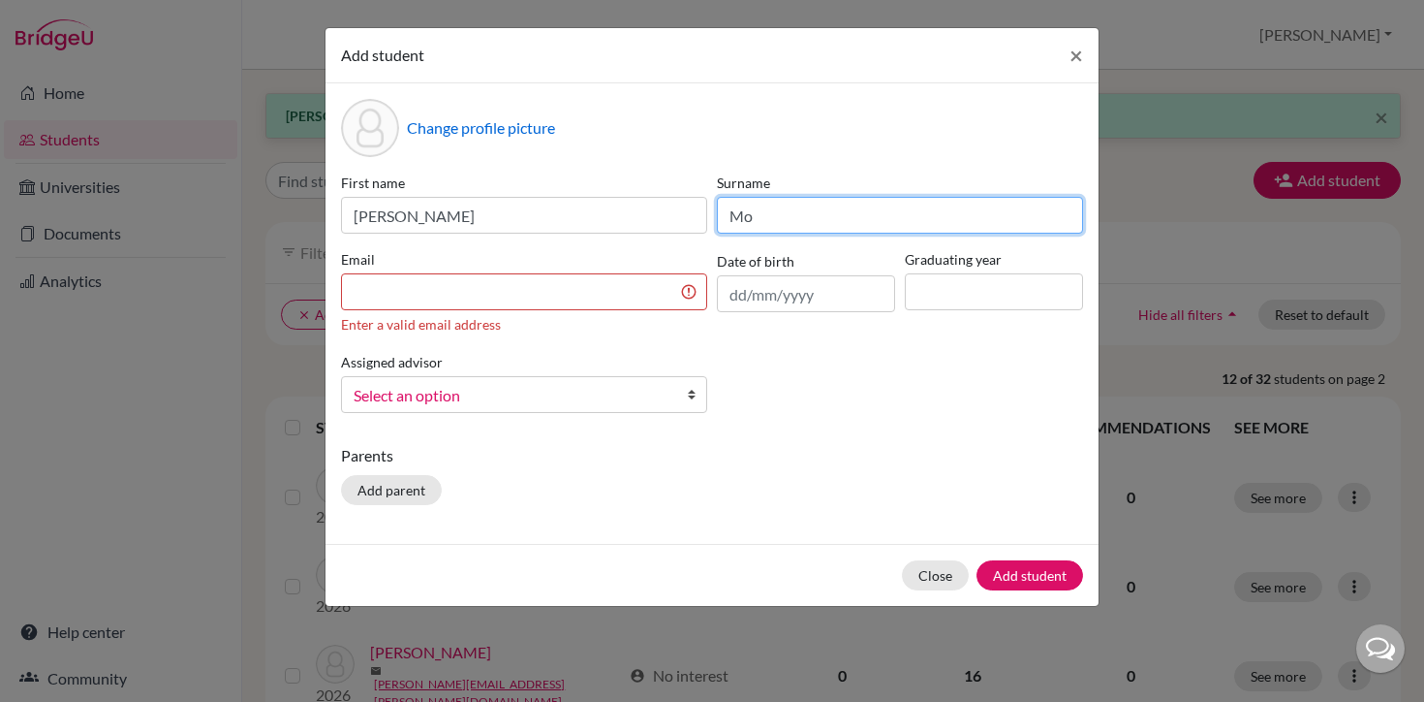
type input "[PERSON_NAME]"
click at [616, 292] on input at bounding box center [524, 291] width 366 height 37
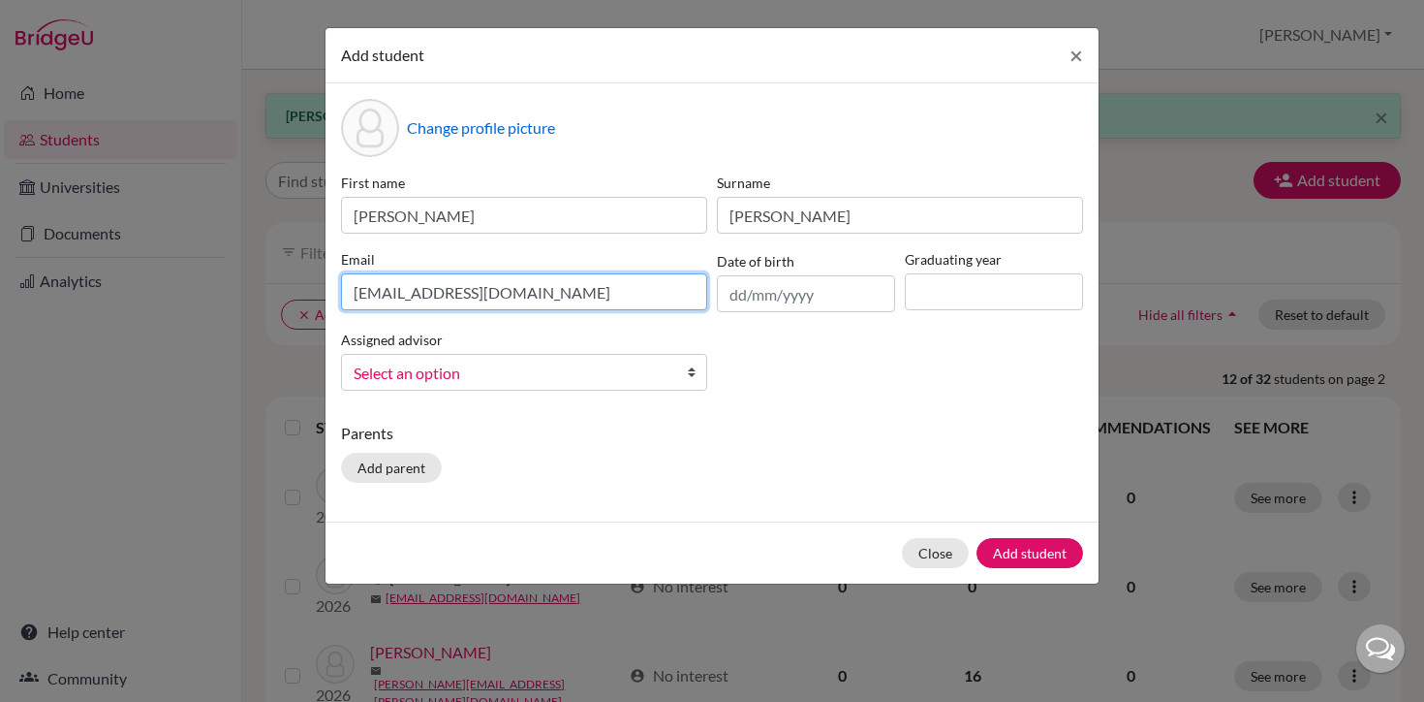
type input "[EMAIL_ADDRESS][DOMAIN_NAME]"
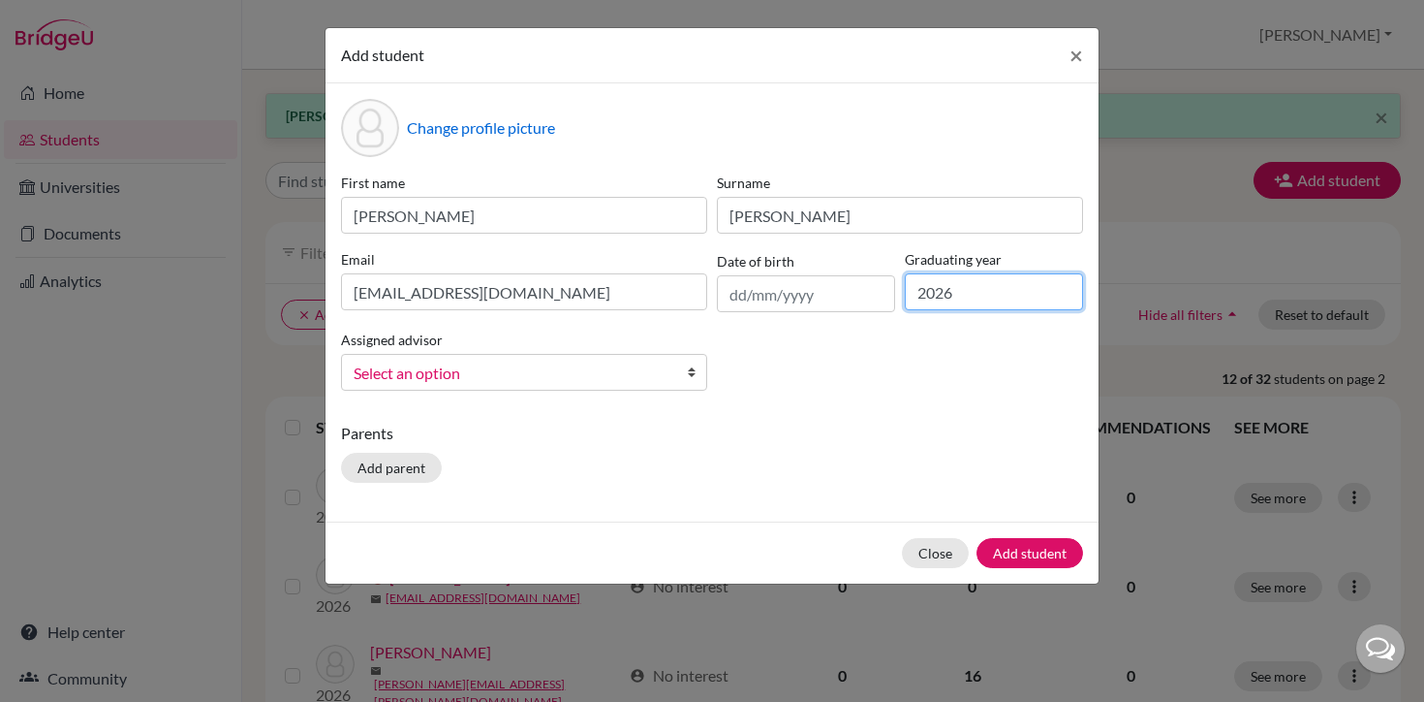
type input "2026"
click at [396, 376] on span "Select an option" at bounding box center [512, 372] width 316 height 25
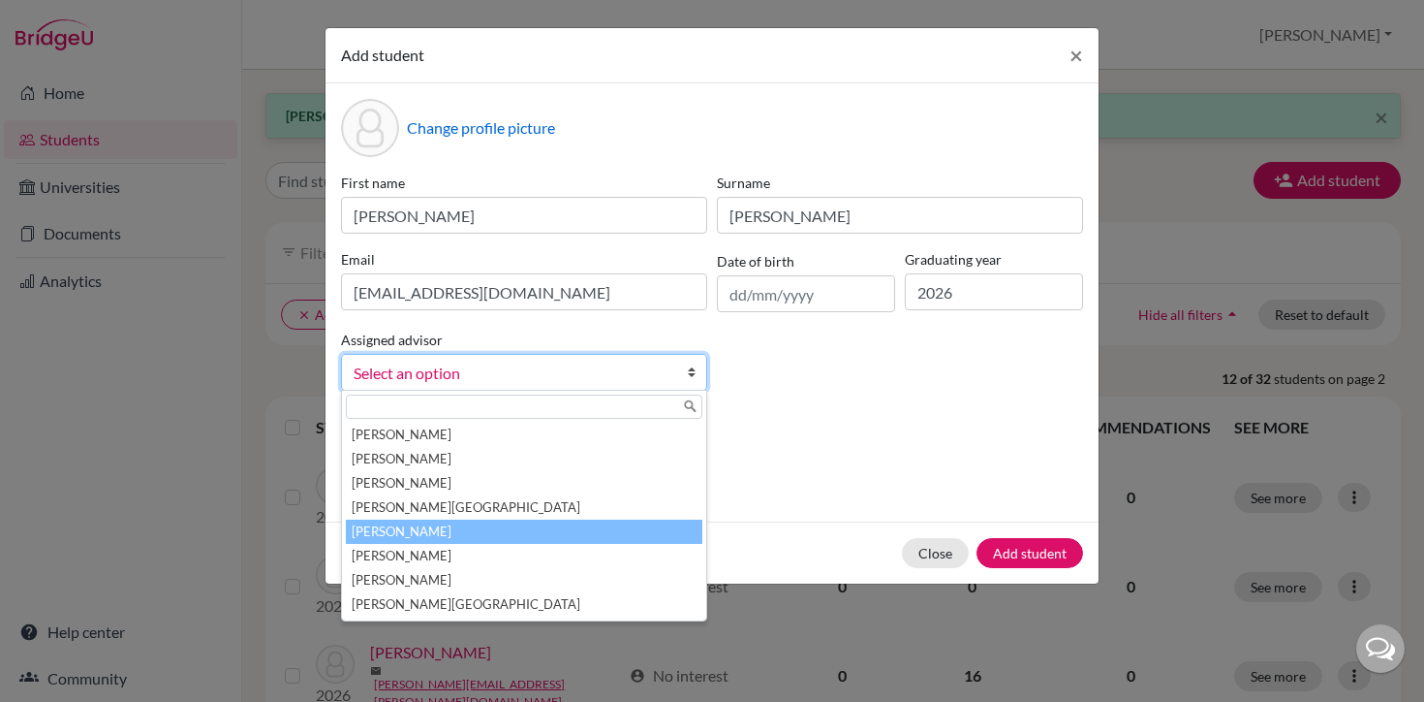
click at [398, 528] on li "[PERSON_NAME]" at bounding box center [524, 531] width 357 height 24
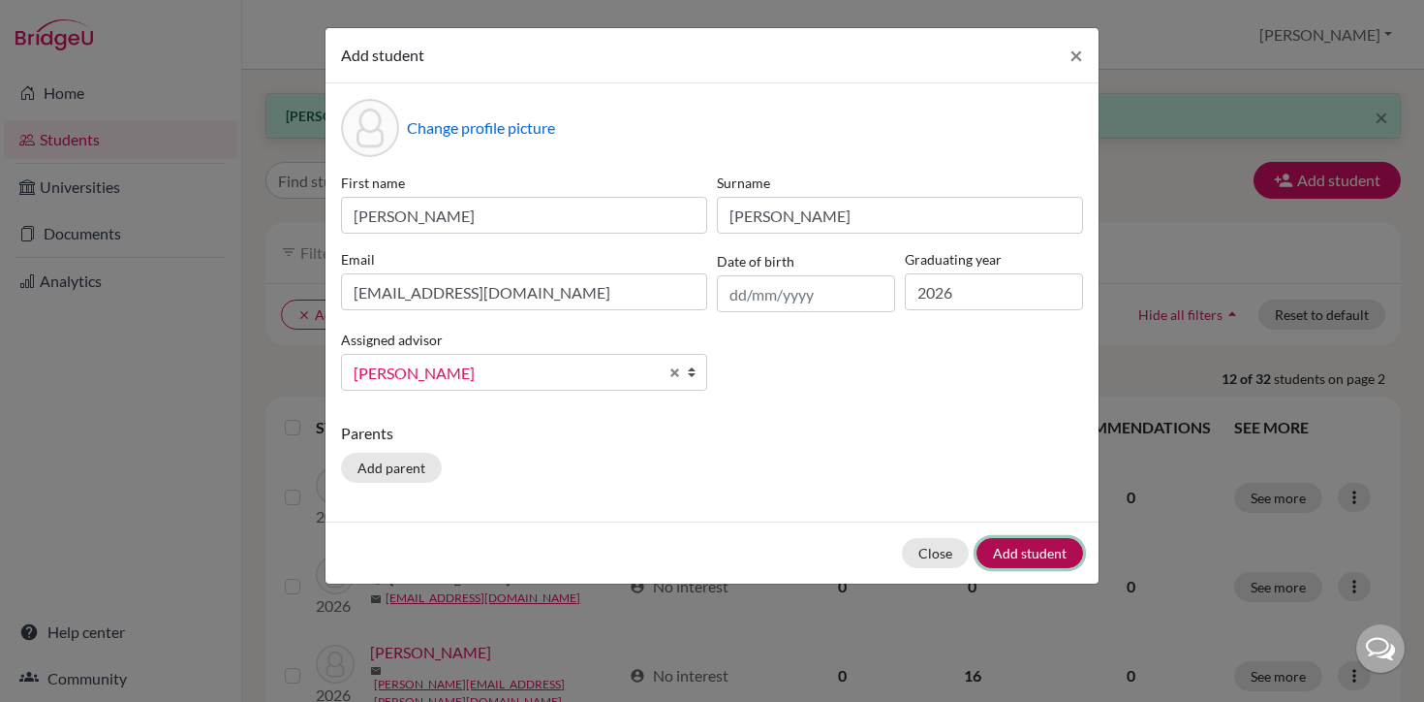
click at [1034, 557] on button "Add student" at bounding box center [1030, 553] width 107 height 30
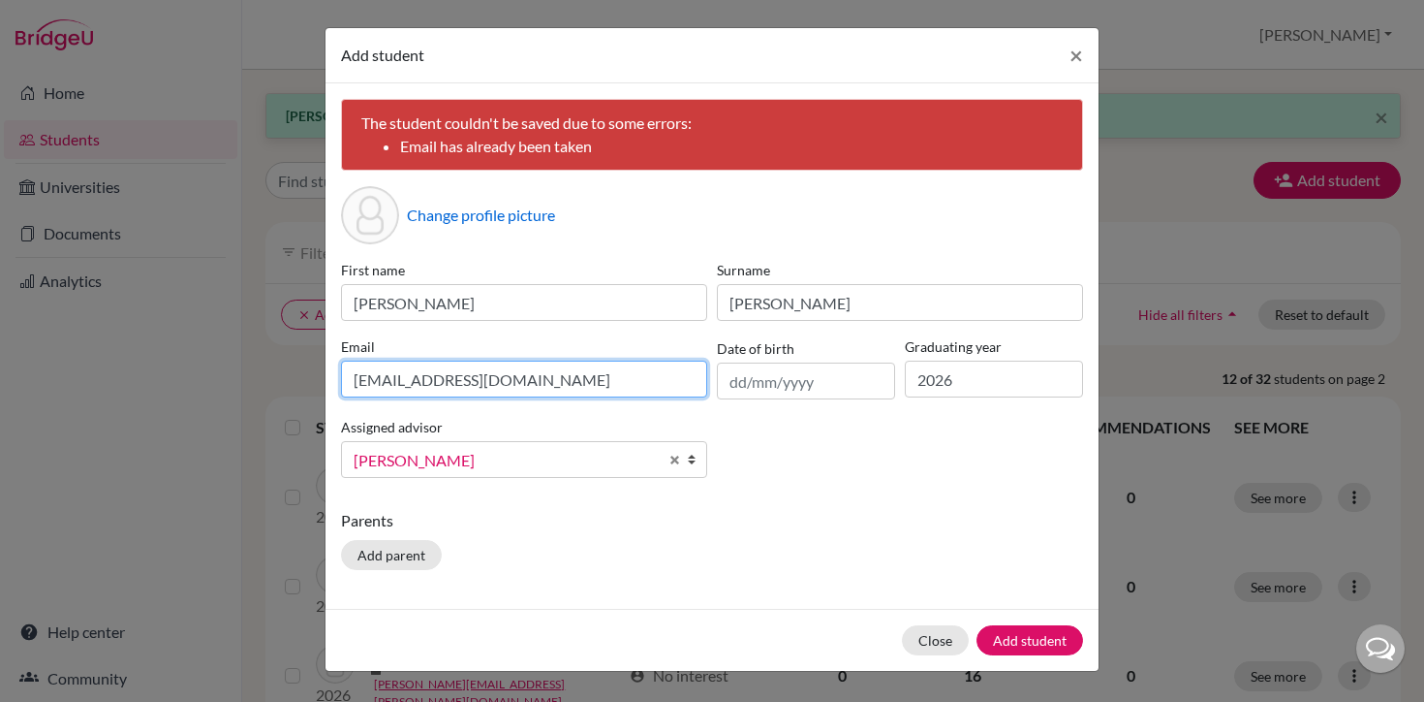
click at [561, 374] on input "[EMAIL_ADDRESS][DOMAIN_NAME]" at bounding box center [524, 378] width 366 height 37
click at [1074, 59] on span "×" at bounding box center [1077, 55] width 14 height 28
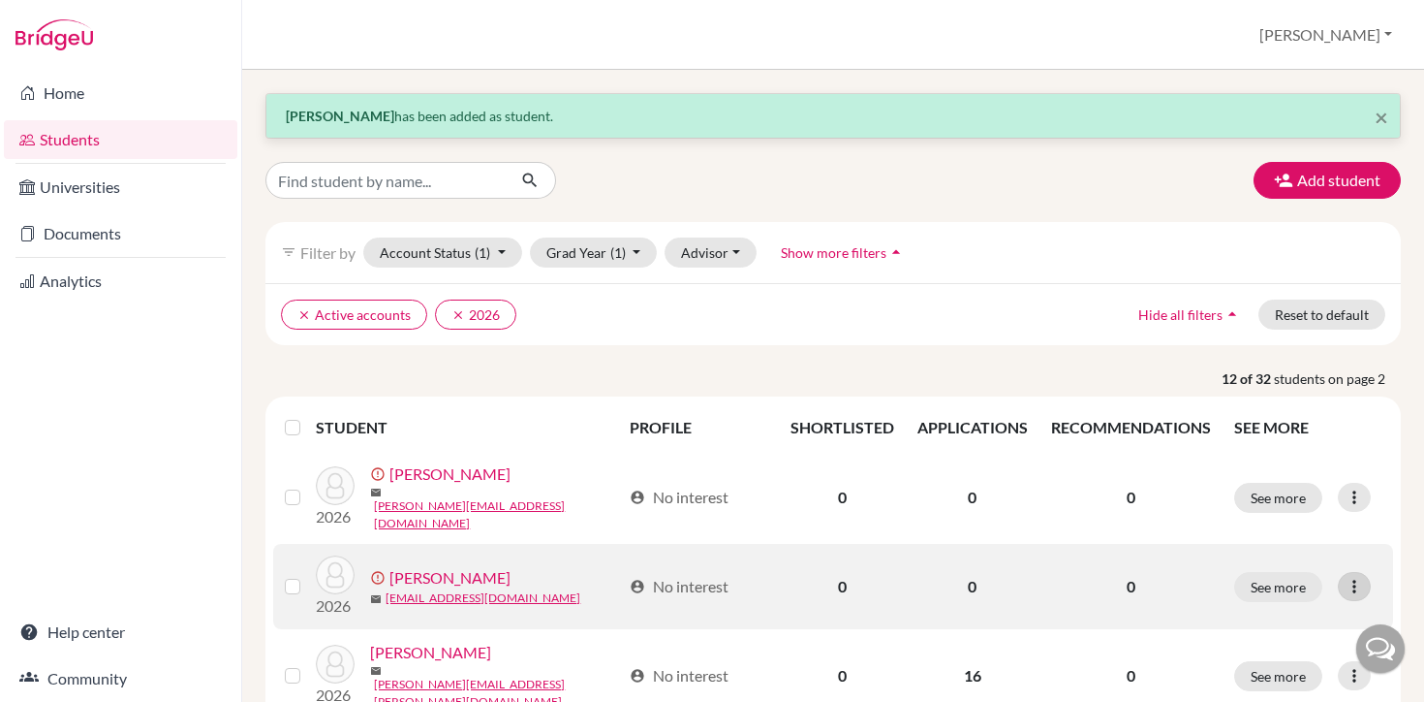
click at [1359, 582] on icon at bounding box center [1354, 586] width 19 height 19
click at [1312, 545] on button "Resend invite email" at bounding box center [1282, 539] width 175 height 31
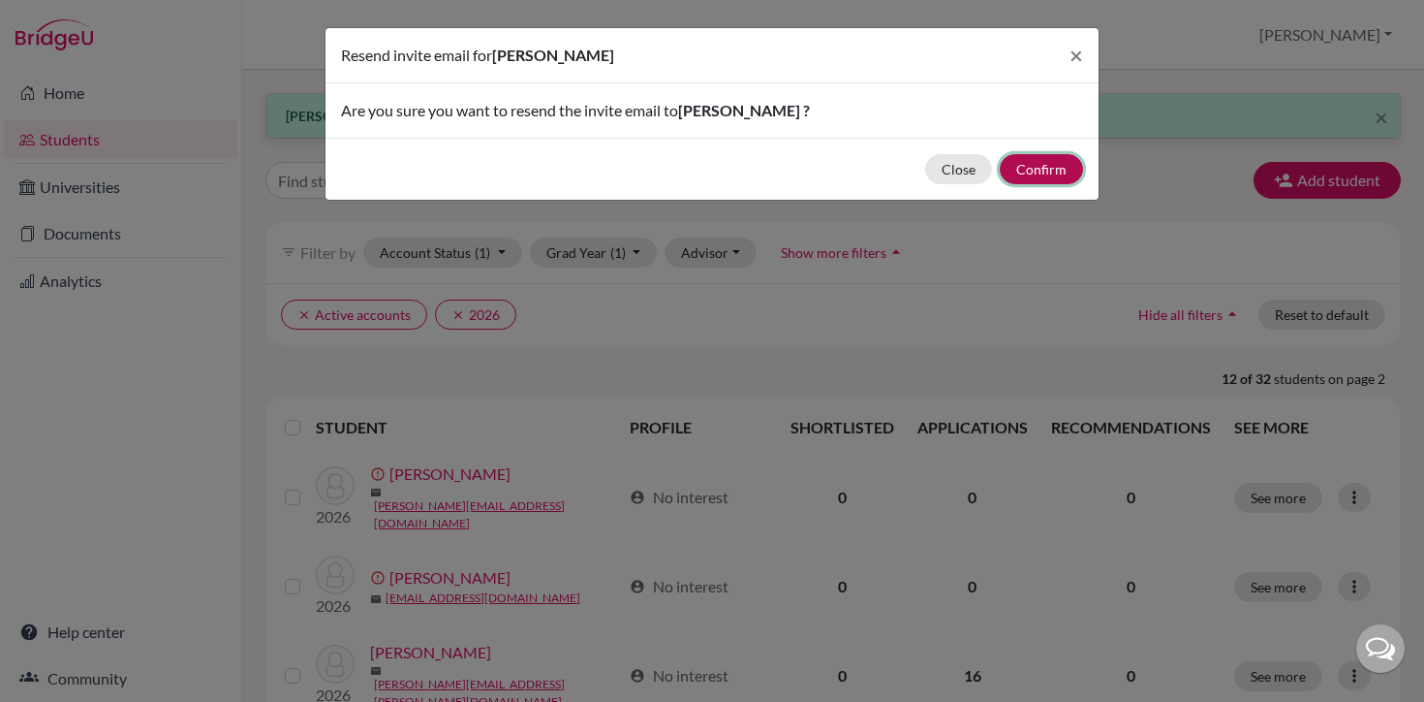
click at [1060, 174] on button "Confirm" at bounding box center [1041, 169] width 83 height 30
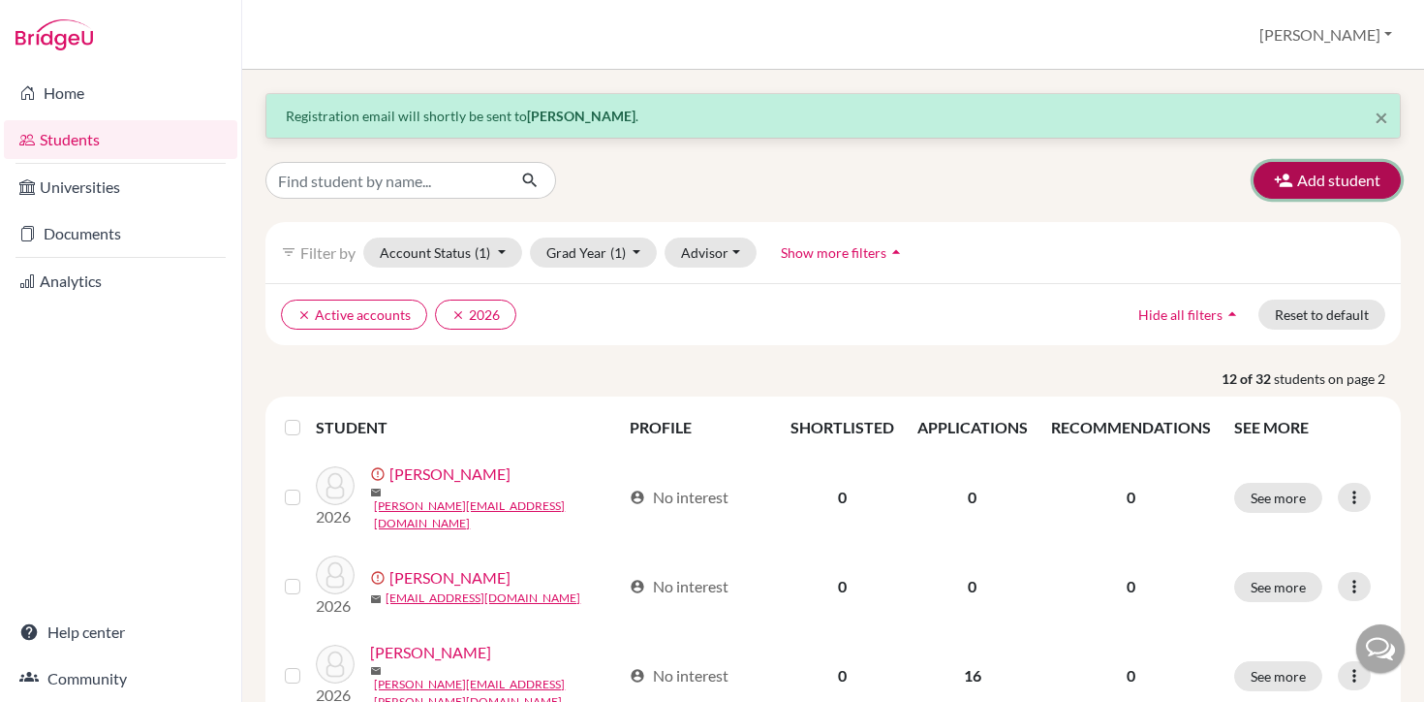
click at [1311, 182] on button "Add student" at bounding box center [1327, 180] width 147 height 37
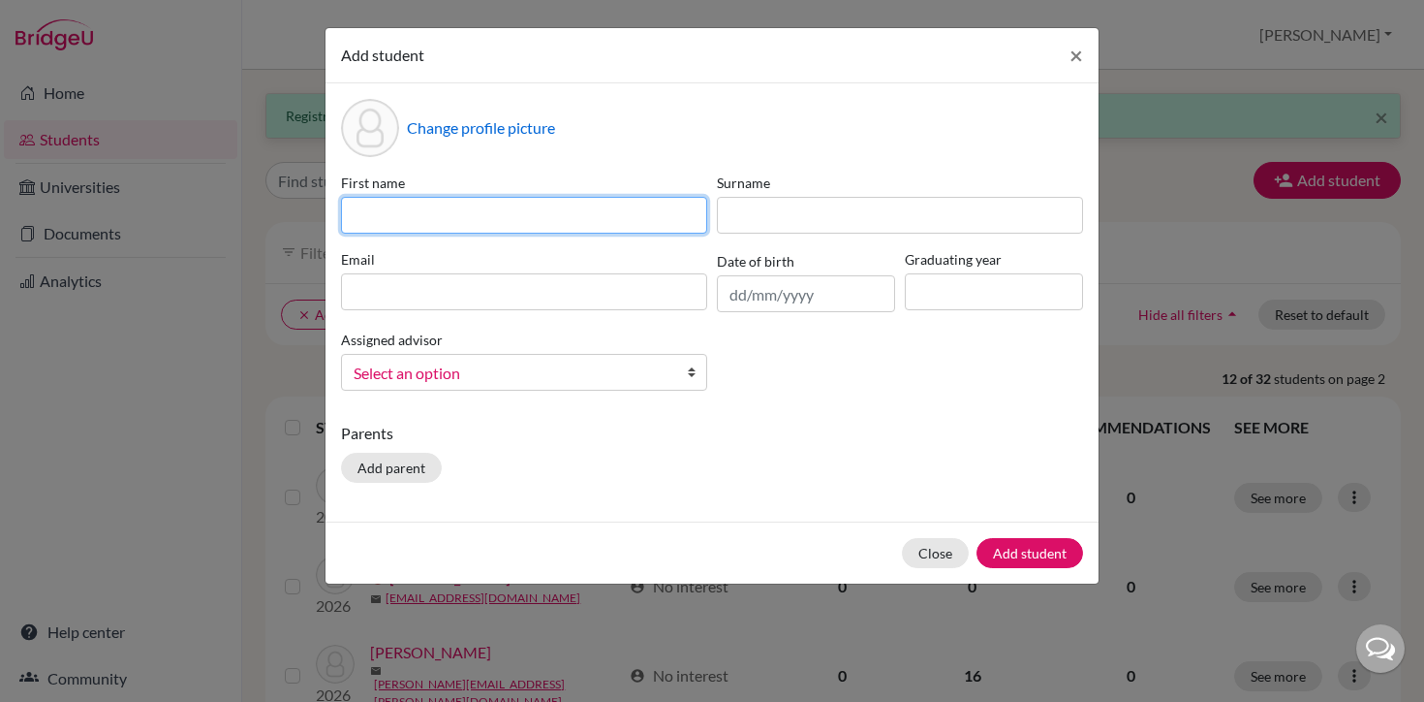
click at [600, 214] on input at bounding box center [524, 215] width 366 height 37
type input "[PERSON_NAME]"
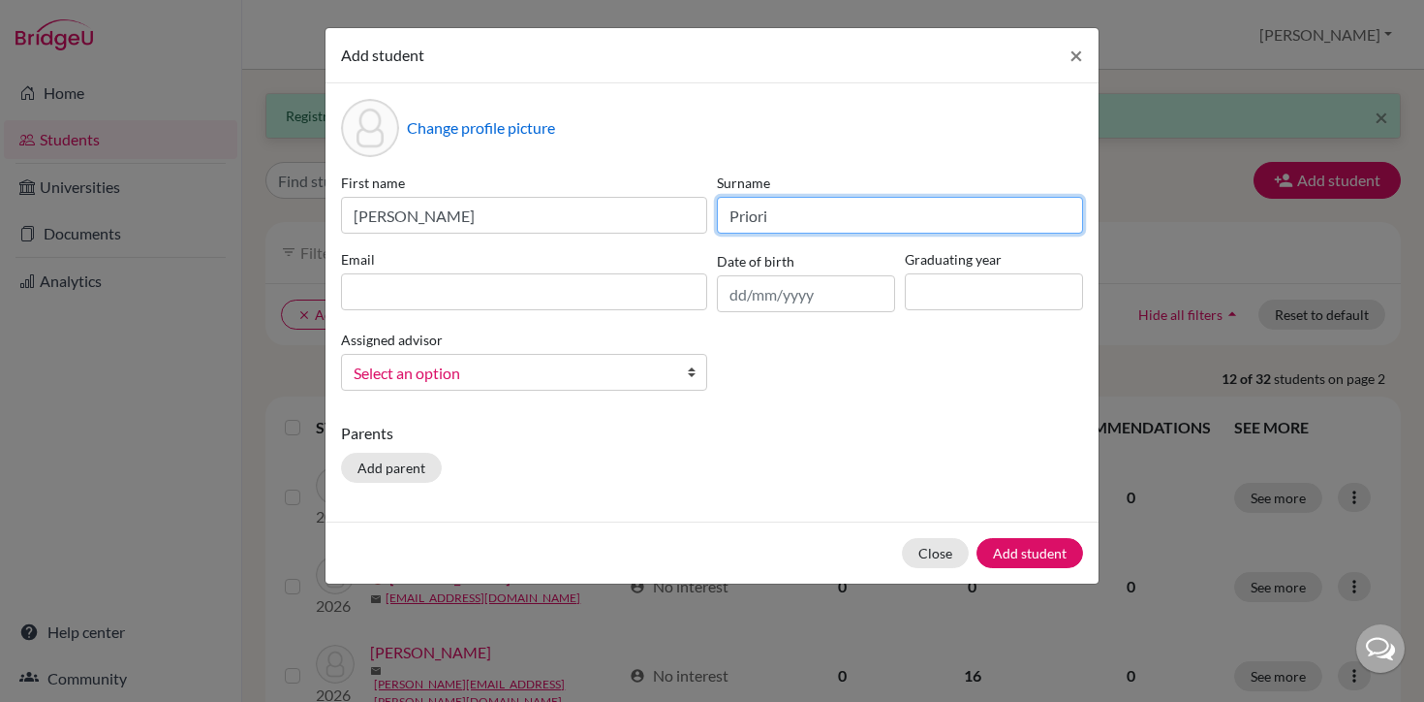
type input "Priori"
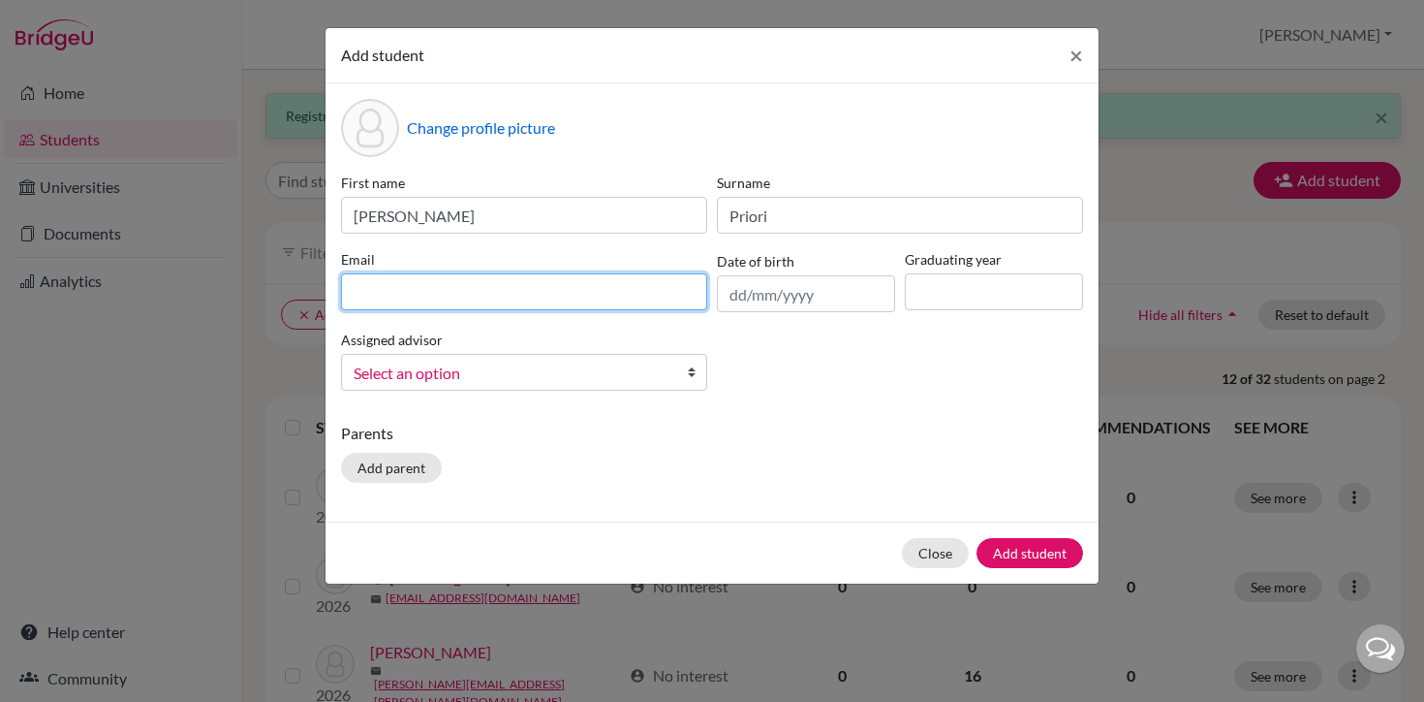
click at [389, 296] on input at bounding box center [524, 291] width 366 height 37
type input "[PERSON_NAME][EMAIL_ADDRESS][DOMAIN_NAME]"
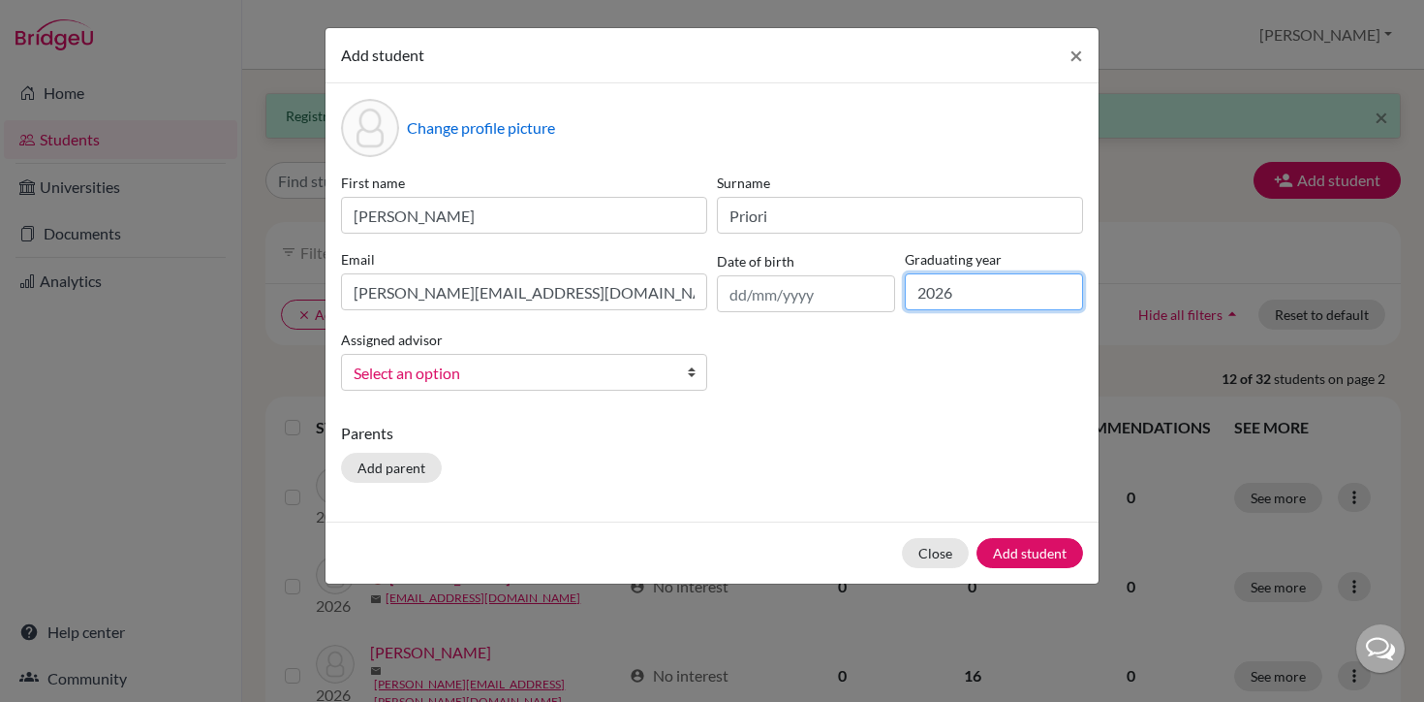
type input "2026"
click at [396, 379] on span "Select an option" at bounding box center [512, 372] width 316 height 25
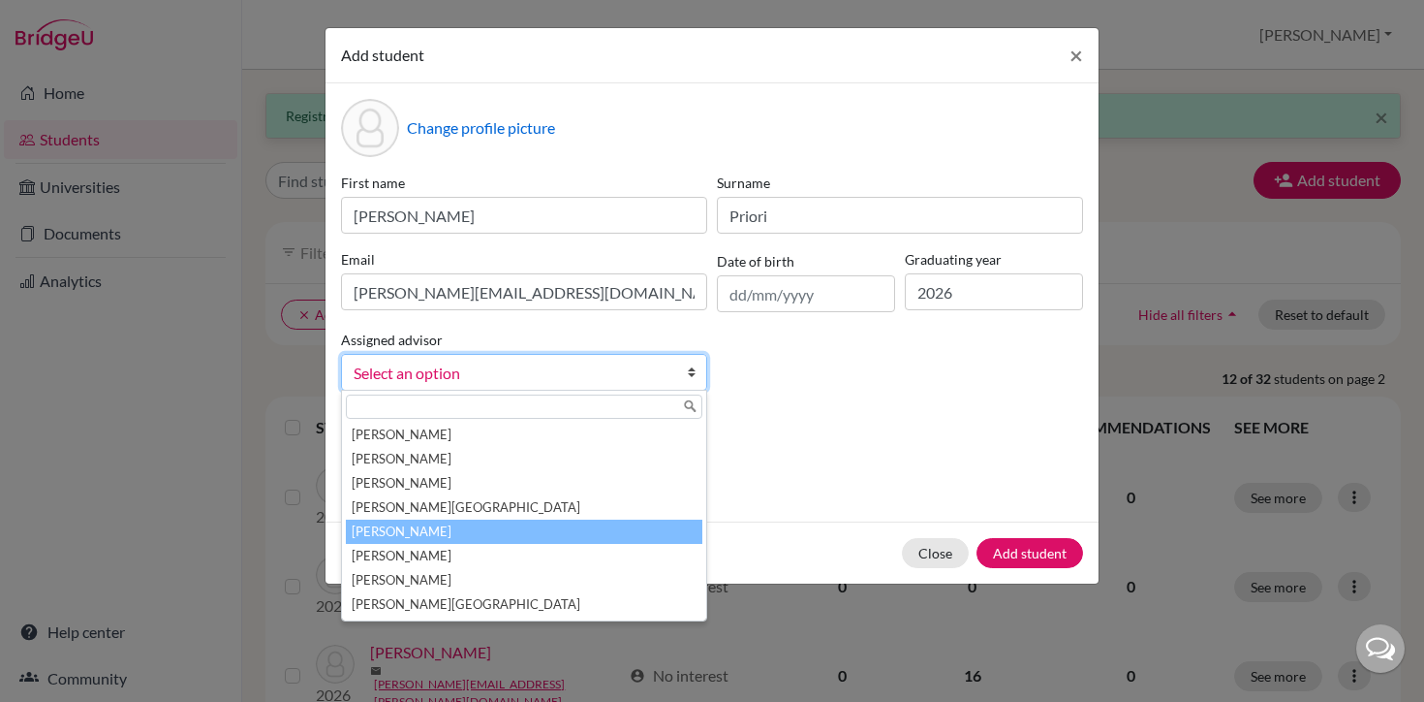
click at [412, 529] on li "[PERSON_NAME]" at bounding box center [524, 531] width 357 height 24
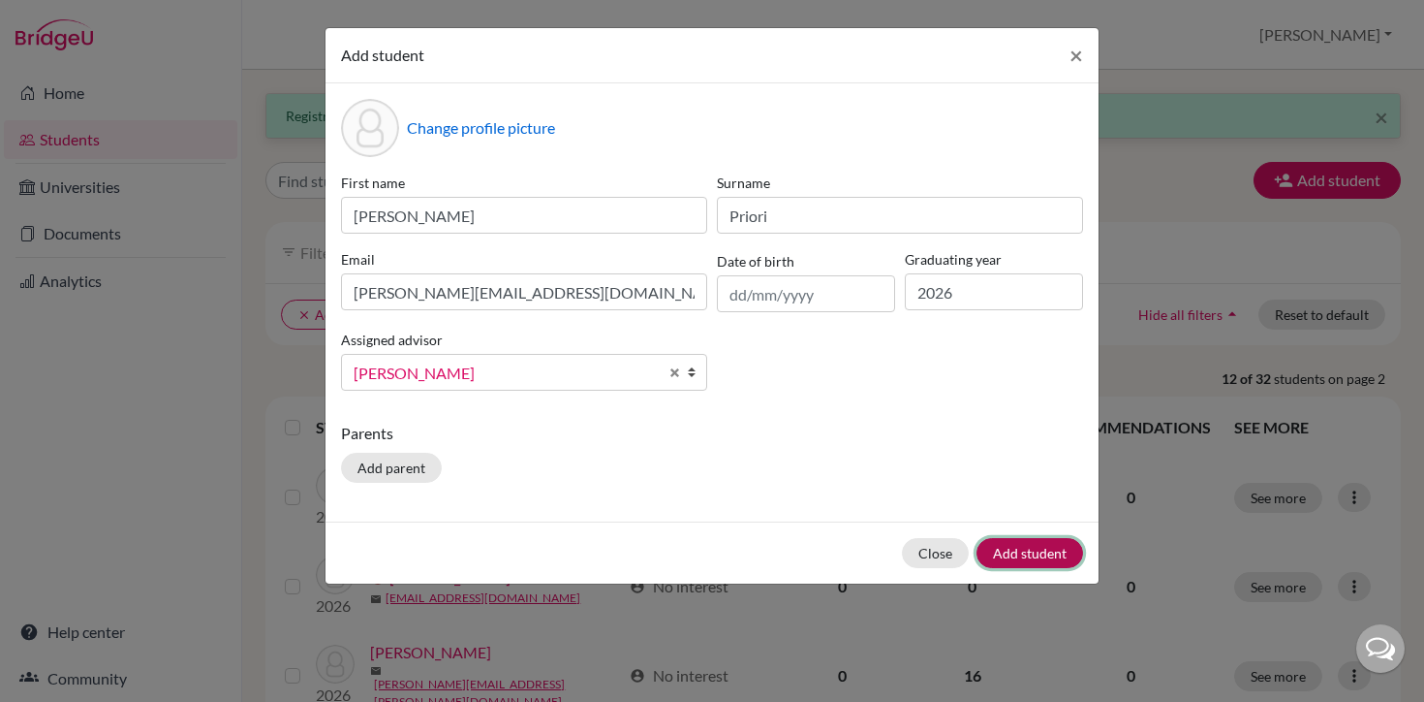
click at [1046, 553] on button "Add student" at bounding box center [1030, 553] width 107 height 30
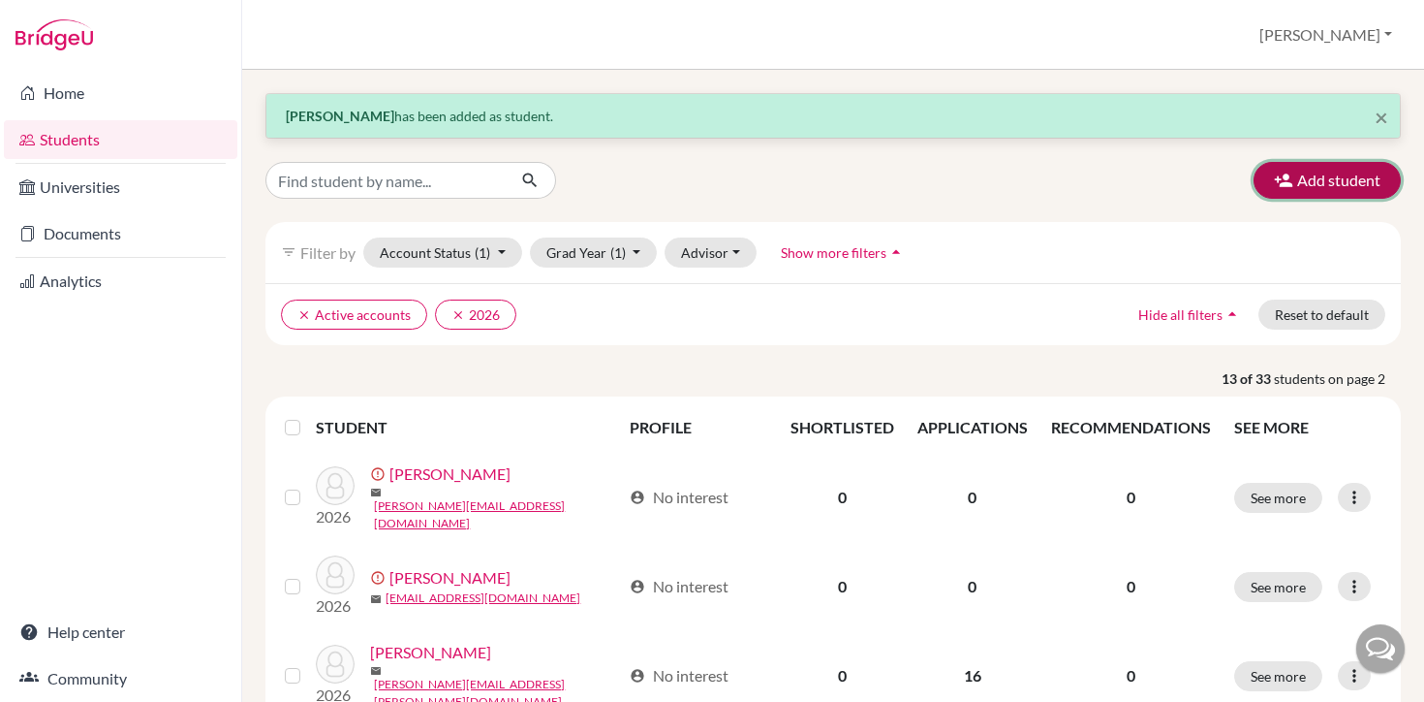
click at [1332, 185] on button "Add student" at bounding box center [1327, 180] width 147 height 37
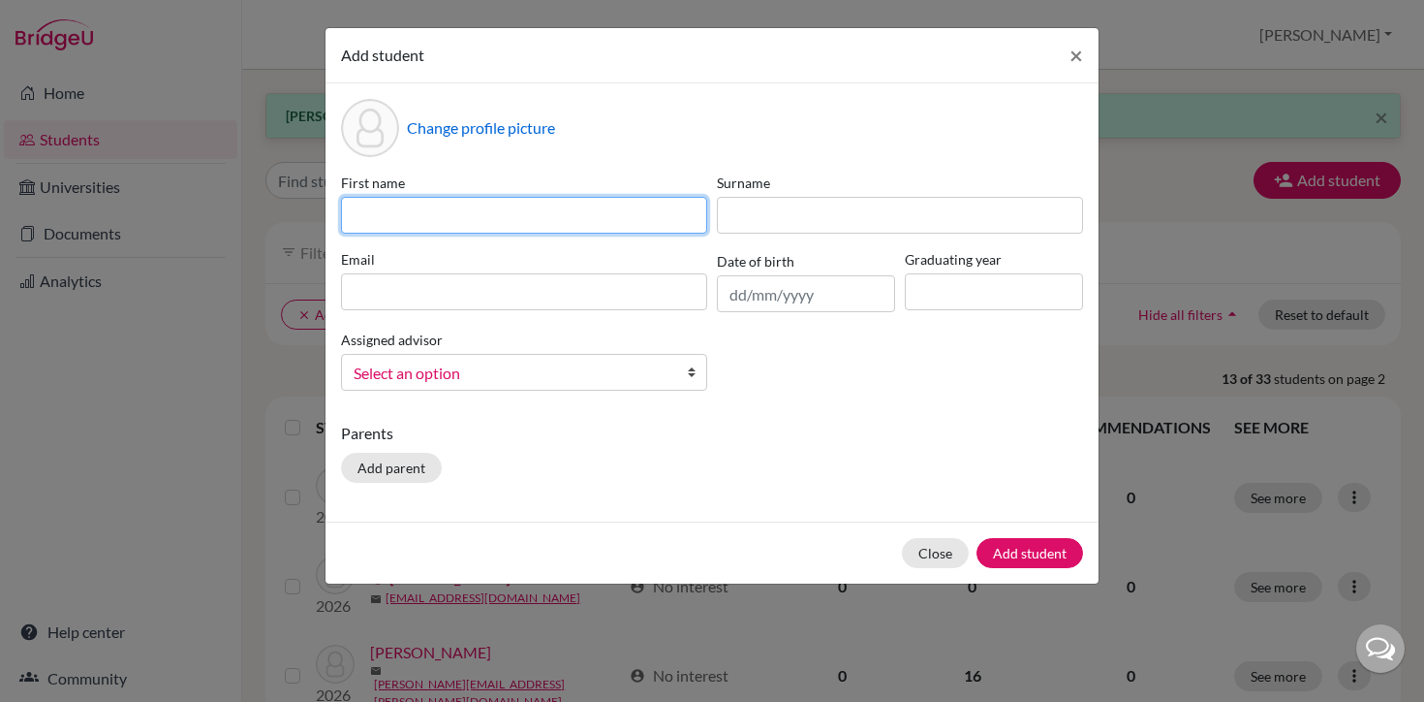
click at [592, 214] on input at bounding box center [524, 215] width 366 height 37
type input "Carols"
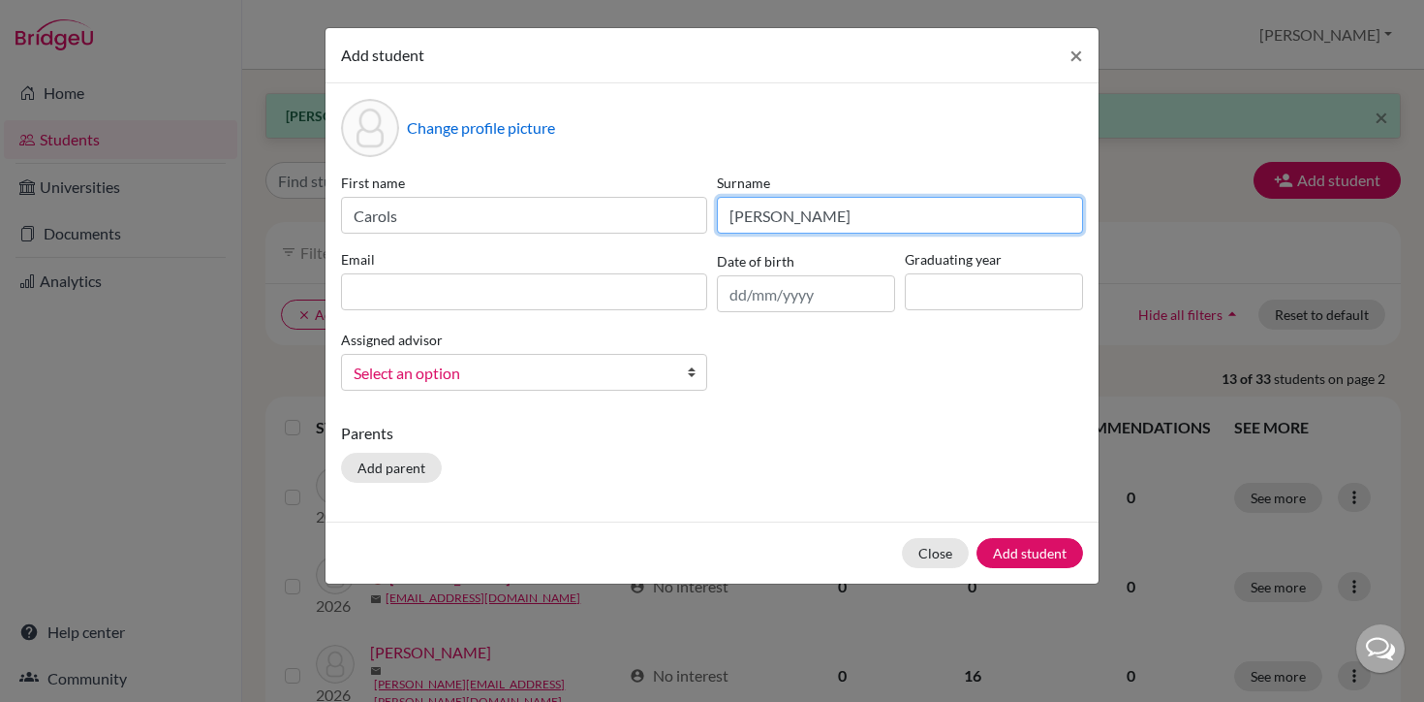
type input "[PERSON_NAME]"
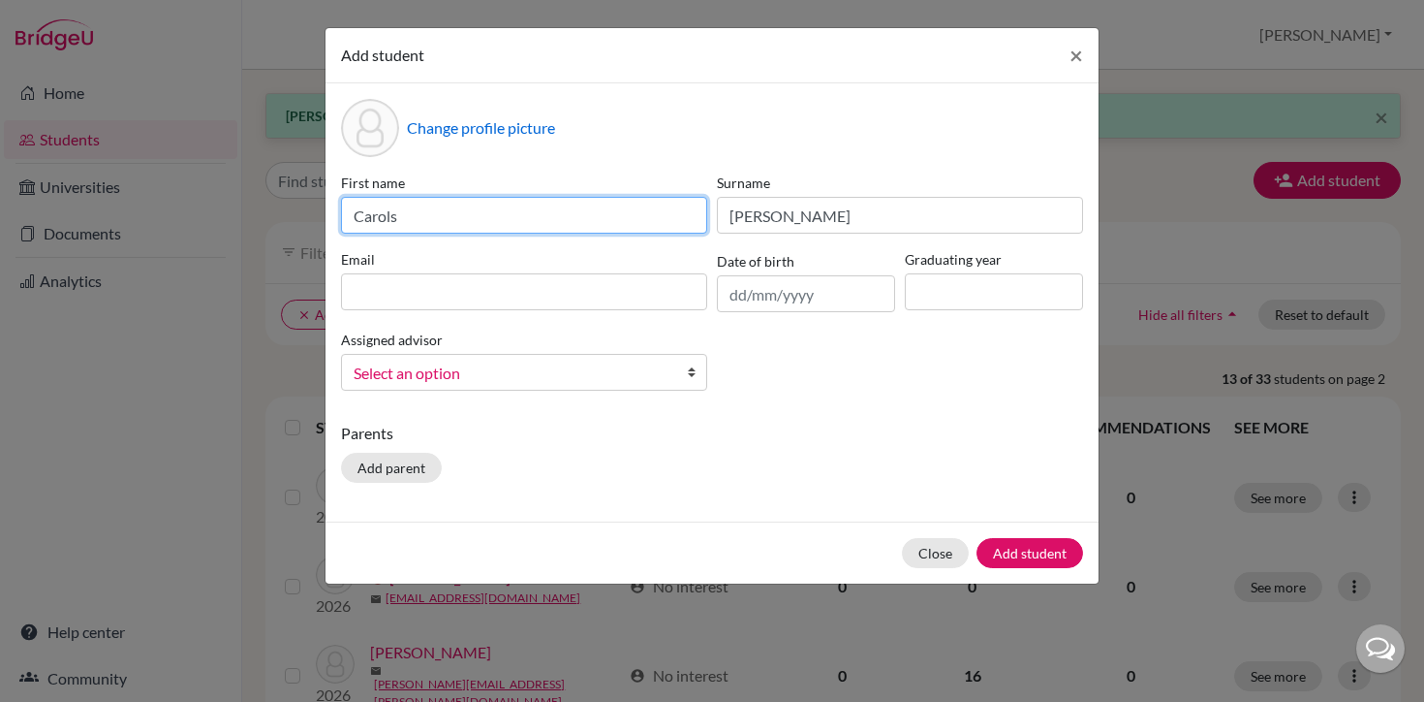
click at [498, 212] on input "Carols" at bounding box center [524, 215] width 366 height 37
type input "[PERSON_NAME]"
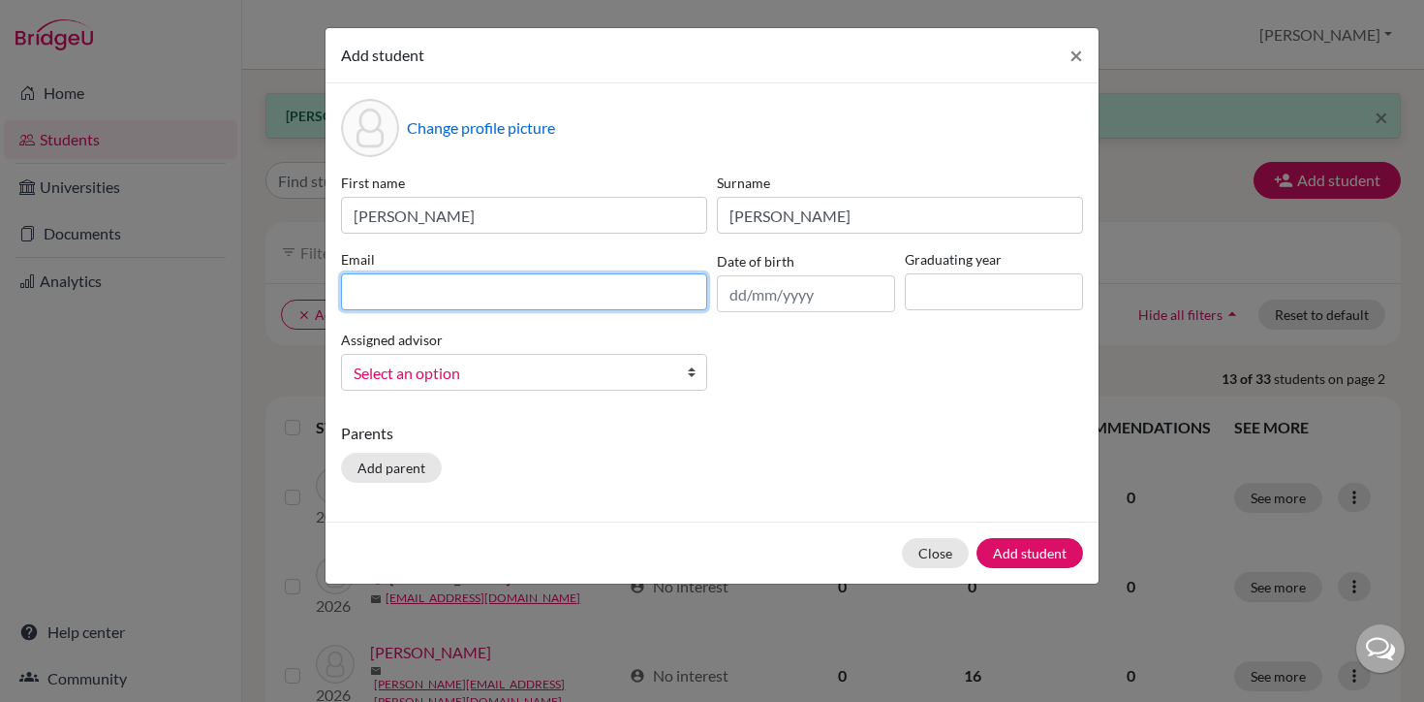
click at [462, 288] on input at bounding box center [524, 291] width 366 height 37
type input "[PERSON_NAME][EMAIL_ADDRESS][DOMAIN_NAME]"
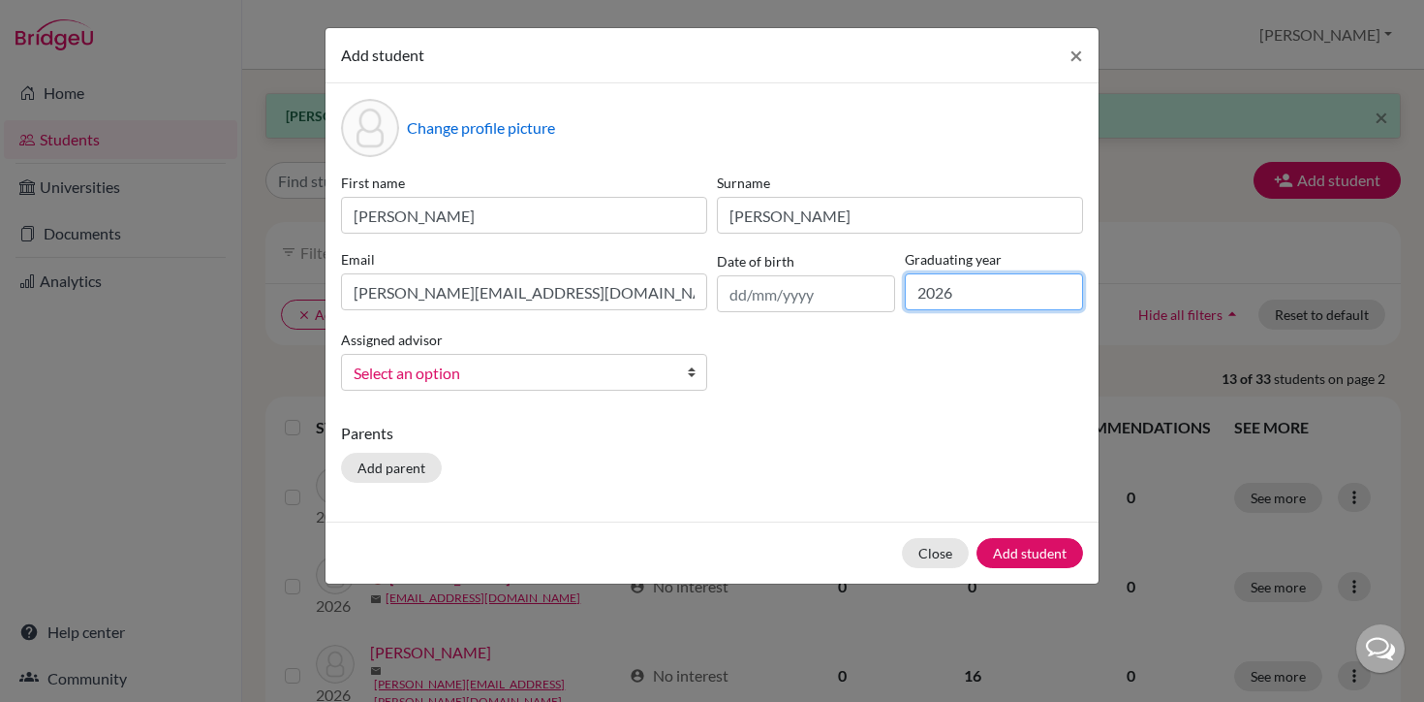
type input "2026"
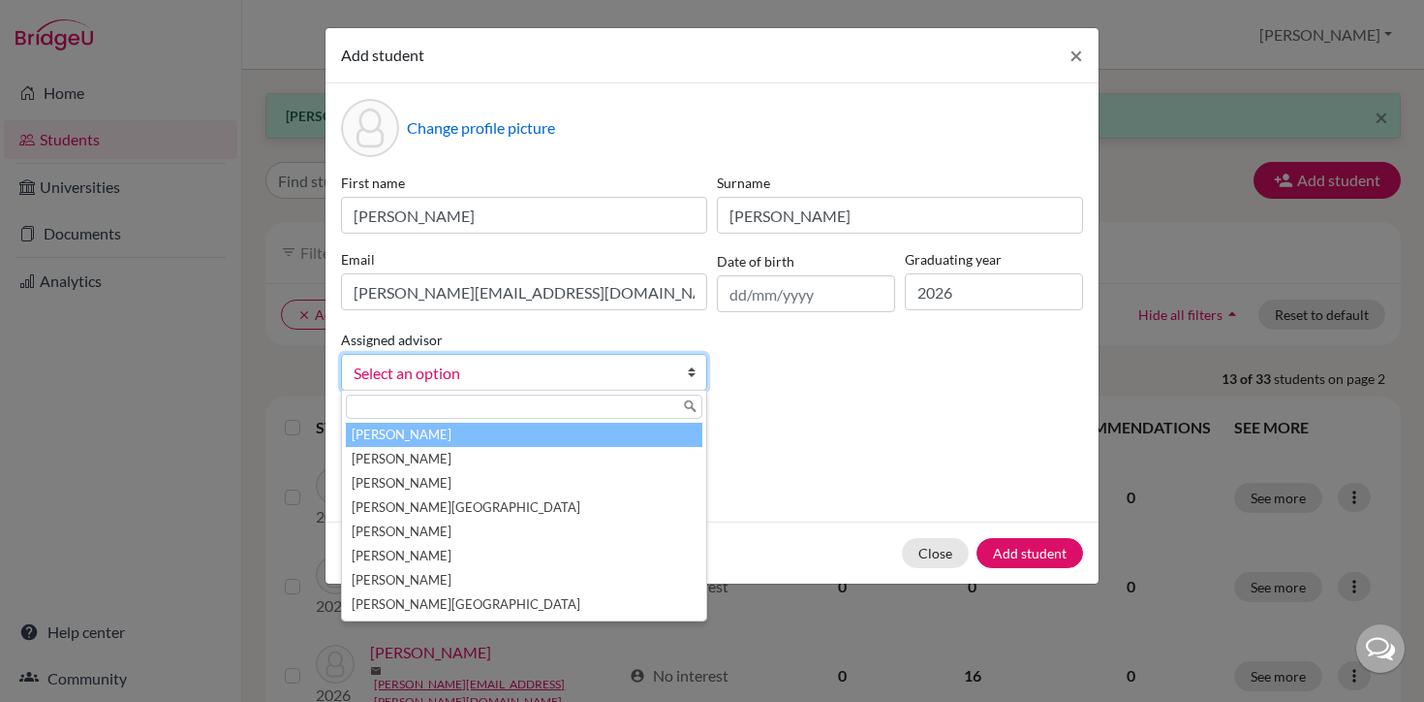
click at [422, 372] on span "Select an option" at bounding box center [512, 372] width 316 height 25
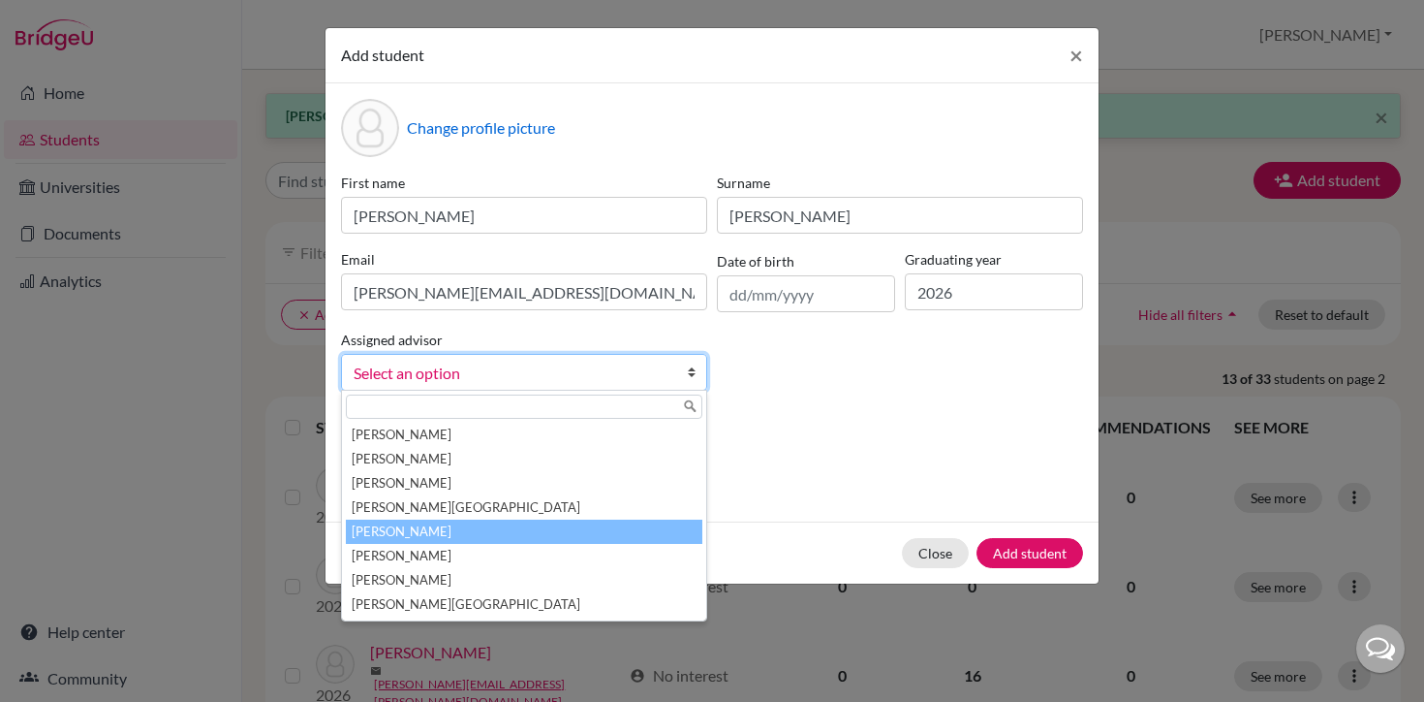
click at [419, 538] on li "[PERSON_NAME]" at bounding box center [524, 531] width 357 height 24
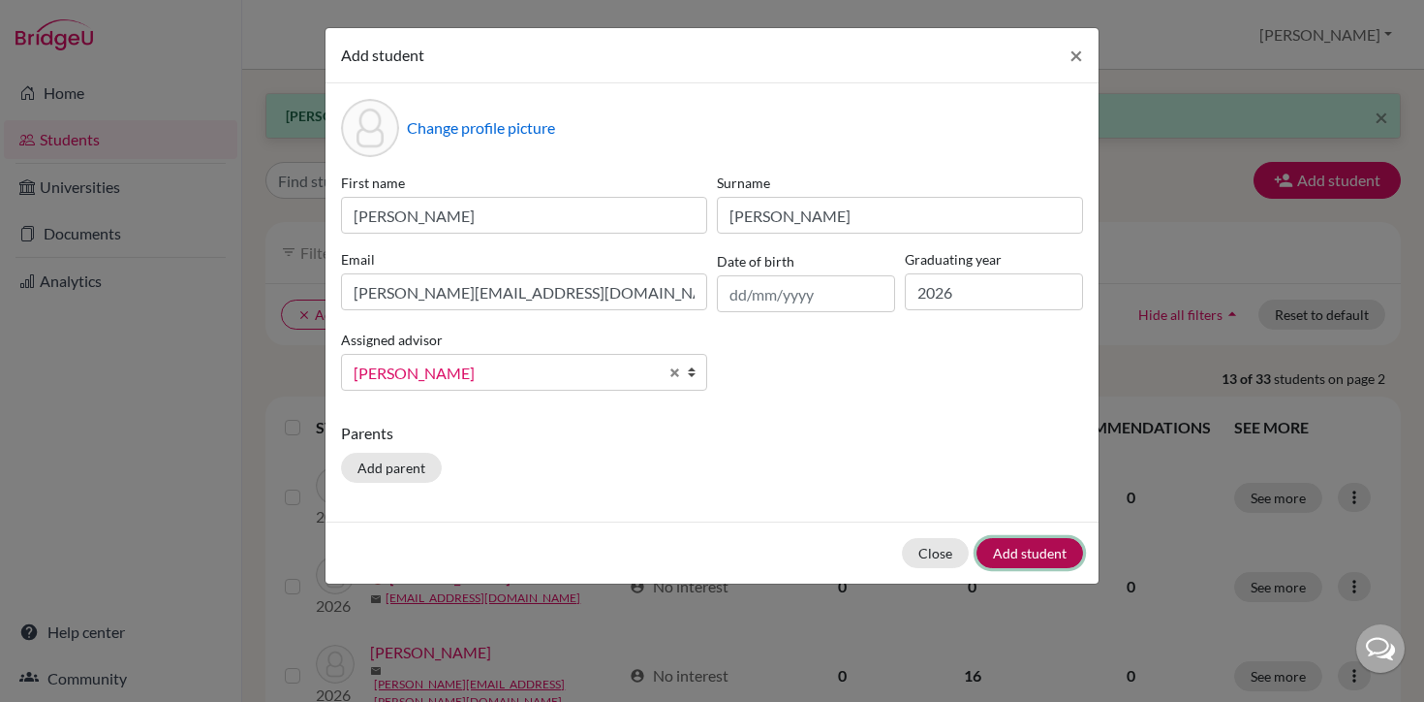
click at [1039, 555] on button "Add student" at bounding box center [1030, 553] width 107 height 30
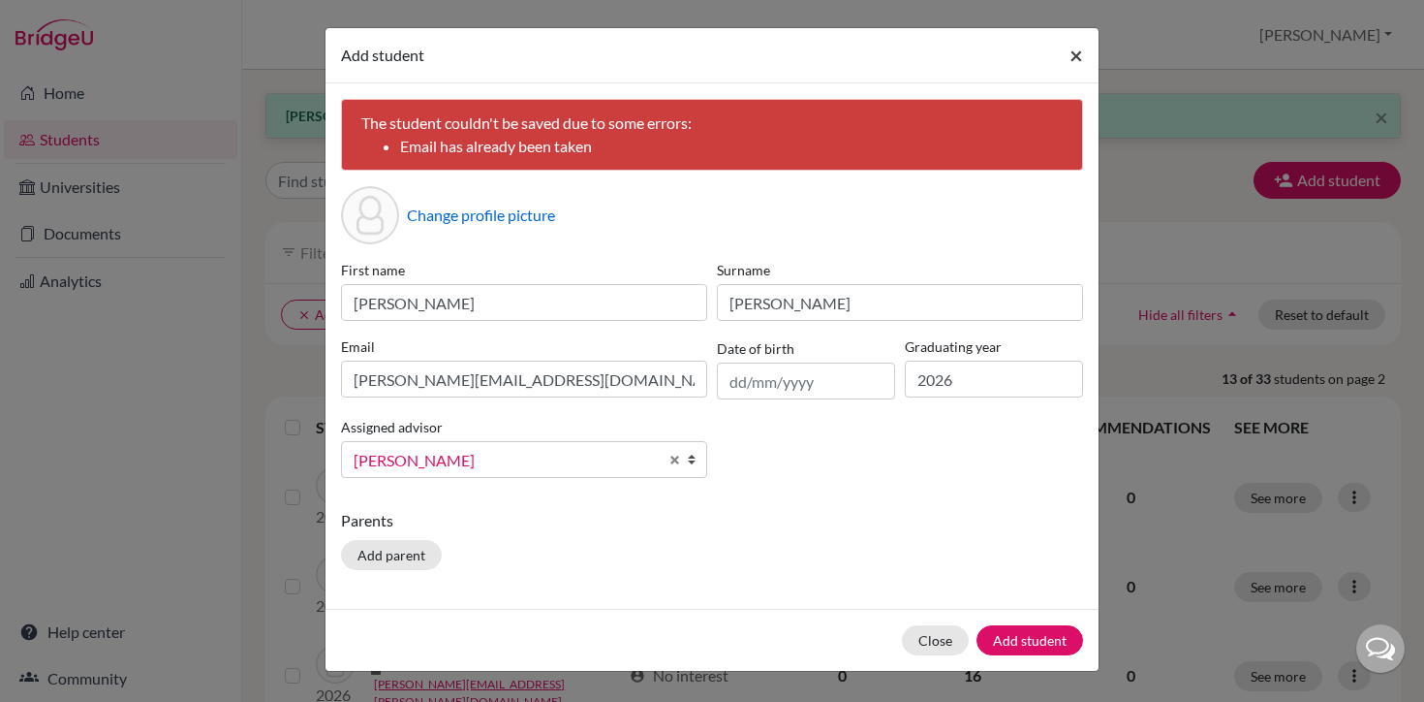
click at [1071, 65] on span "×" at bounding box center [1077, 55] width 14 height 28
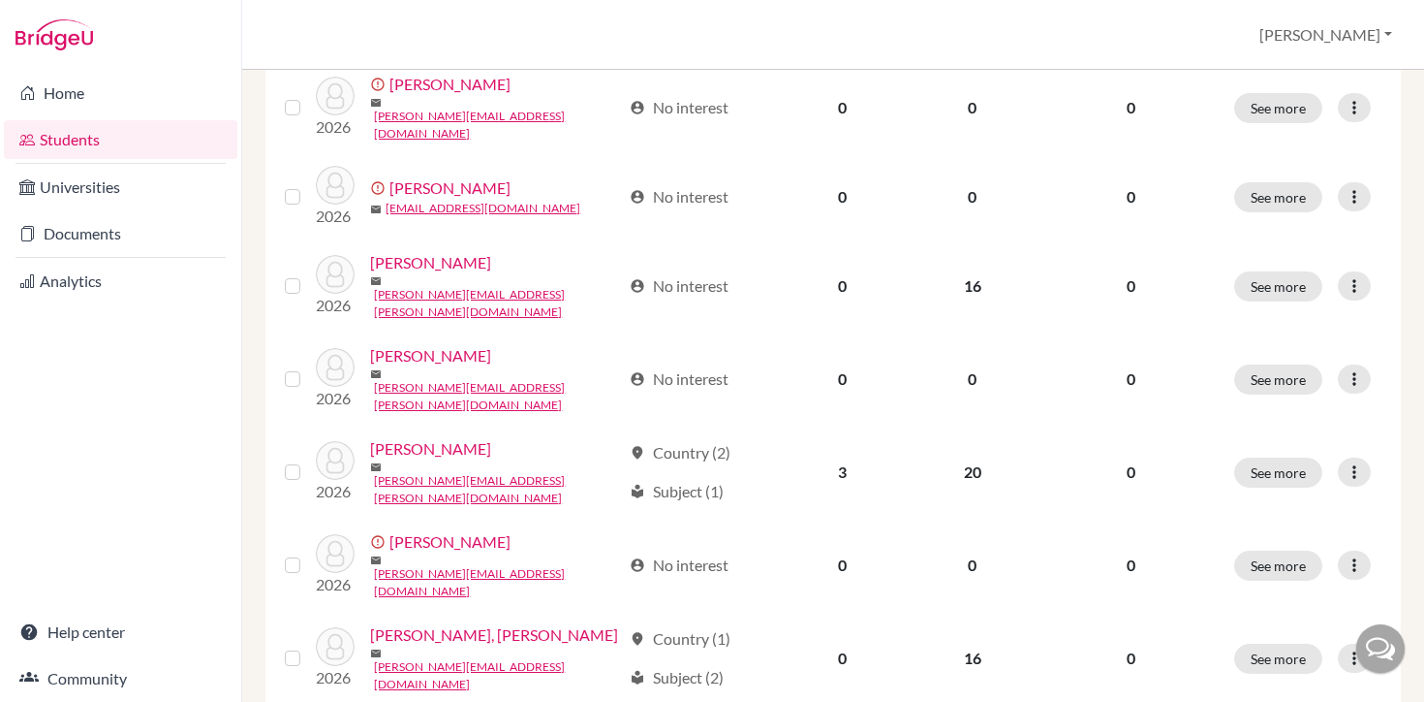
scroll to position [430, 0]
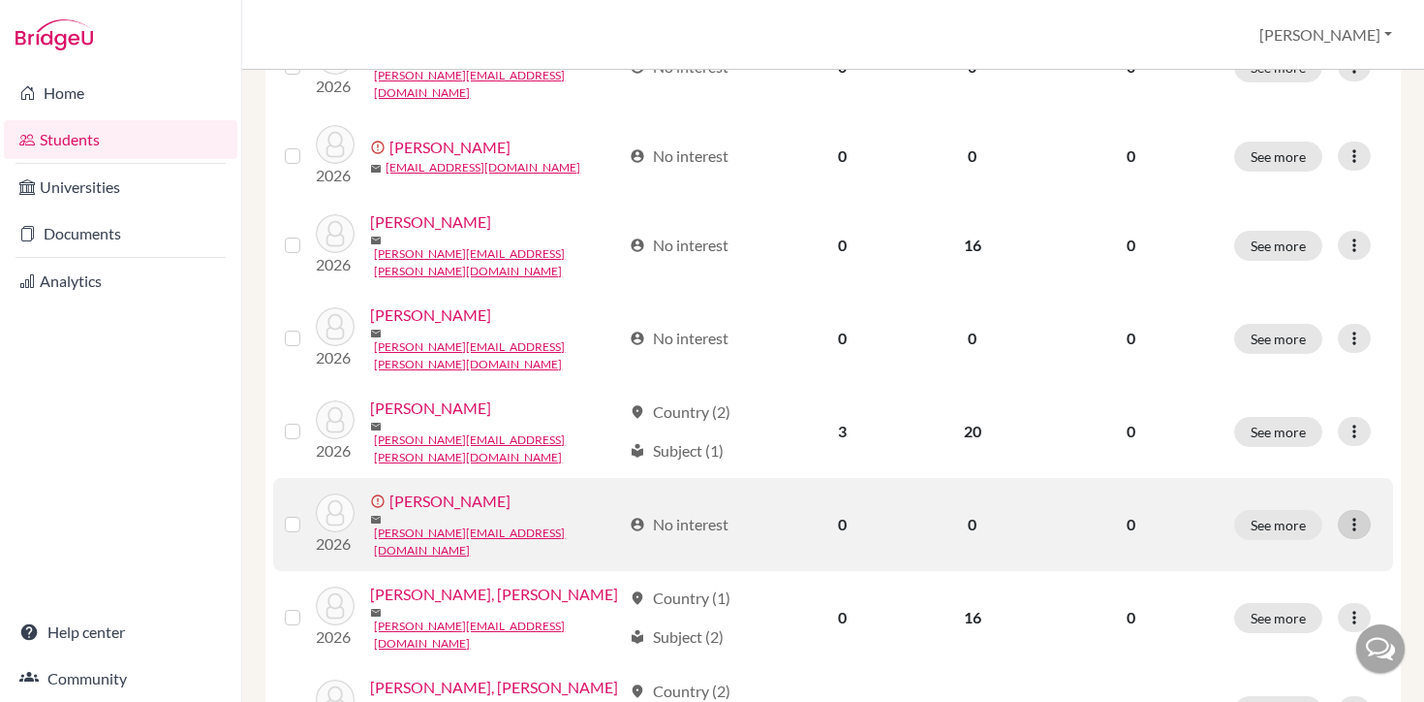
click at [1352, 515] on icon at bounding box center [1354, 524] width 19 height 19
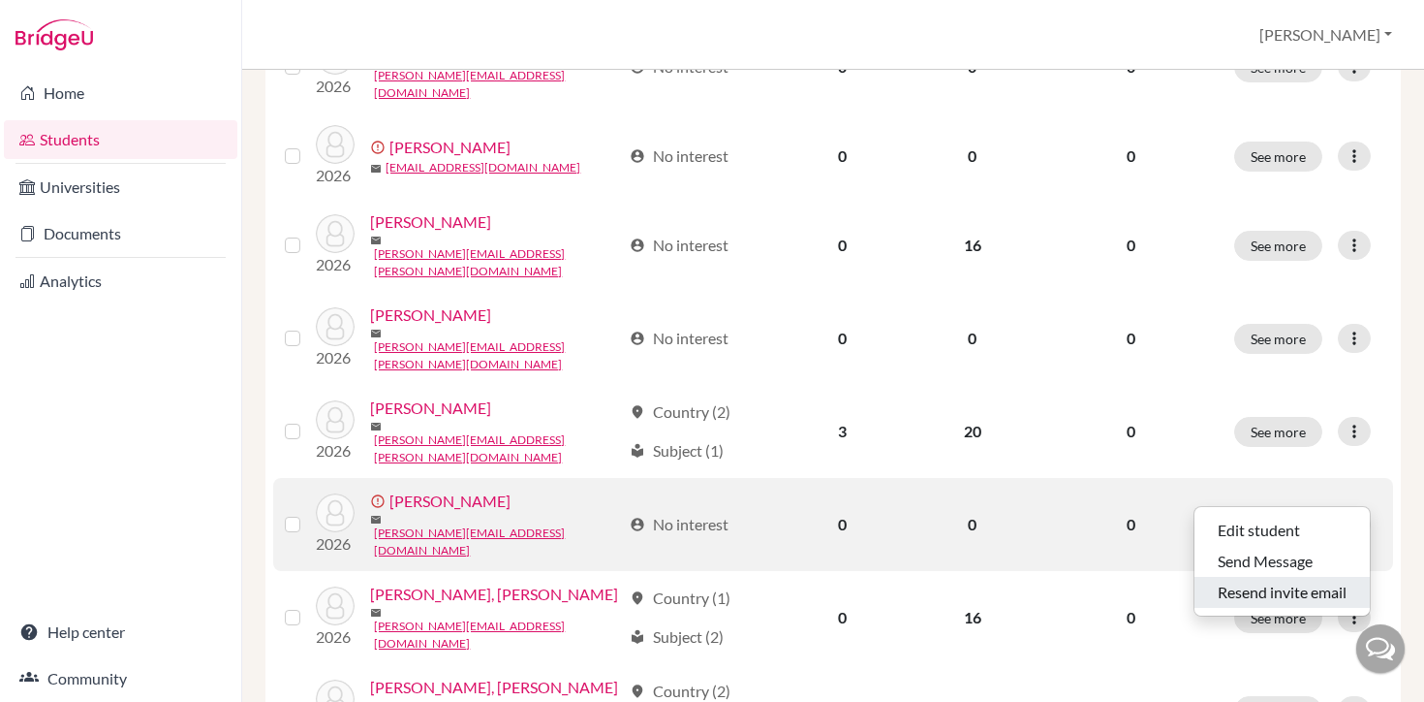
click at [1285, 588] on button "Resend invite email" at bounding box center [1282, 592] width 175 height 31
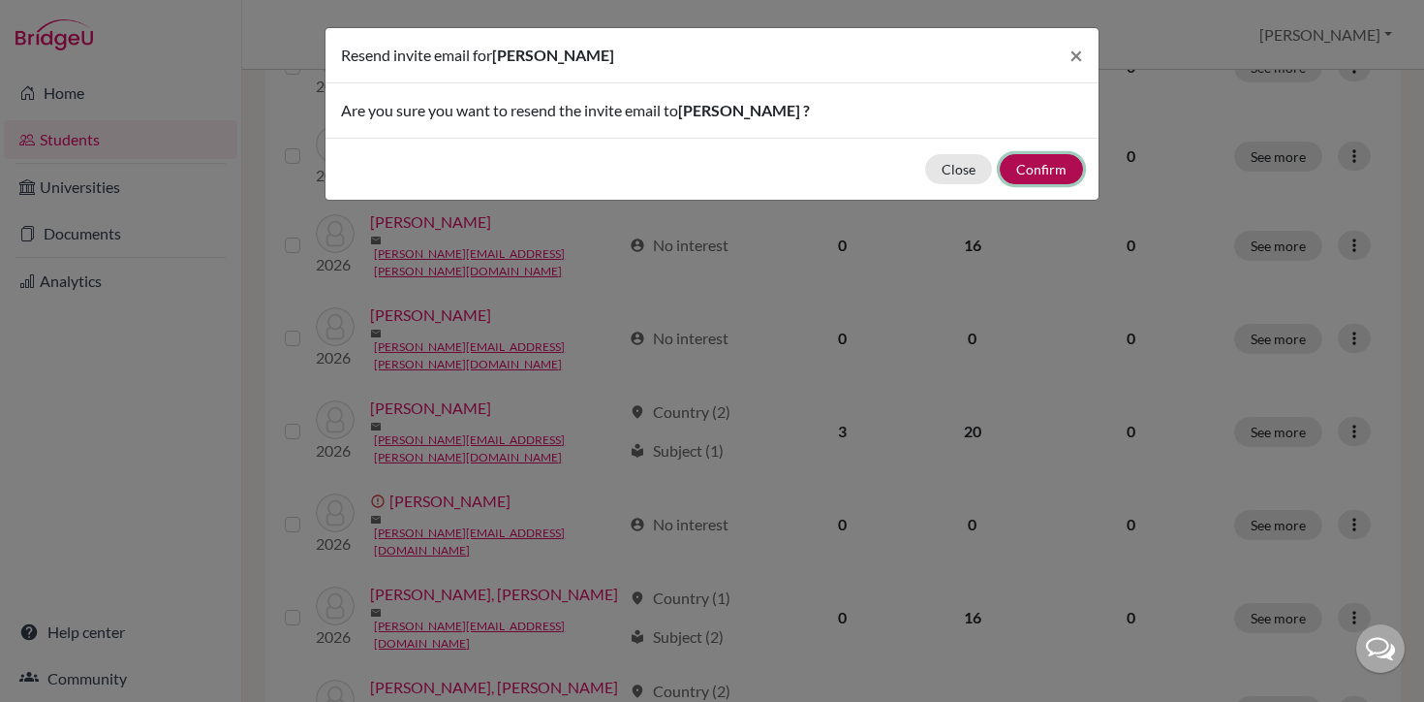
click at [1042, 168] on button "Confirm" at bounding box center [1041, 169] width 83 height 30
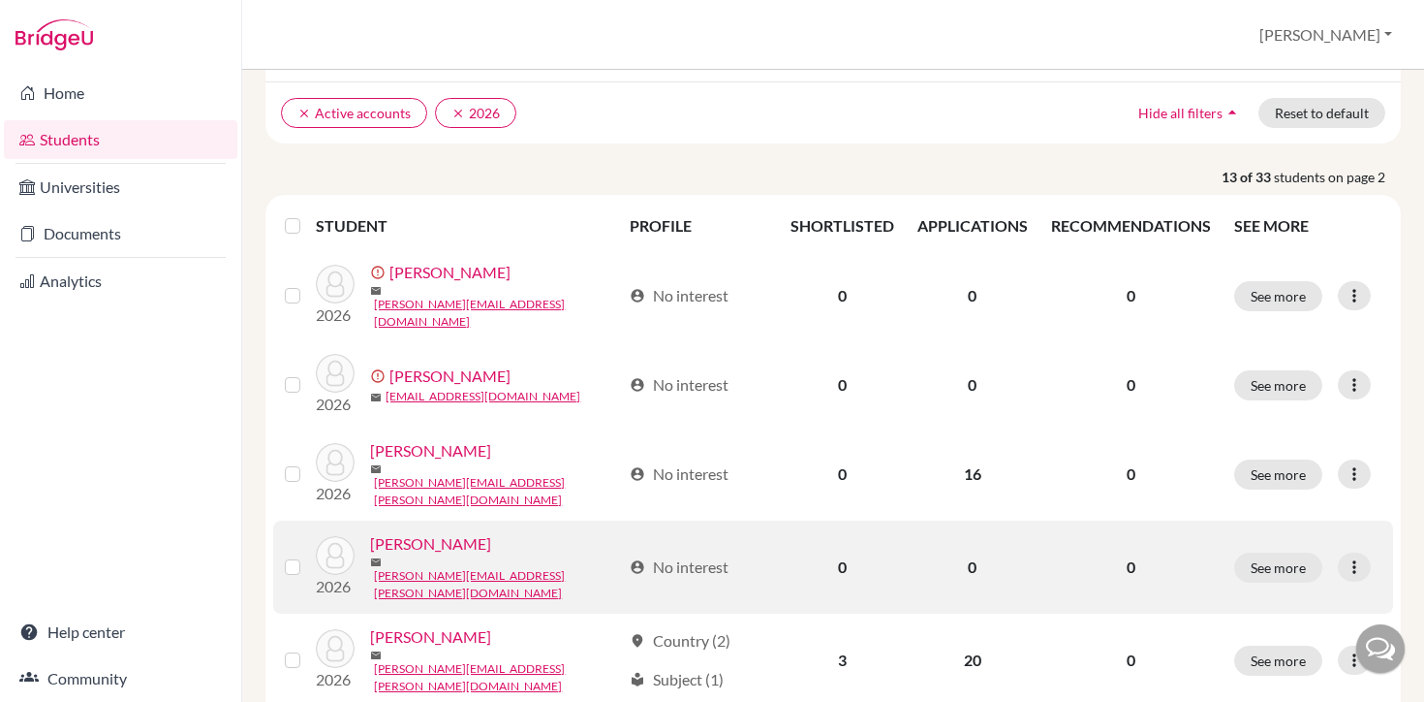
scroll to position [0, 0]
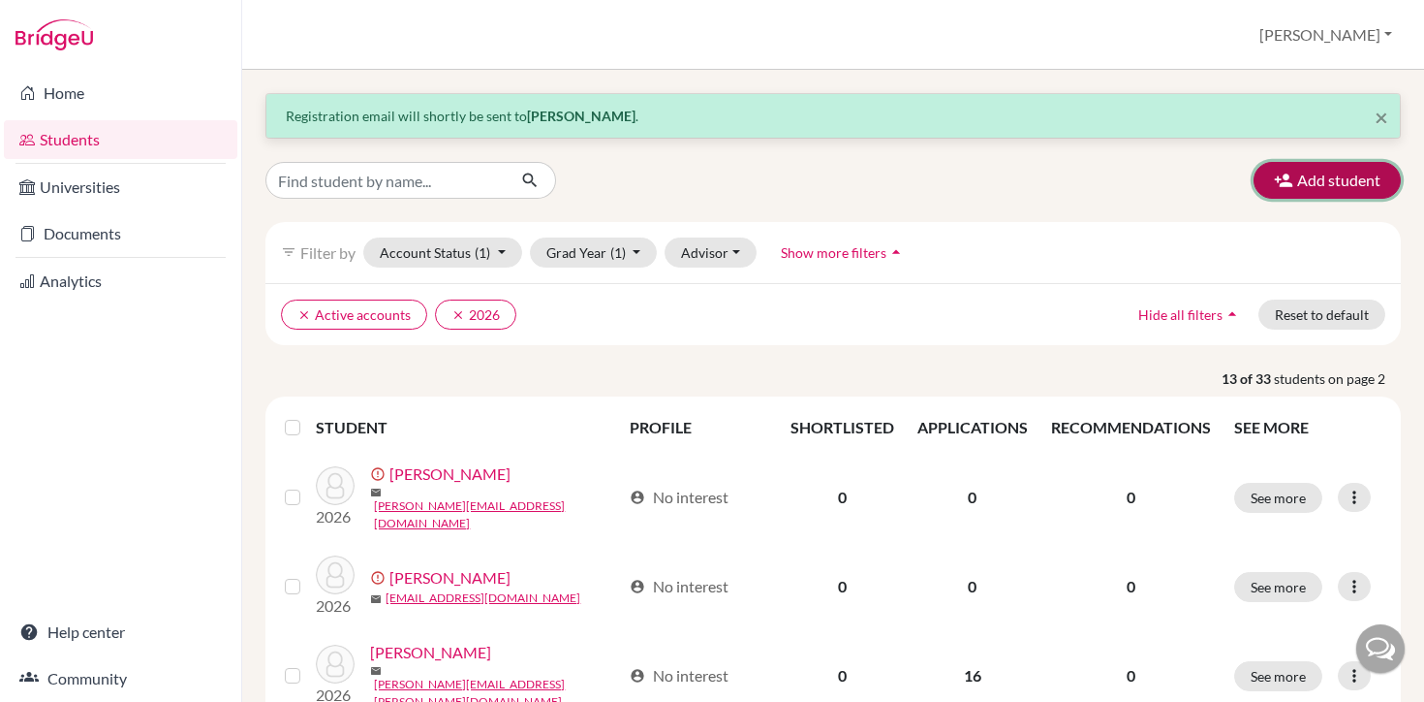
click at [1345, 180] on button "Add student" at bounding box center [1327, 180] width 147 height 37
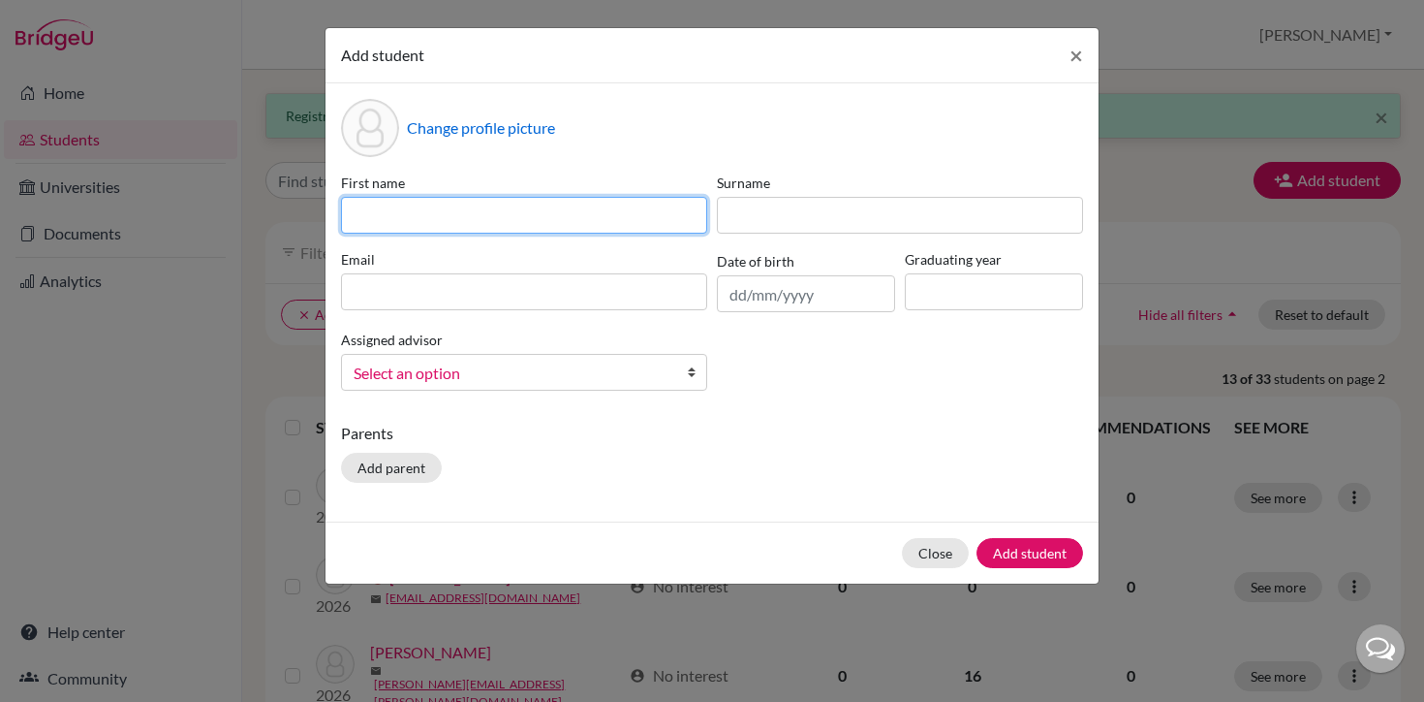
click at [637, 221] on input at bounding box center [524, 215] width 366 height 37
type input "[PERSON_NAME]"
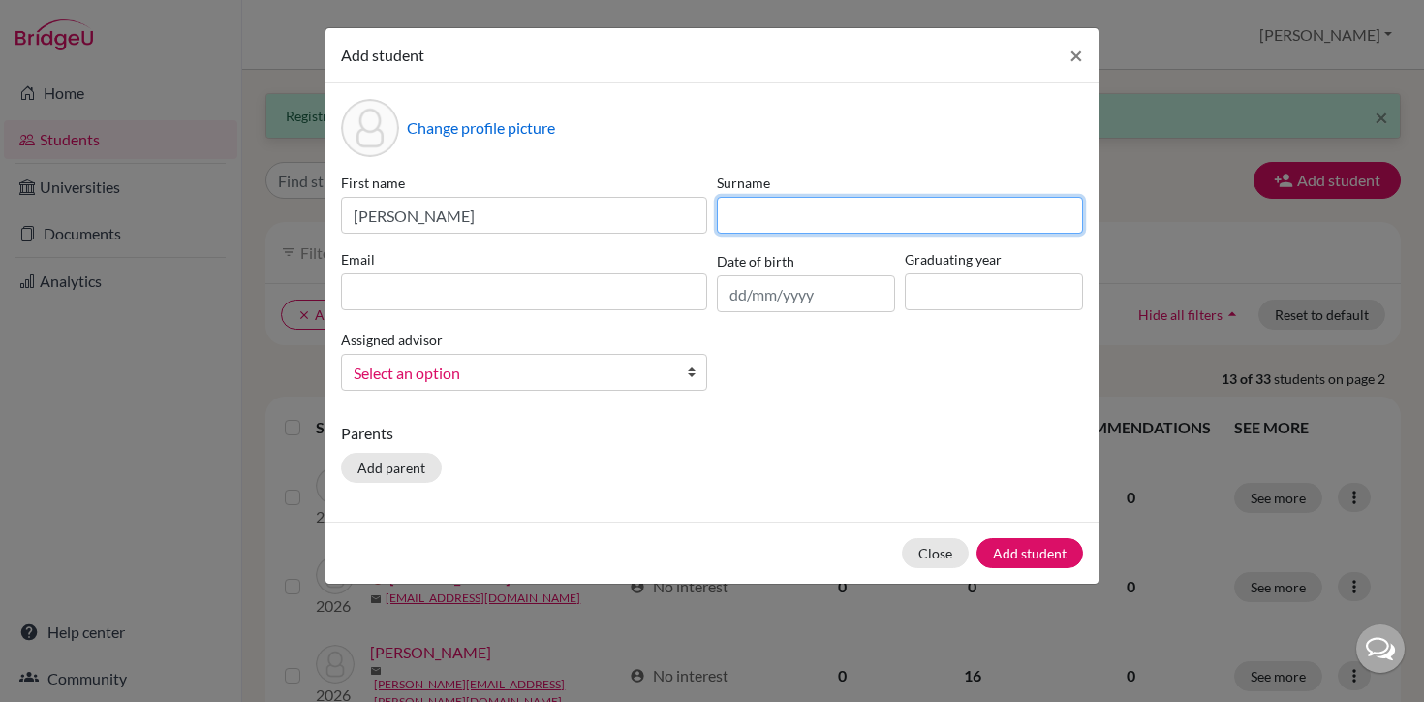
click at [752, 214] on input at bounding box center [900, 215] width 366 height 37
type input "[PERSON_NAME]"
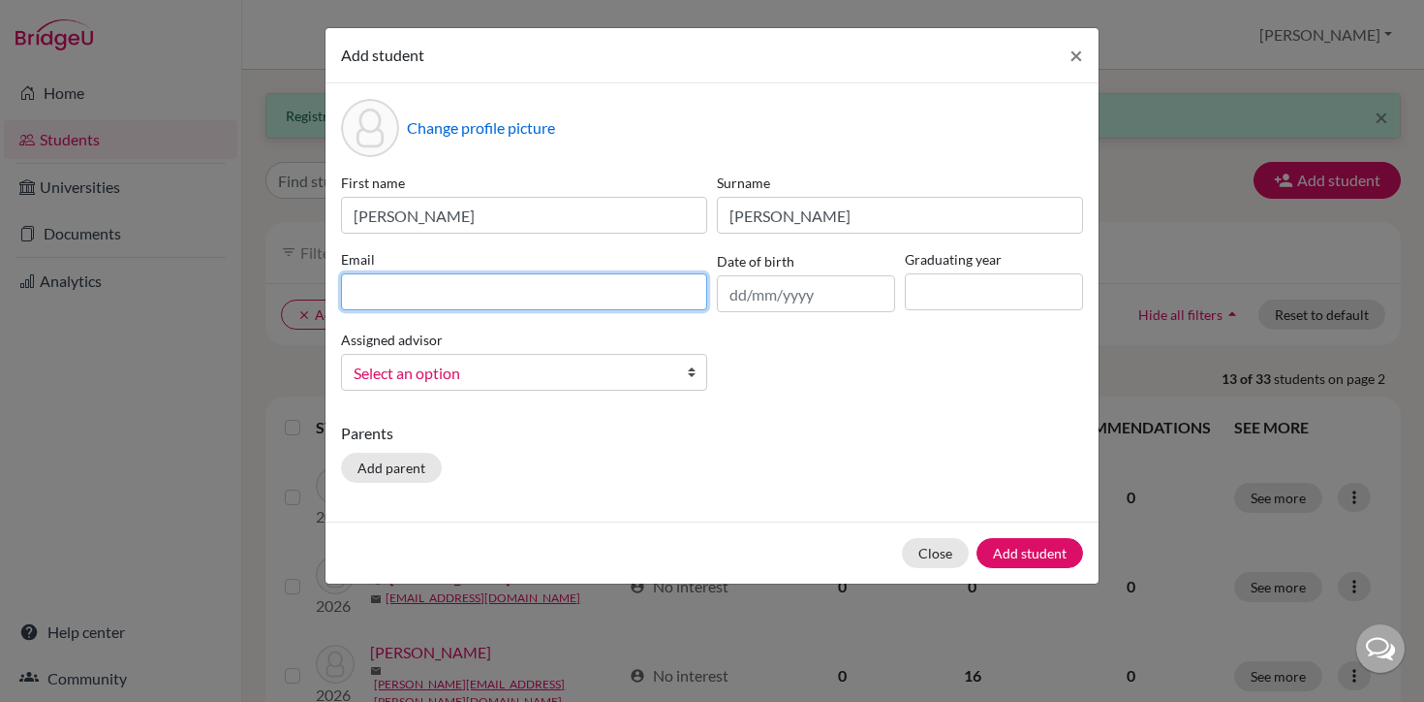
click at [596, 297] on input at bounding box center [524, 291] width 366 height 37
type input "[PERSON_NAME][EMAIL_ADDRESS][DOMAIN_NAME]"
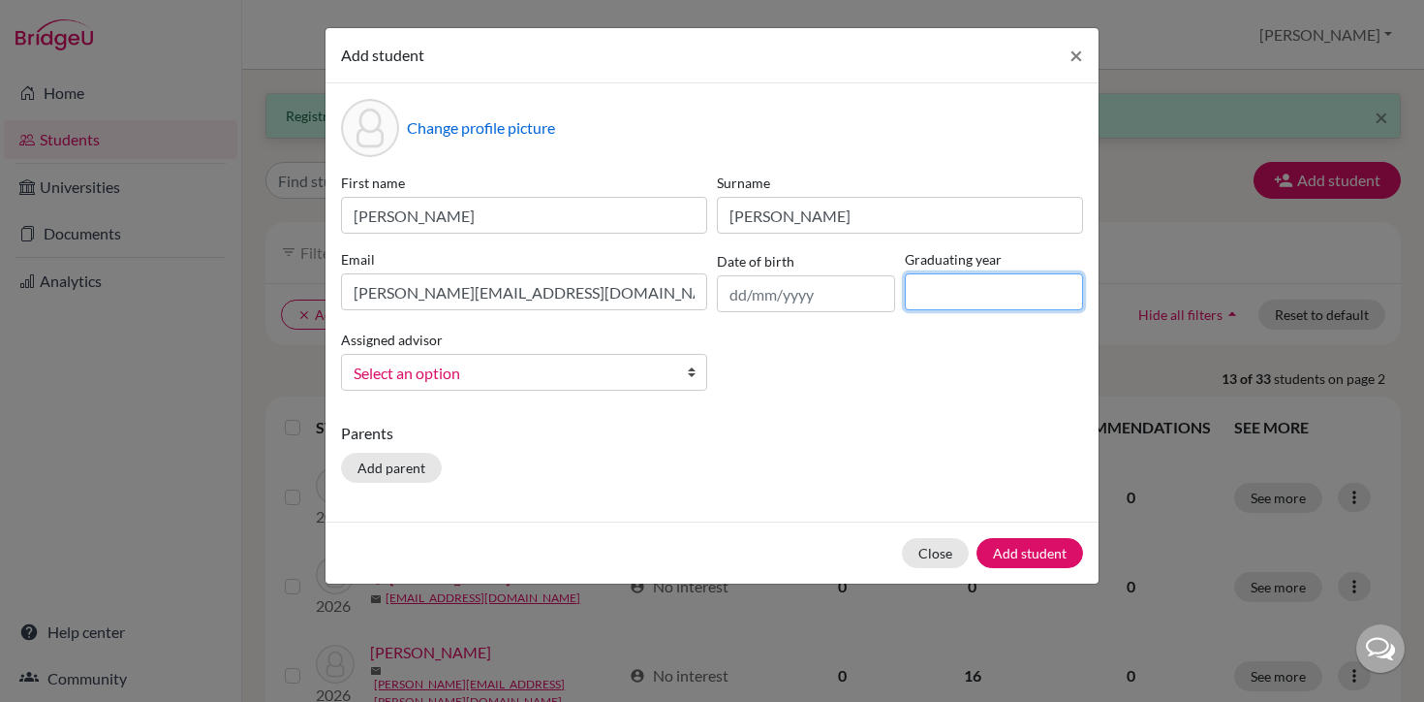
click at [910, 298] on input at bounding box center [994, 291] width 178 height 37
type input "2026"
click at [657, 369] on span "Select an option" at bounding box center [512, 372] width 316 height 25
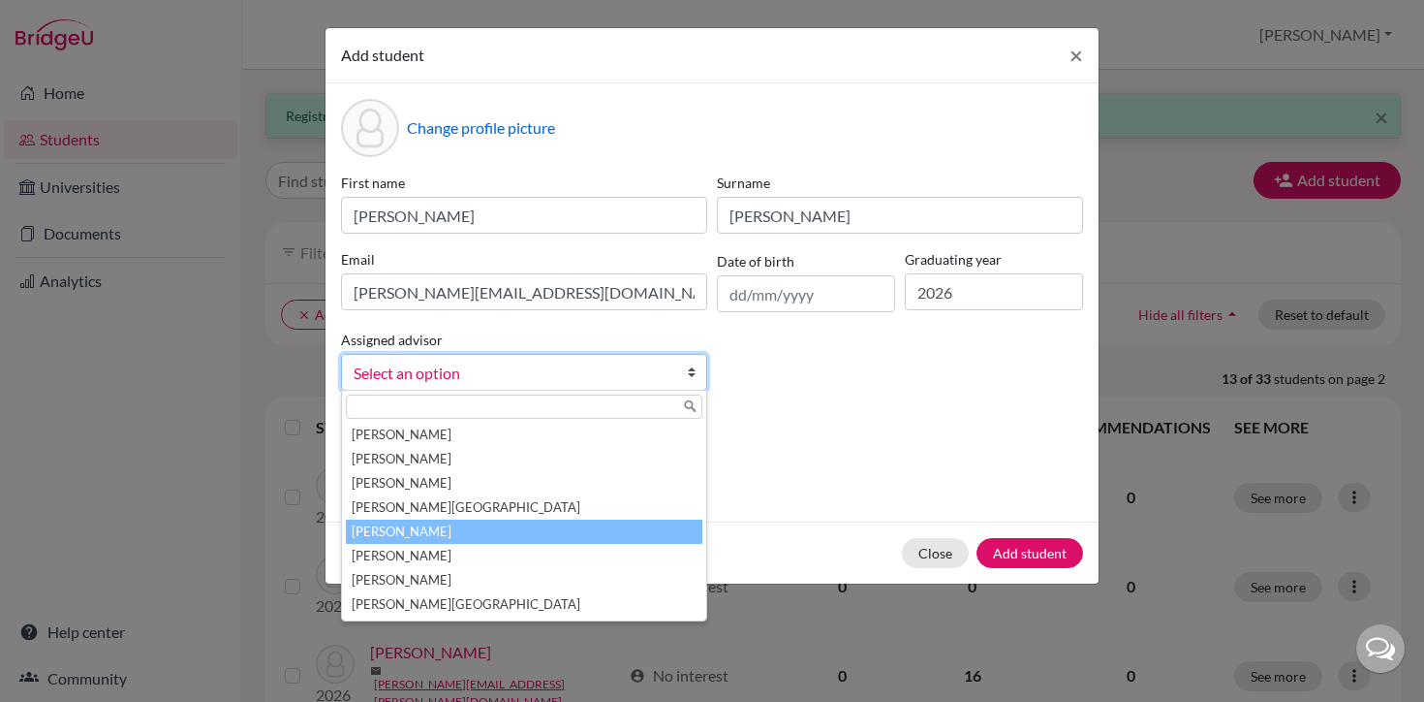
click at [584, 534] on li "[PERSON_NAME]" at bounding box center [524, 531] width 357 height 24
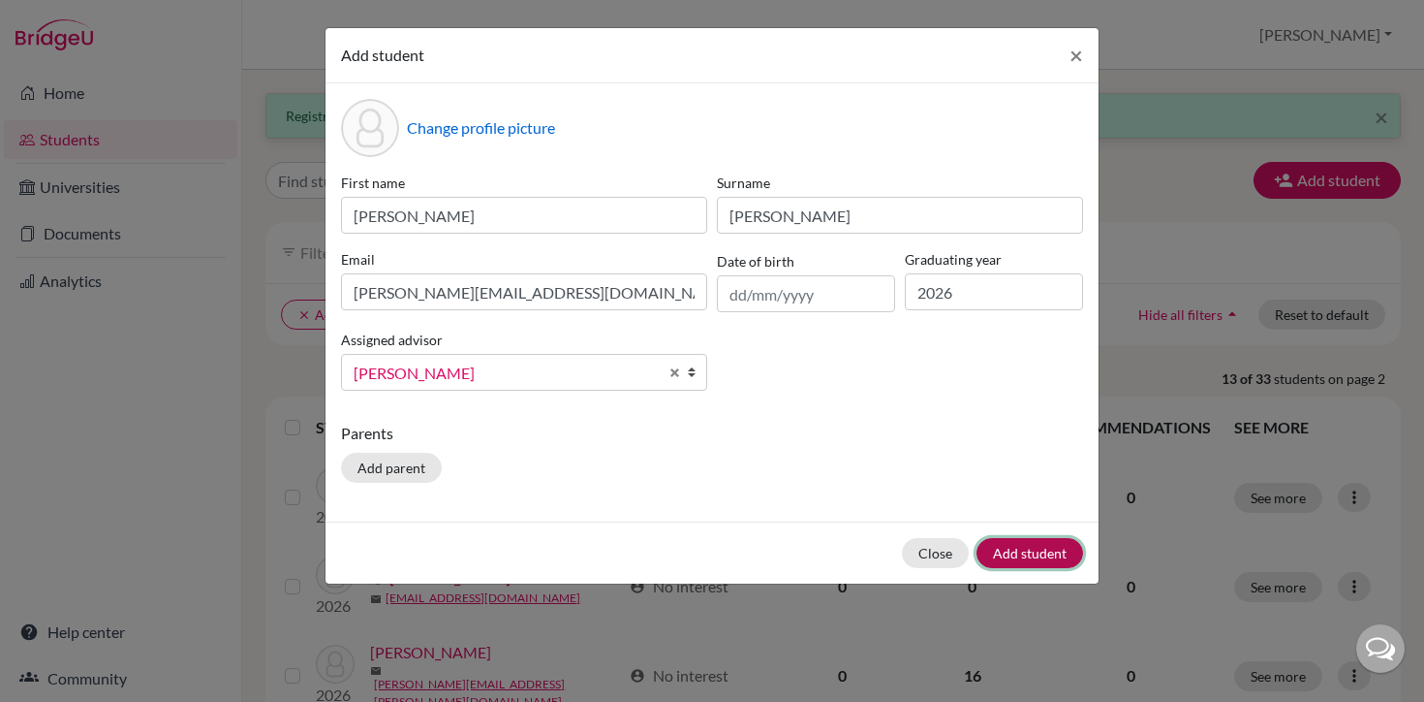
click at [1056, 546] on button "Add student" at bounding box center [1030, 553] width 107 height 30
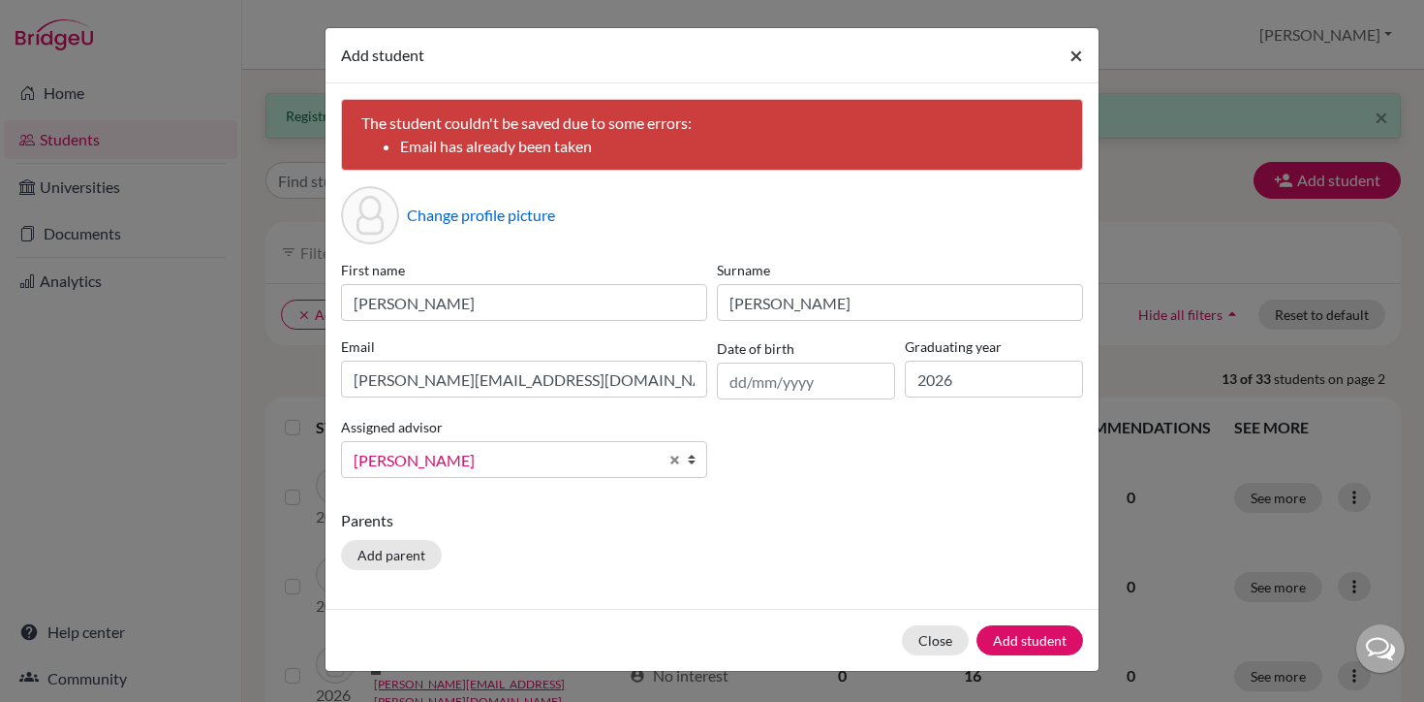
click at [1079, 58] on span "×" at bounding box center [1077, 55] width 14 height 28
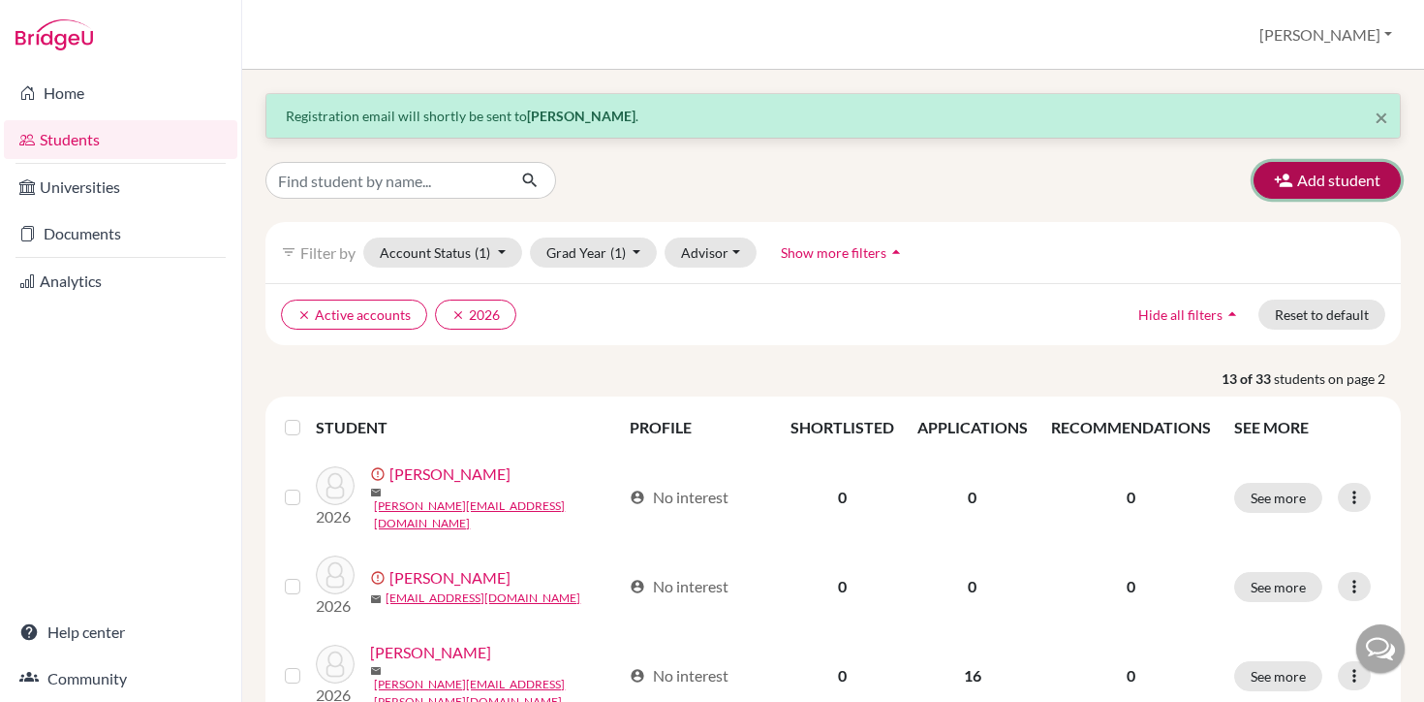
click at [1319, 174] on button "Add student" at bounding box center [1327, 180] width 147 height 37
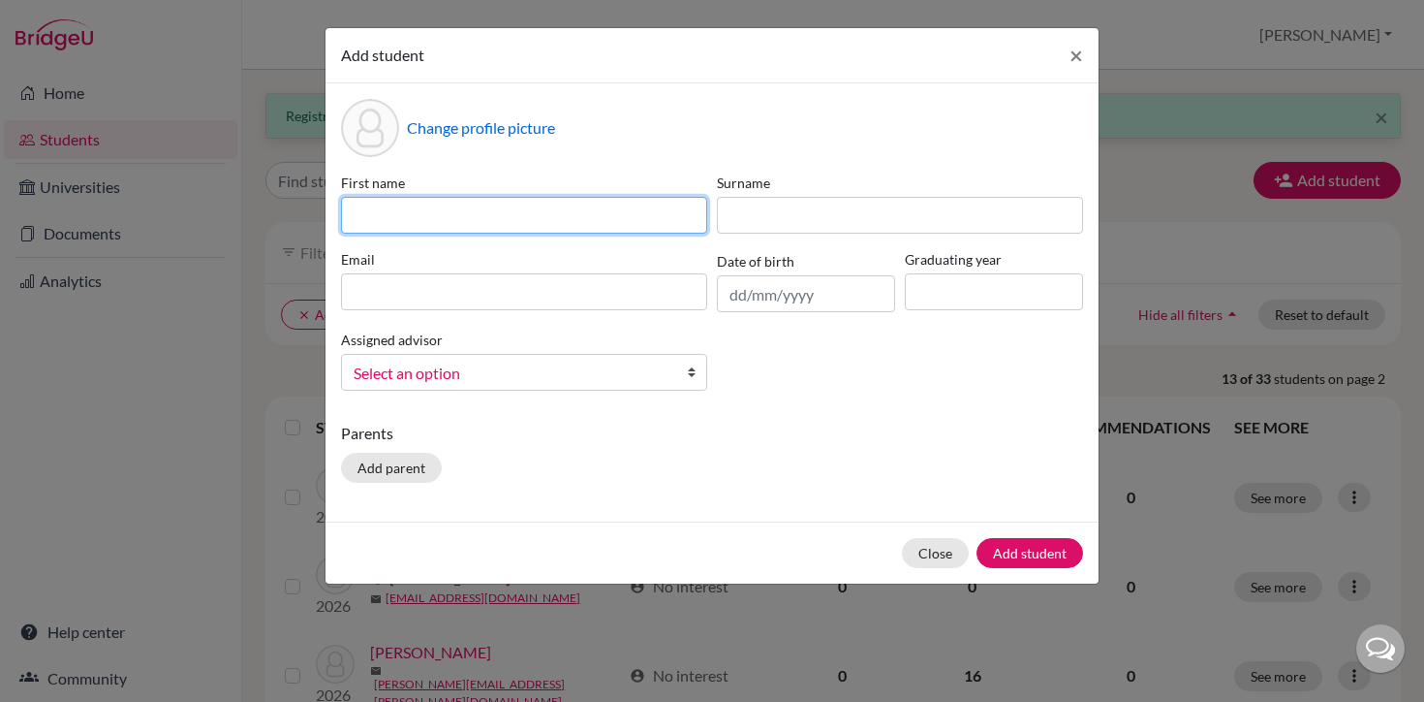
click at [589, 213] on input at bounding box center [524, 215] width 366 height 37
type input "[PERSON_NAME]"
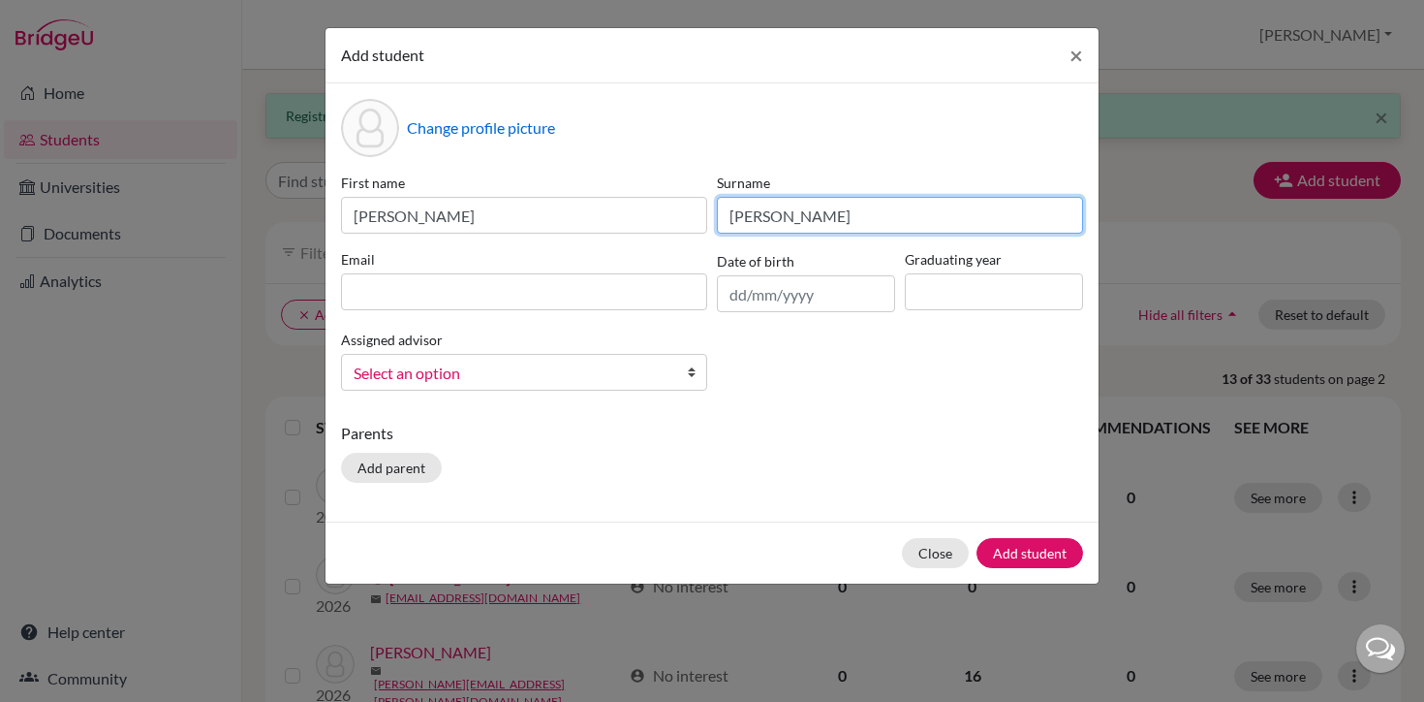
type input "[PERSON_NAME]"
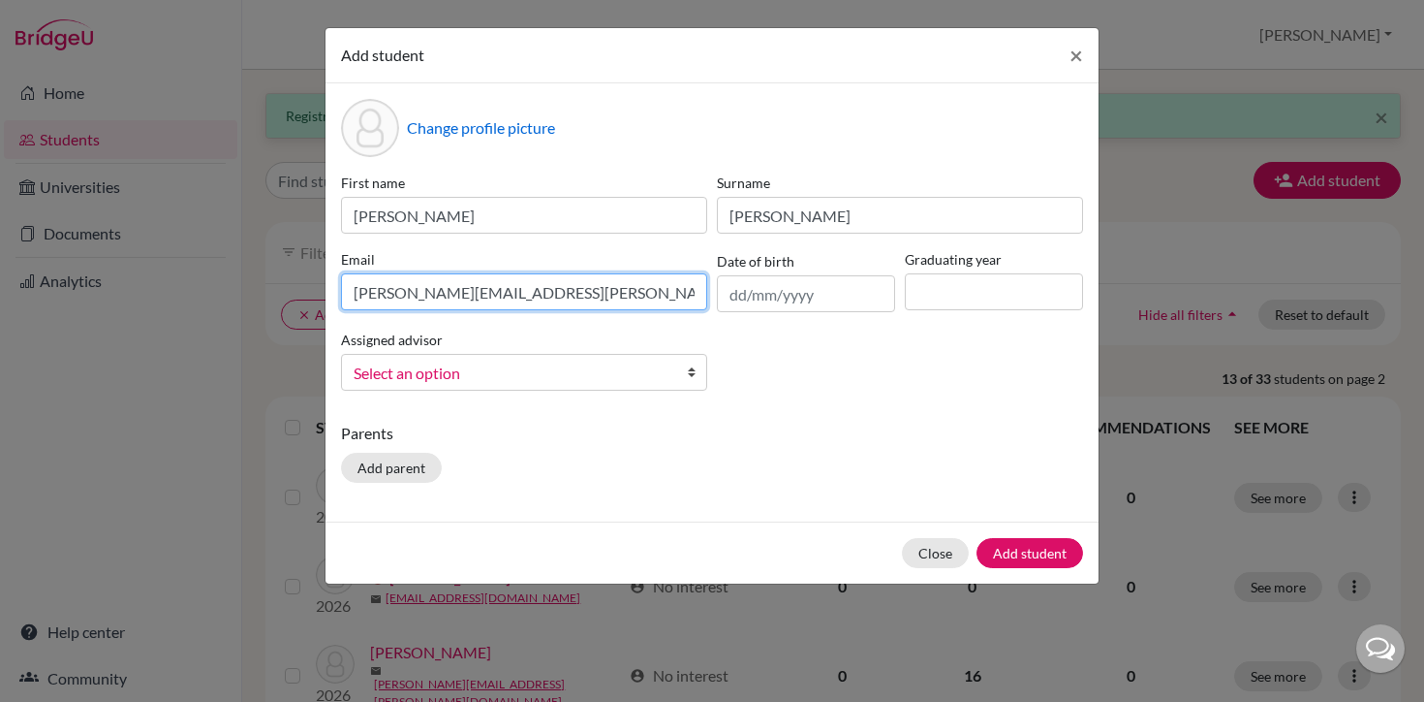
type input "[PERSON_NAME][EMAIL_ADDRESS][PERSON_NAME][DOMAIN_NAME]"
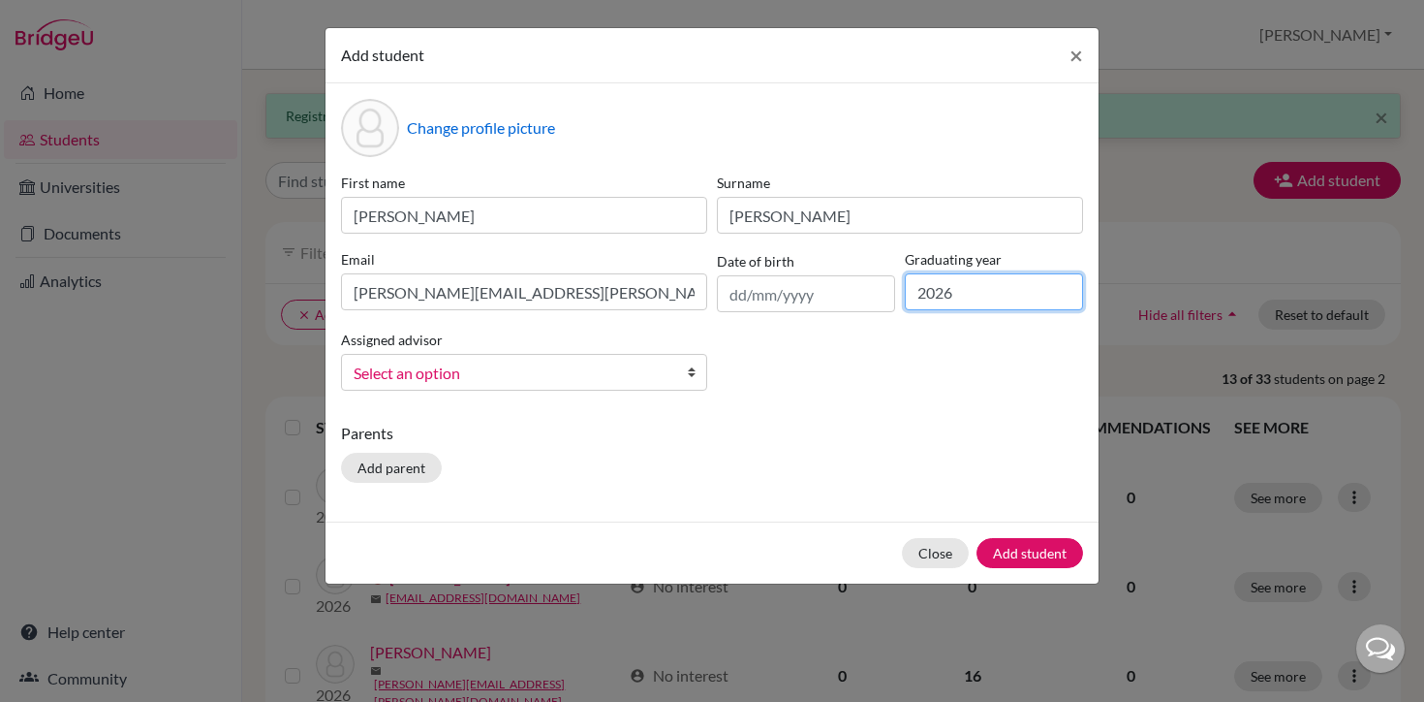
type input "2026"
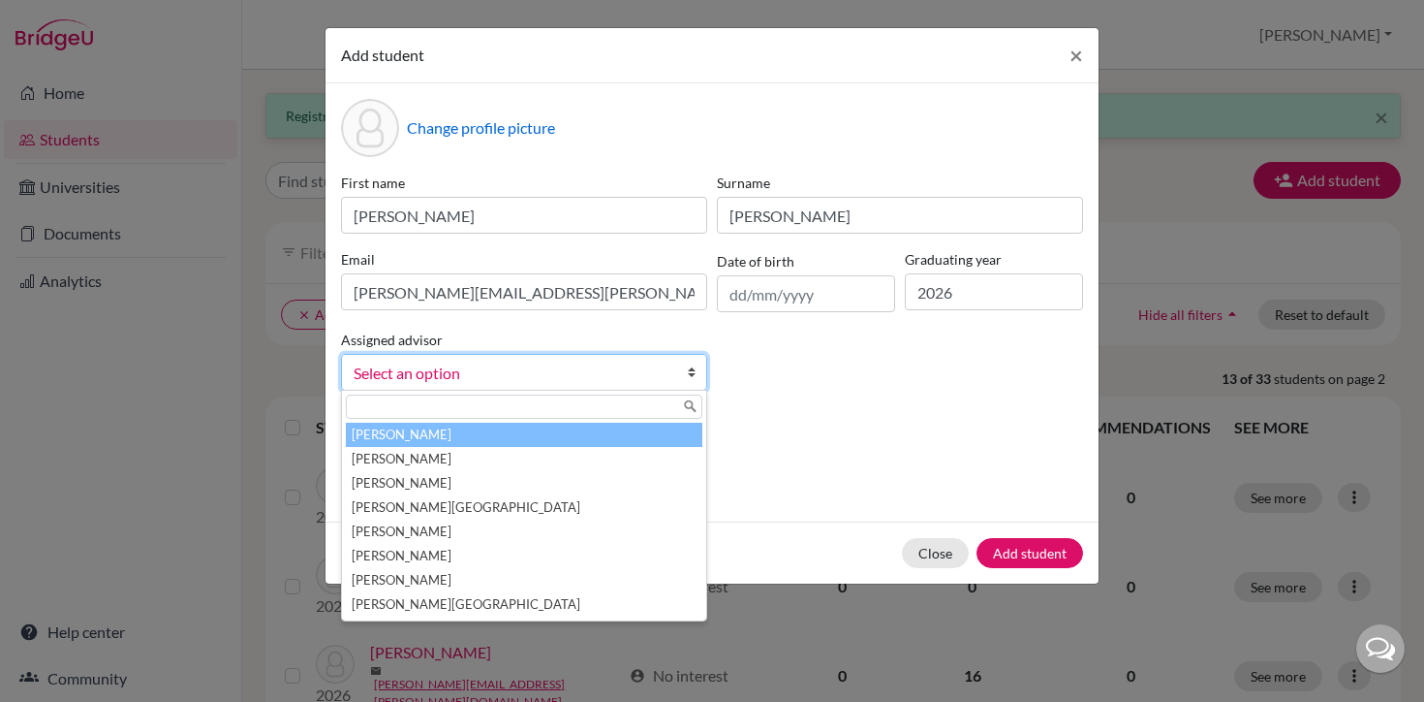
click at [465, 374] on span "Select an option" at bounding box center [512, 372] width 316 height 25
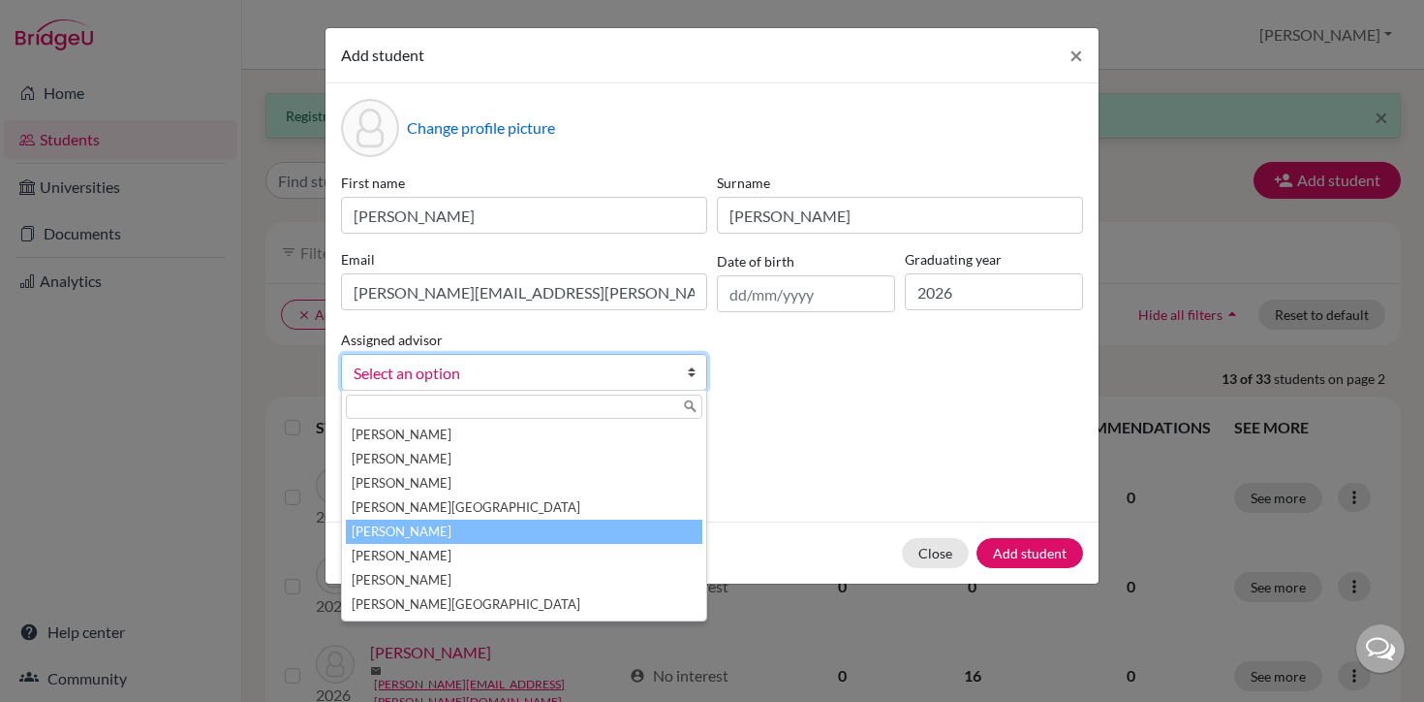
click at [444, 534] on li "[PERSON_NAME]" at bounding box center [524, 531] width 357 height 24
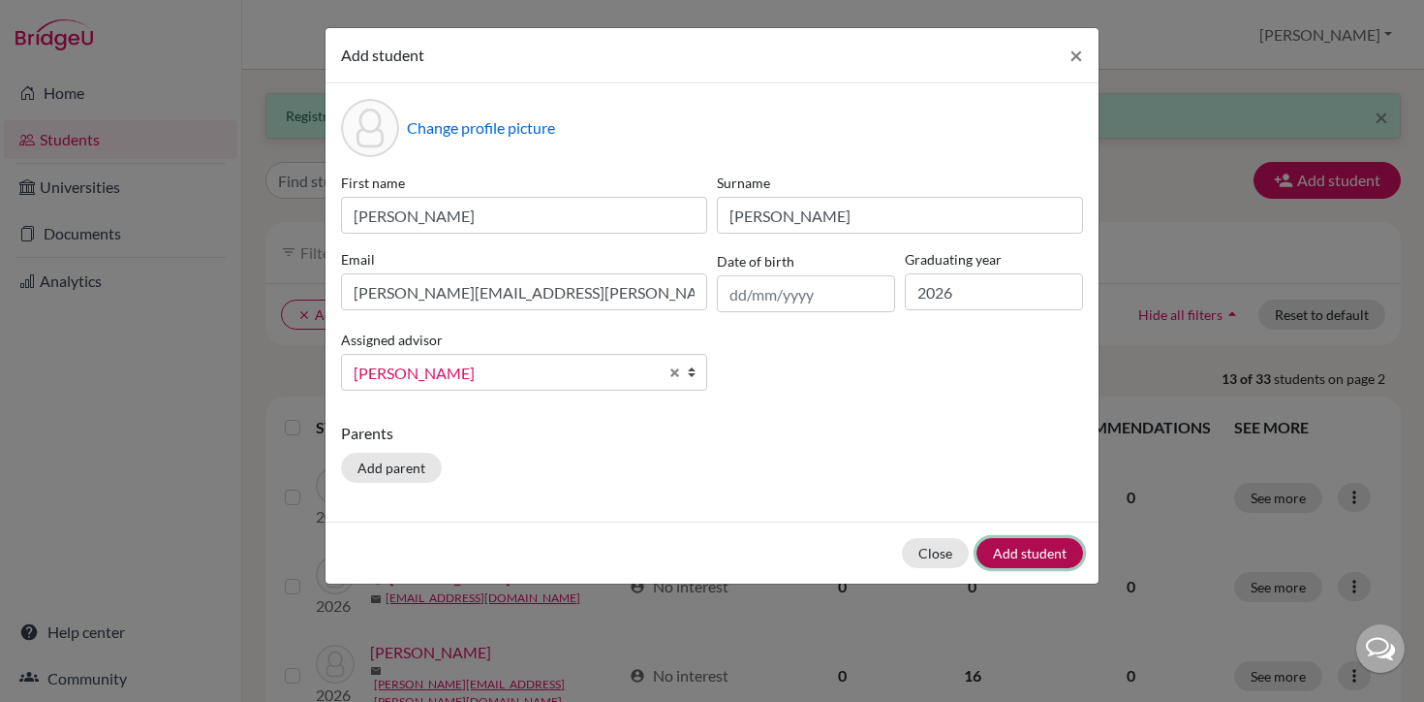
click at [1041, 556] on button "Add student" at bounding box center [1030, 553] width 107 height 30
